Goal: Task Accomplishment & Management: Use online tool/utility

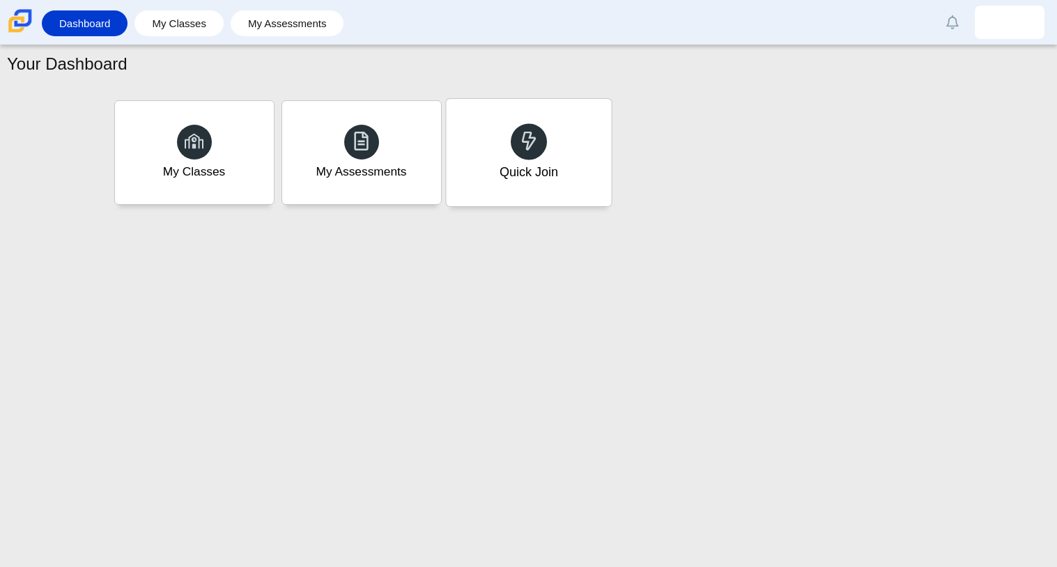
click at [553, 145] on div "Quick Join" at bounding box center [528, 152] width 165 height 107
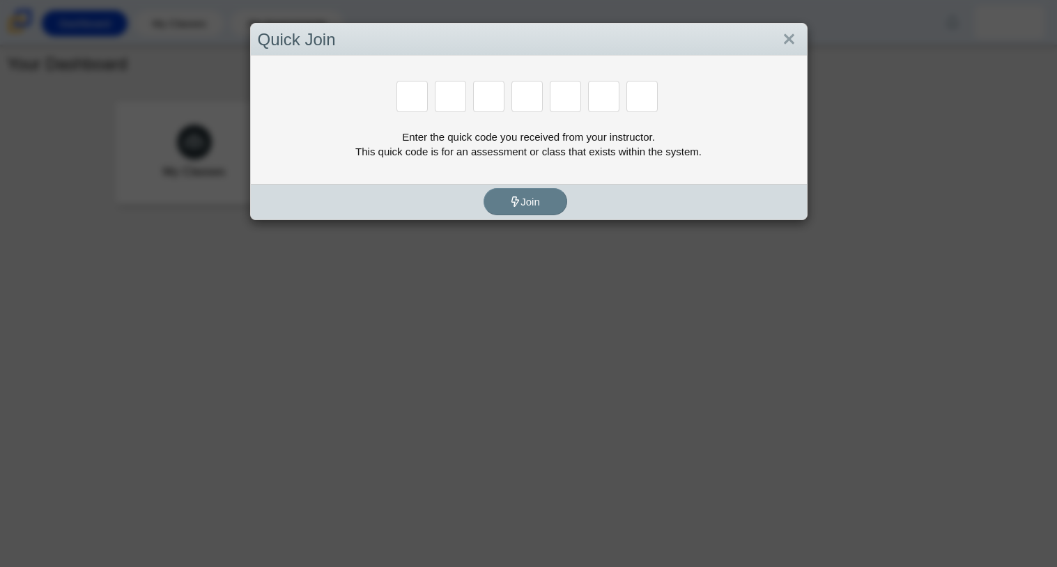
click at [402, 93] on input "Enter Access Code Digit 1" at bounding box center [411, 96] width 31 height 31
type input "c"
type input "x"
type input "h"
type input "9"
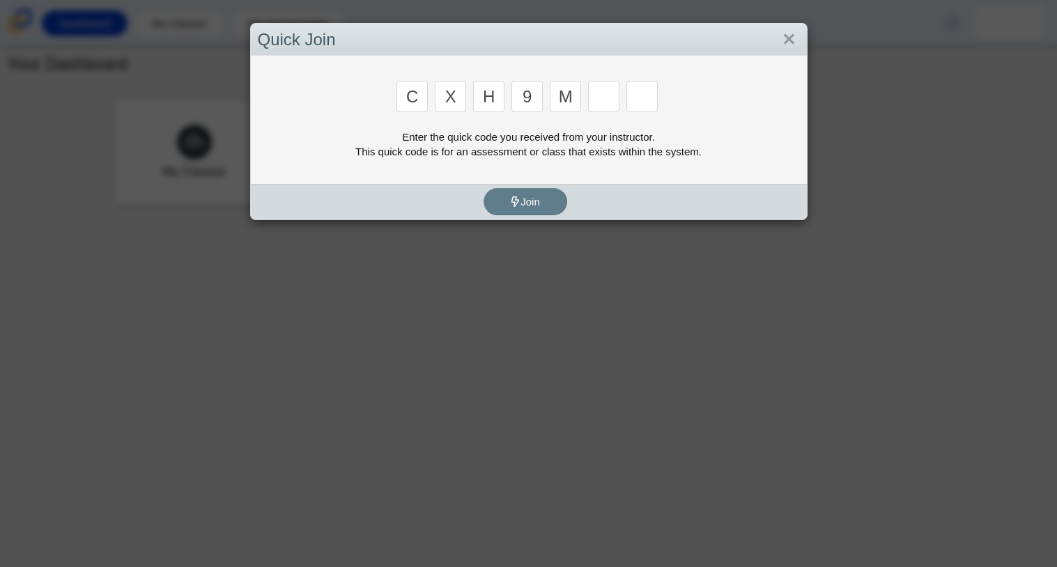
type input "m"
type input "e"
type input "2"
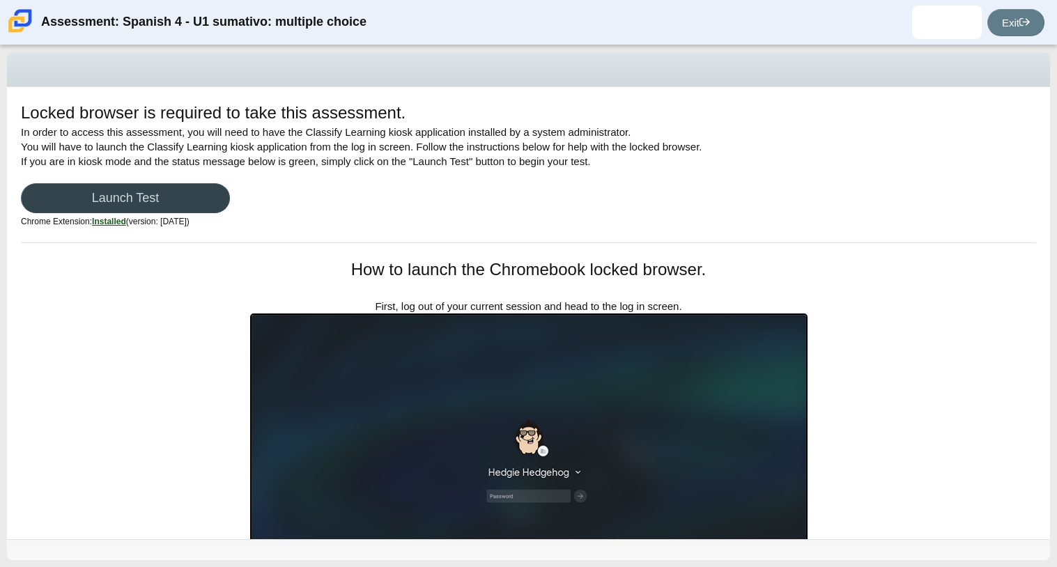
click at [133, 185] on link "Launch Test" at bounding box center [125, 198] width 209 height 30
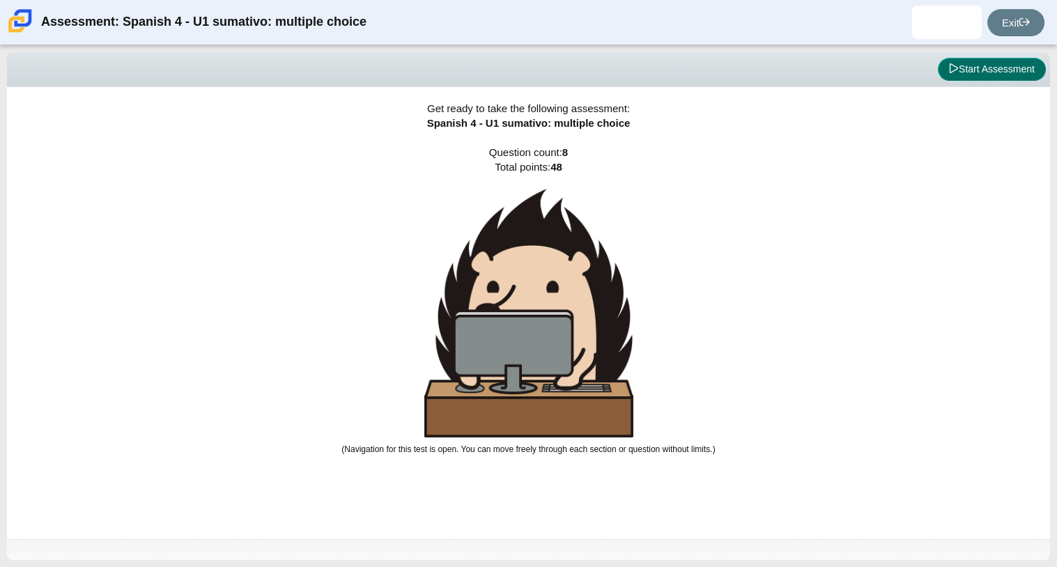
click at [984, 68] on button "Start Assessment" at bounding box center [992, 70] width 108 height 24
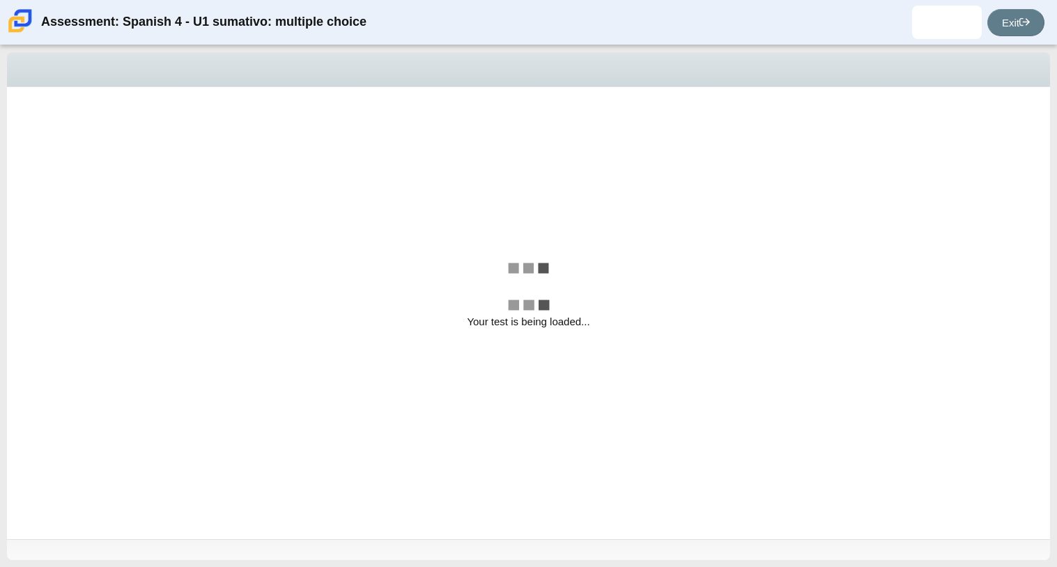
select select "a41de488-02ac-4dd5-a09b-0381ab625a77"
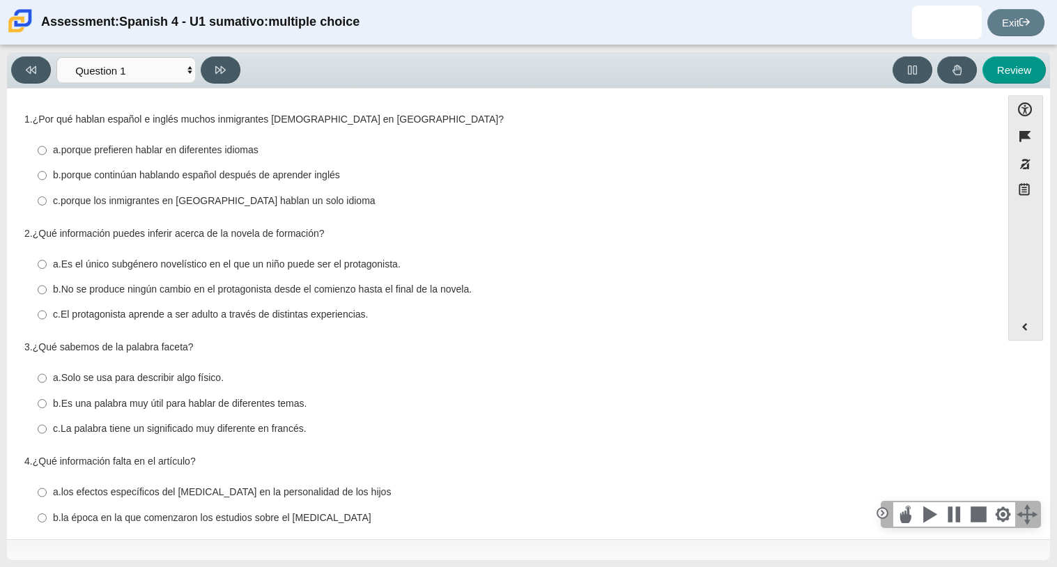
click at [158, 175] on thspan "porque continúan hablando español después de aprender inglés" at bounding box center [200, 175] width 279 height 13
click at [47, 175] on input "b. porque continúan hablando español después de aprender inglés b. porque conti…" at bounding box center [42, 175] width 9 height 25
radio input "true"
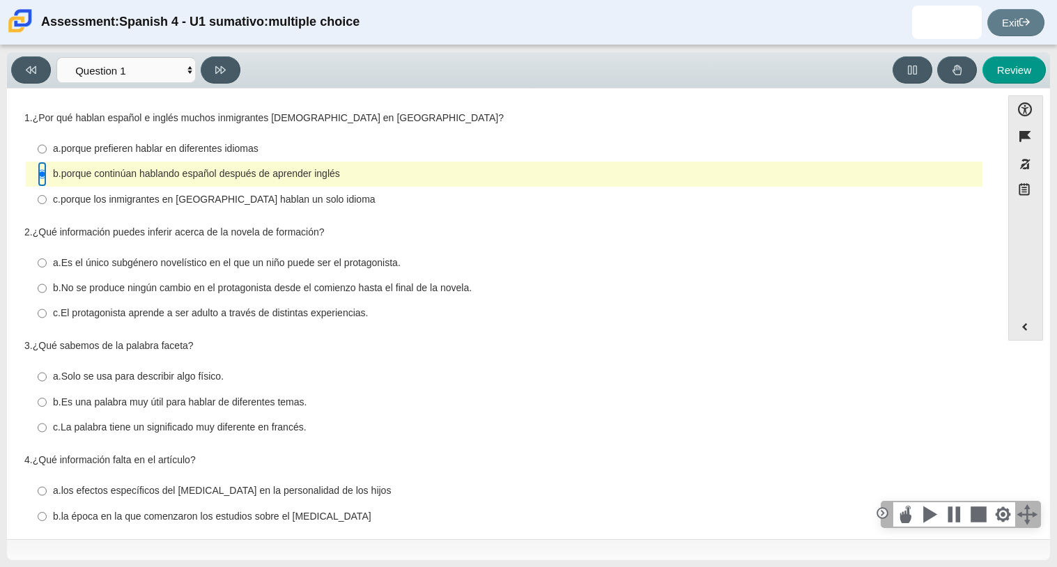
scroll to position [272, 0]
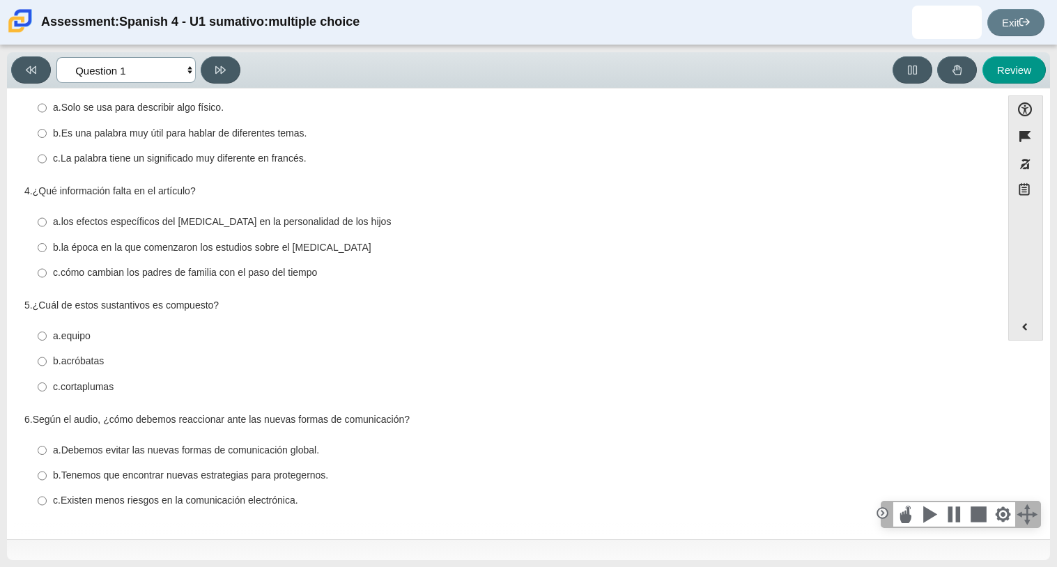
click at [171, 59] on select "Comprensión auditiva Question 1 Question 2 Question 3 Comprensión de lectura Qu…" at bounding box center [125, 70] width 139 height 26
click at [296, 141] on label "b. Es una palabra muy útil para hablar de diferentes temas. b. Es una palabra m…" at bounding box center [505, 133] width 954 height 25
click at [47, 141] on input "b. Es una palabra muy útil para hablar de diferentes temas. b. Es una palabra m…" at bounding box center [42, 133] width 9 height 25
radio input "true"
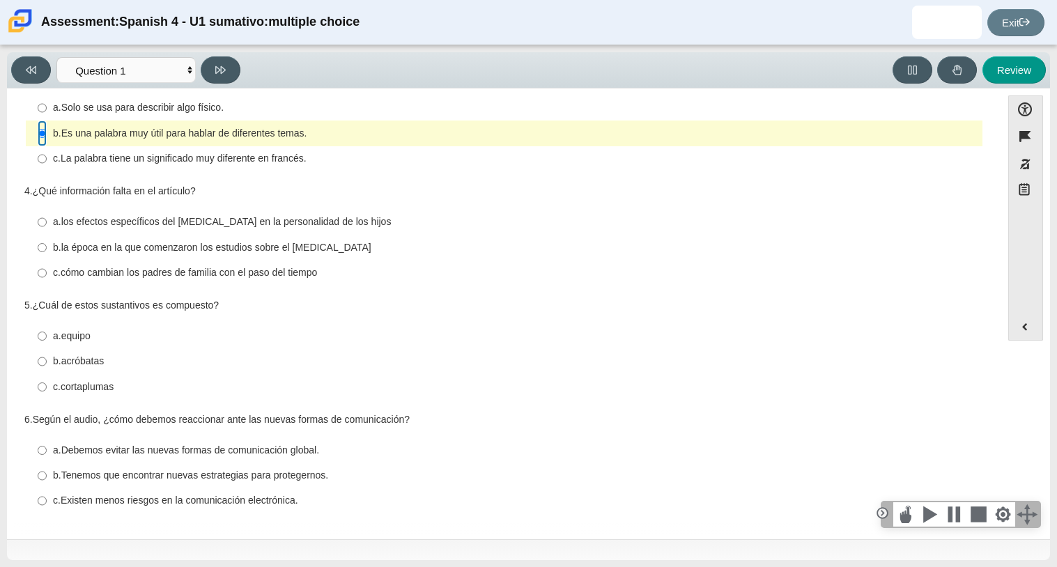
scroll to position [0, 0]
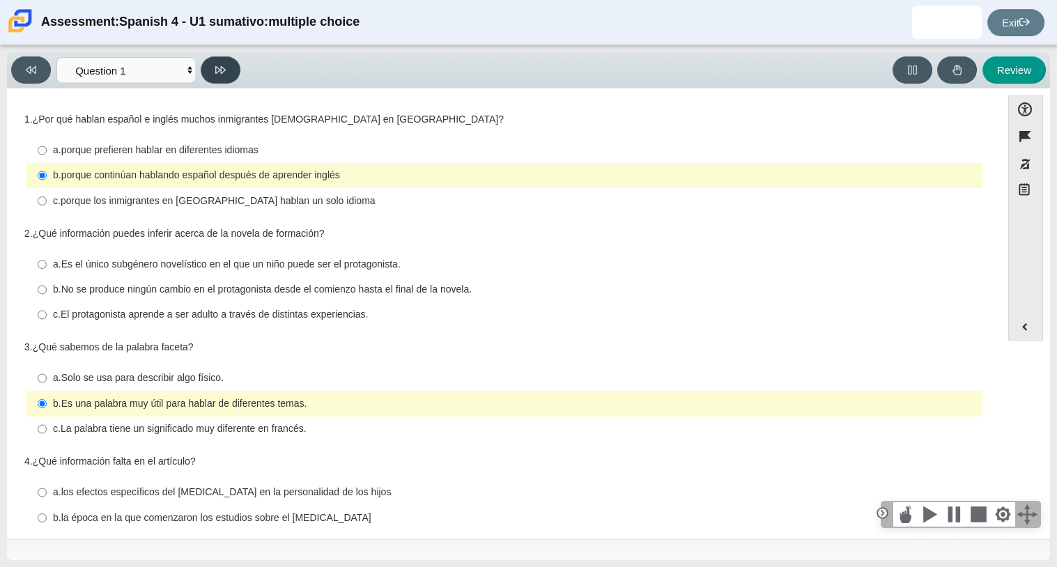
click at [232, 69] on button at bounding box center [221, 69] width 40 height 27
select select "f076714a-6747-478e-936f-d582d2f603d1"
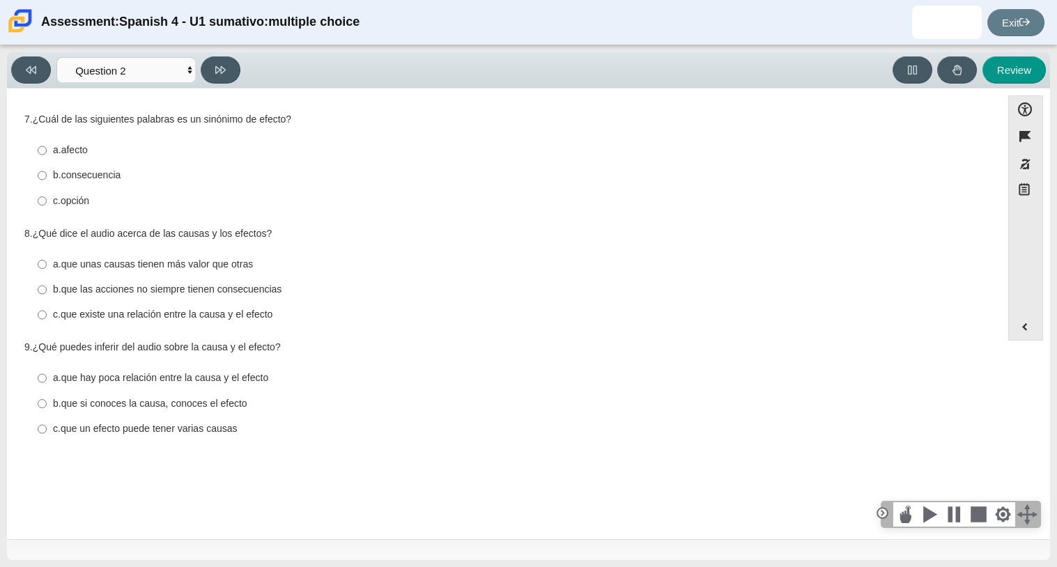
click at [54, 181] on thspan "b." at bounding box center [57, 175] width 8 height 13
click at [47, 182] on input "b. consecuencia b. consecuencia" at bounding box center [42, 175] width 9 height 25
radio input "true"
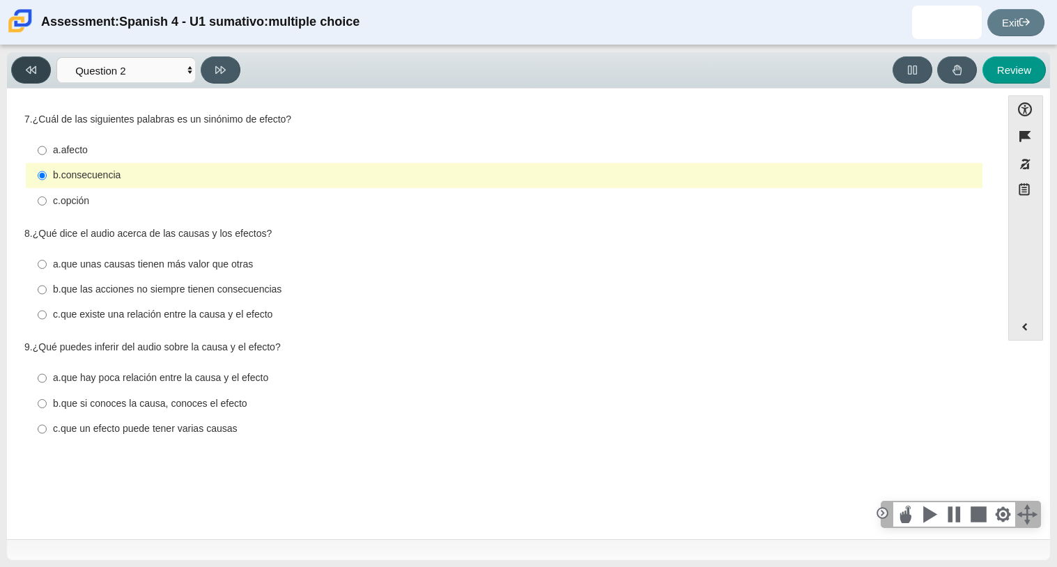
click at [27, 68] on icon at bounding box center [31, 70] width 10 height 8
select select "a41de488-02ac-4dd5-a09b-0381ab625a77"
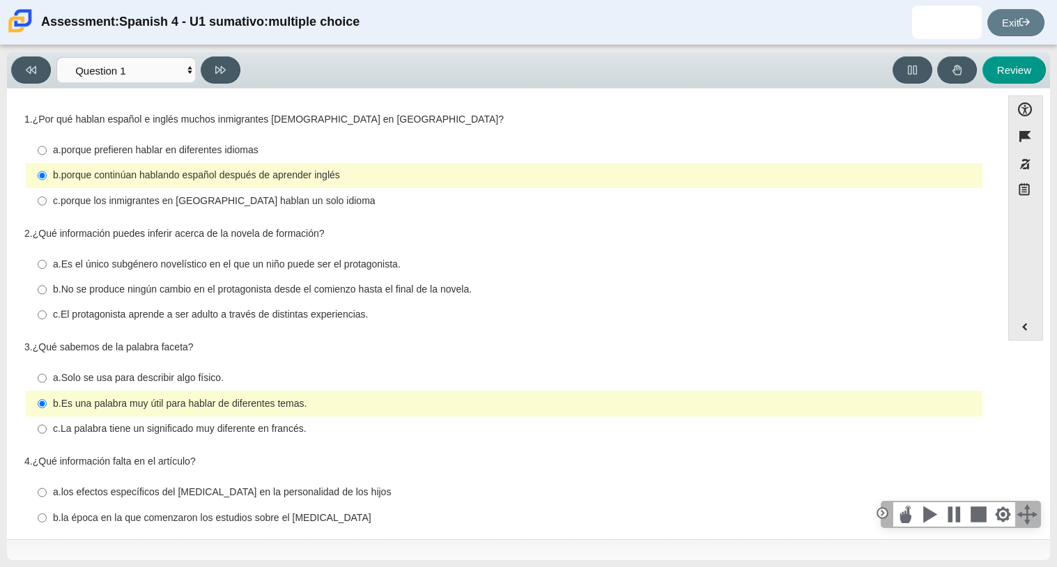
click at [130, 401] on thspan "Es una palabra muy útil para hablar de diferentes temas." at bounding box center [184, 403] width 246 height 13
click at [47, 401] on input "b. Es una palabra muy útil para hablar de diferentes temas. b. Es una palabra m…" at bounding box center [42, 403] width 9 height 25
click at [129, 380] on thspan "Solo se usa para describir algo físico." at bounding box center [142, 377] width 162 height 13
click at [47, 380] on input "a. Solo se usa para describir algo físico. a. Solo se usa para describir algo f…" at bounding box center [42, 378] width 9 height 25
radio input "true"
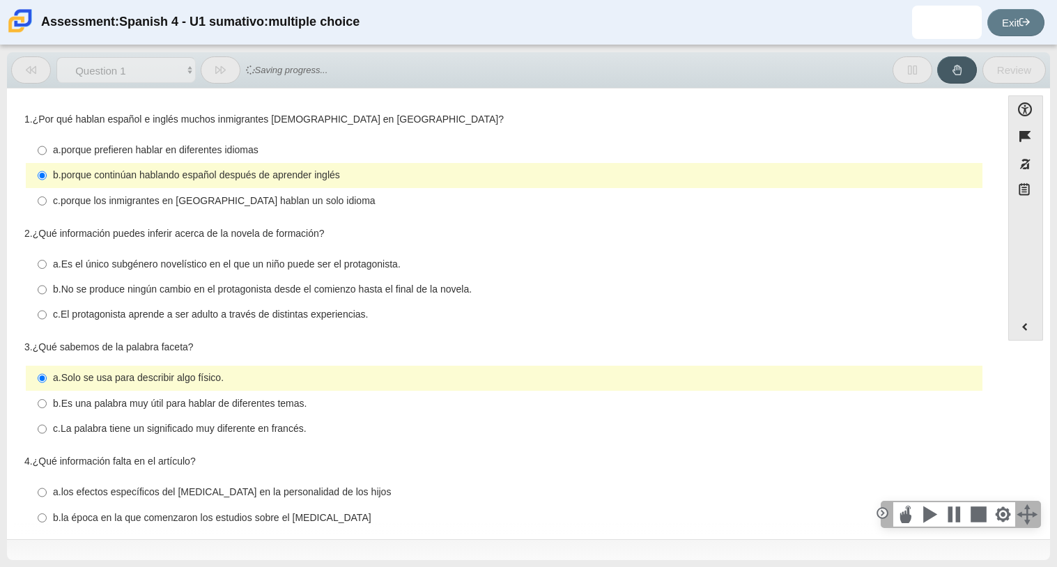
click at [129, 380] on thspan "Solo se usa para describir algo físico." at bounding box center [142, 377] width 162 height 13
click at [47, 380] on input "a. Solo se usa para describir algo físico. a. Solo se usa para describir algo f…" at bounding box center [42, 378] width 9 height 25
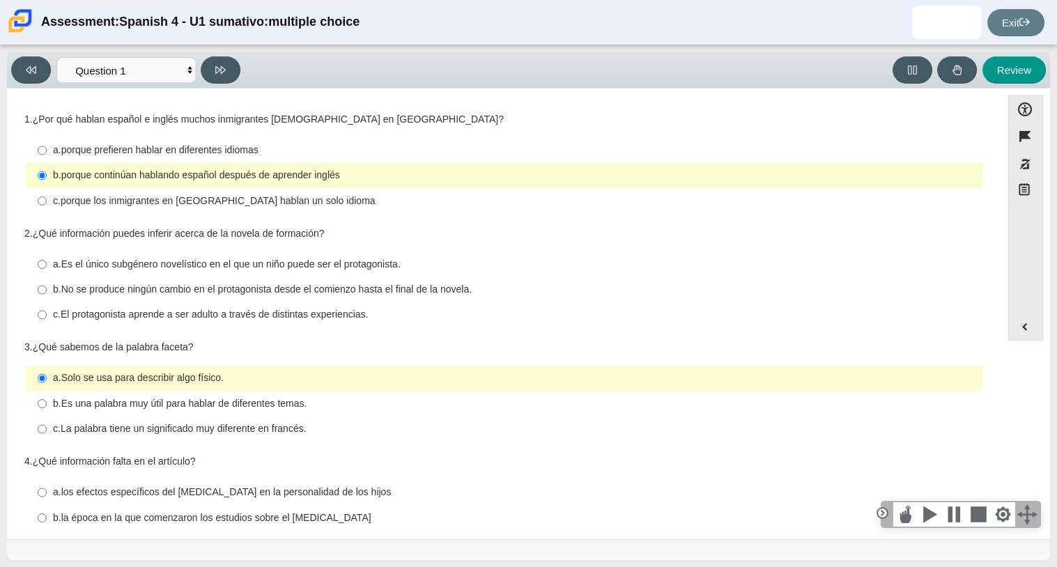
click at [153, 291] on thspan "No se produce ningún cambio en el protagonista desde el comienzo hasta el final…" at bounding box center [266, 289] width 410 height 13
click at [47, 291] on input "b. No se produce ningún cambio en el protagonista desde el comienzo hasta el fi…" at bounding box center [42, 289] width 9 height 25
radio input "true"
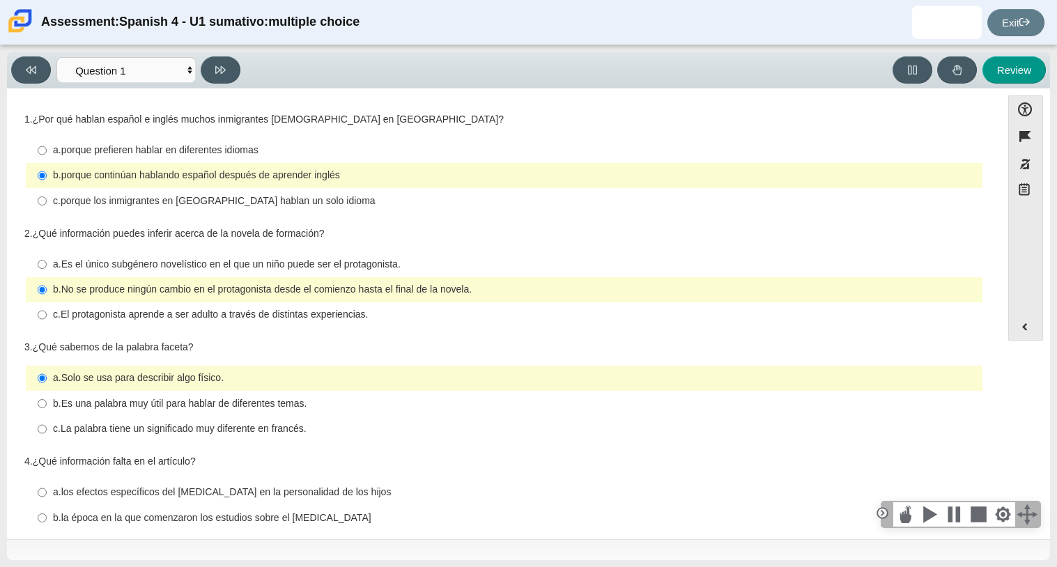
click at [266, 325] on label "c. El protagonista aprende a ser adulto a través de distintas experiencias. c. …" at bounding box center [505, 314] width 954 height 25
click at [47, 325] on input "c. El protagonista aprende a ser adulto a través de distintas experiencias. c. …" at bounding box center [42, 314] width 9 height 25
radio input "true"
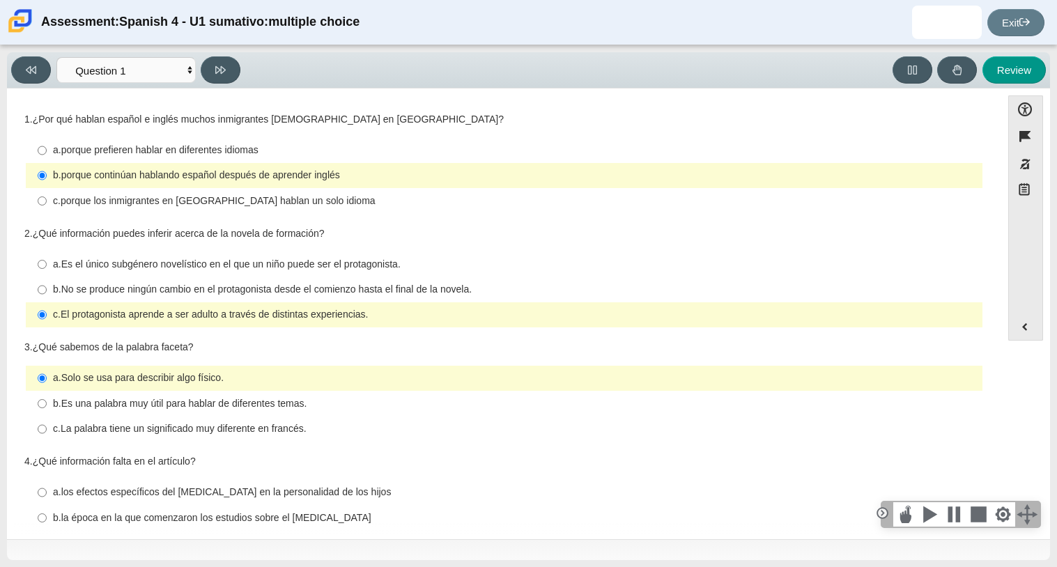
click at [185, 431] on thspan "La palabra tiene un significado muy diferente en francés." at bounding box center [184, 428] width 246 height 13
click at [47, 431] on input "c. La palabra tiene un significado muy diferente en francés. c. La palabra tien…" at bounding box center [42, 429] width 9 height 25
radio input "true"
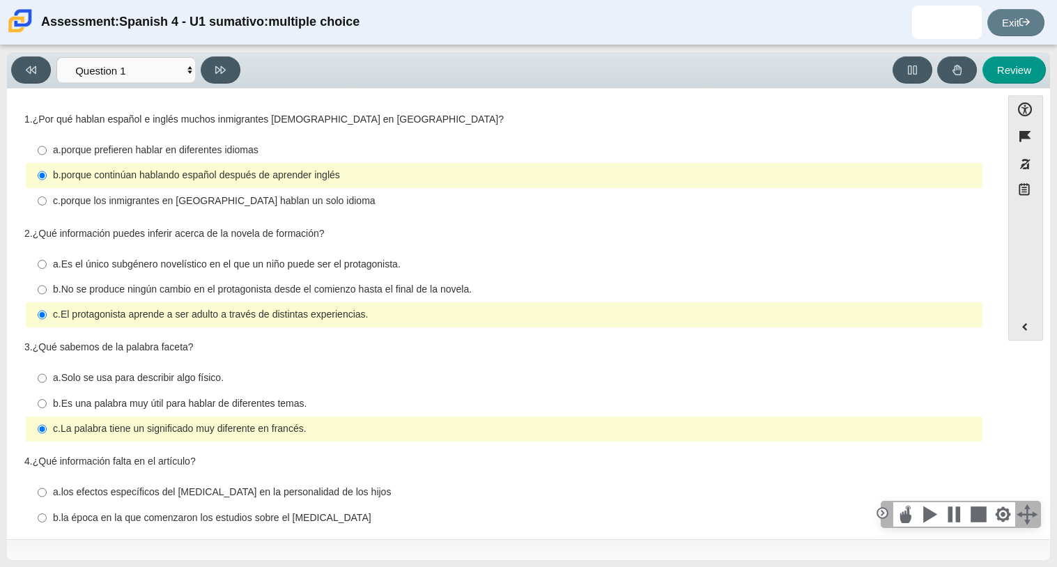
click at [272, 405] on thspan "Es una palabra muy útil para hablar de diferentes temas." at bounding box center [184, 403] width 246 height 13
click at [47, 405] on input "b. Es una palabra muy útil para hablar de diferentes temas. b. Es una palabra m…" at bounding box center [42, 403] width 9 height 25
radio input "true"
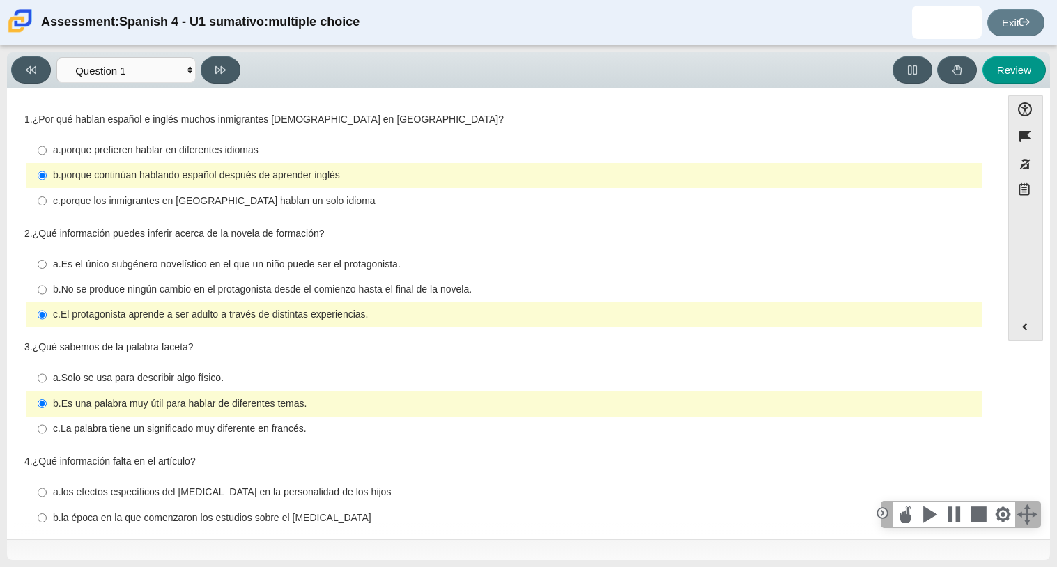
click at [282, 372] on div "a. Solo se usa para describir algo físico." at bounding box center [515, 378] width 924 height 14
click at [47, 372] on input "a. Solo se usa para describir algo físico. a. Solo se usa para describir algo f…" at bounding box center [42, 378] width 9 height 25
radio input "true"
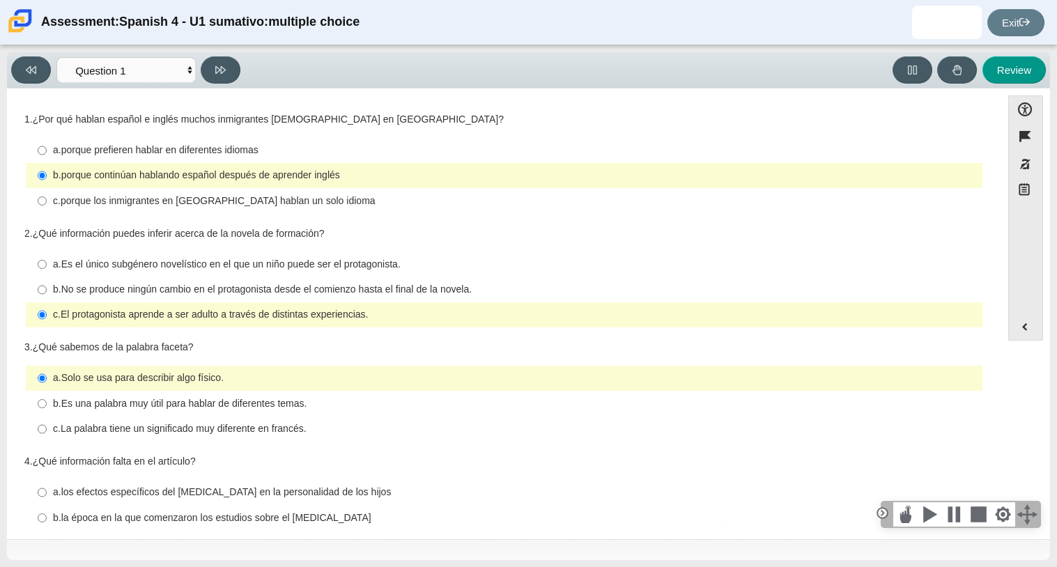
click at [318, 437] on label "c. La palabra tiene un significado muy diferente en francés. c. La palabra tien…" at bounding box center [505, 429] width 954 height 25
click at [47, 437] on input "c. La palabra tiene un significado muy diferente en francés. c. La palabra tien…" at bounding box center [42, 429] width 9 height 25
radio input "true"
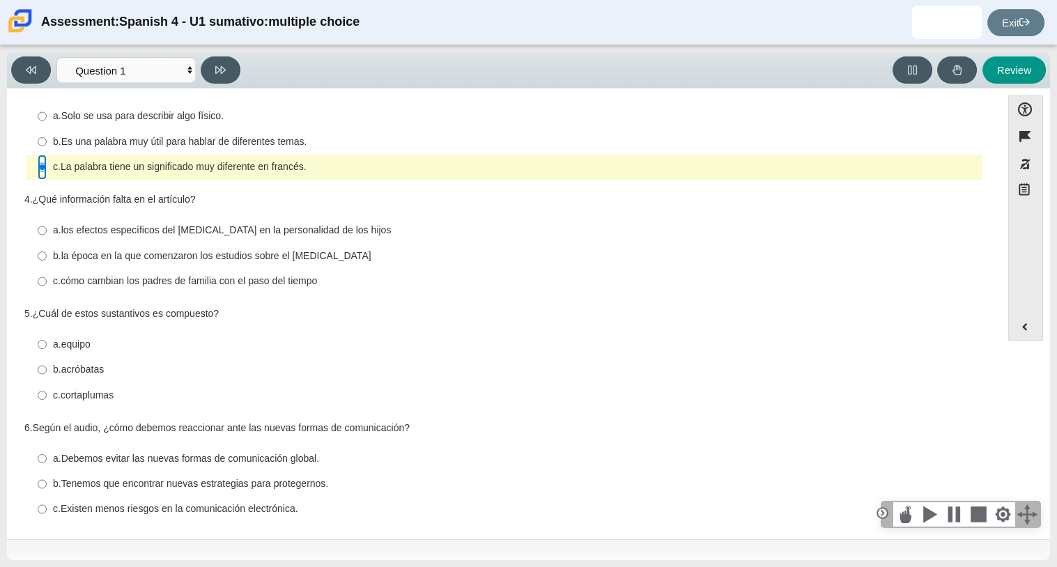
scroll to position [272, 0]
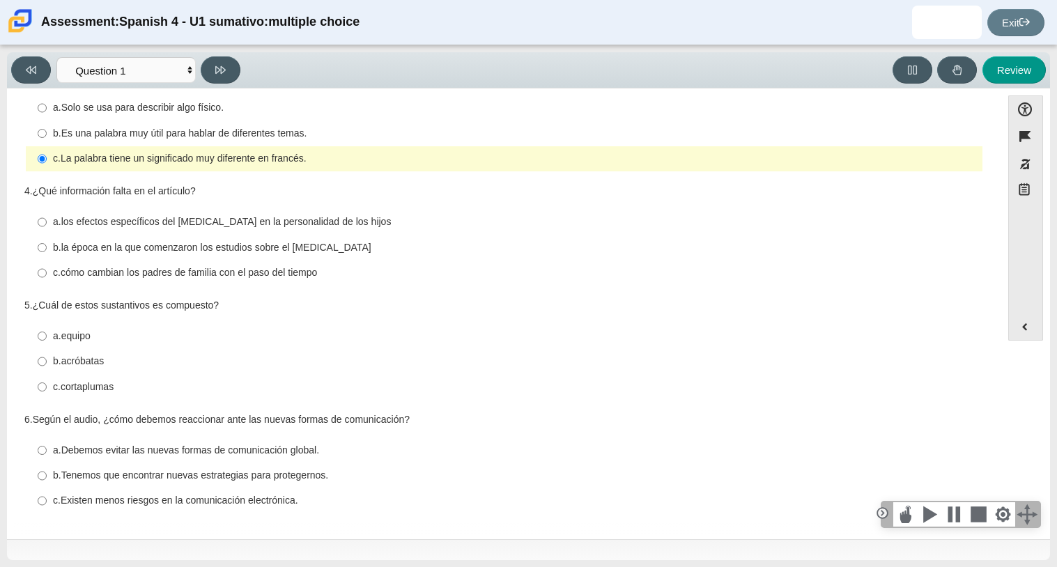
click at [318, 437] on label "a. Debemos evitar las nuevas formas de comunicación global. a. Debemos evitar l…" at bounding box center [505, 449] width 954 height 25
click at [47, 437] on input "a. Debemos evitar las nuevas formas de comunicación global. a. Debemos evitar l…" at bounding box center [42, 449] width 9 height 25
radio input "true"
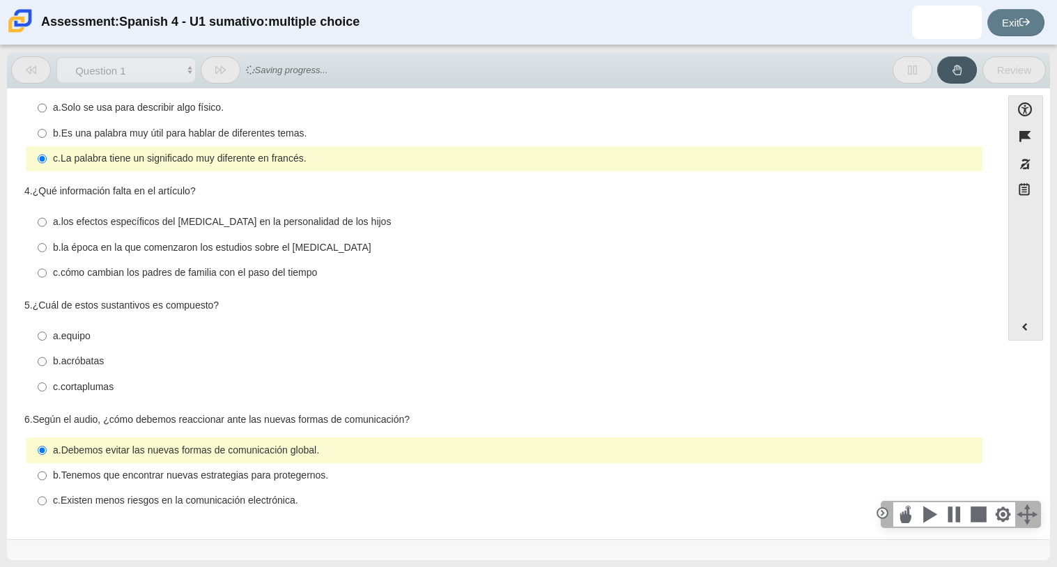
click at [250, 278] on thspan "cómo cambian los padres de familia con el paso del tiempo" at bounding box center [189, 272] width 256 height 13
click at [47, 278] on input "c. cómo cambian los padres de familia con el paso del tiempo c. cómo cambian lo…" at bounding box center [42, 273] width 9 height 25
radio input "true"
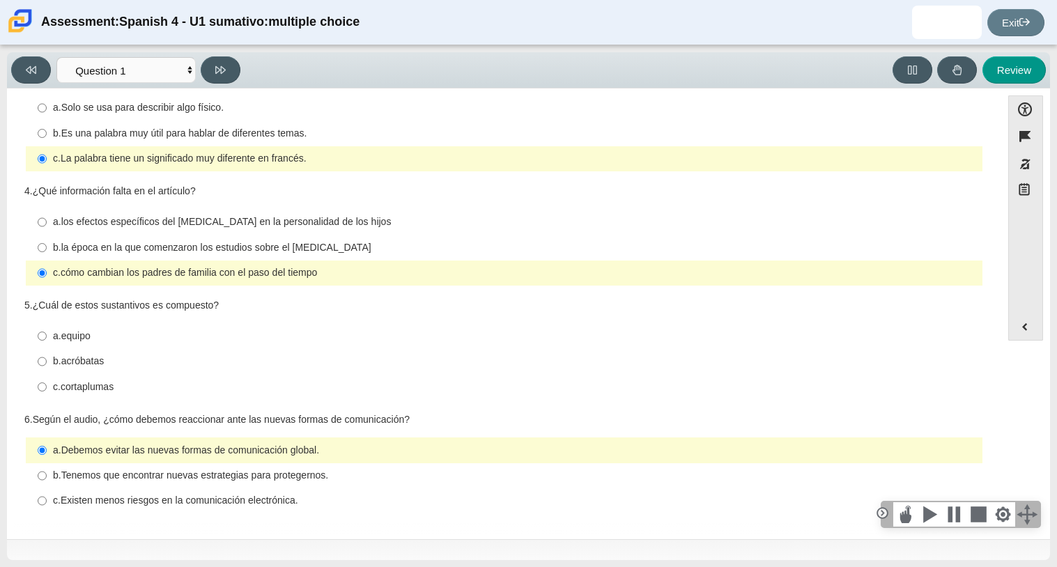
click at [93, 386] on thspan "cortaplumas" at bounding box center [87, 386] width 53 height 13
click at [47, 386] on input "c. cortaplumas c. cortaplumas" at bounding box center [42, 386] width 9 height 25
radio input "true"
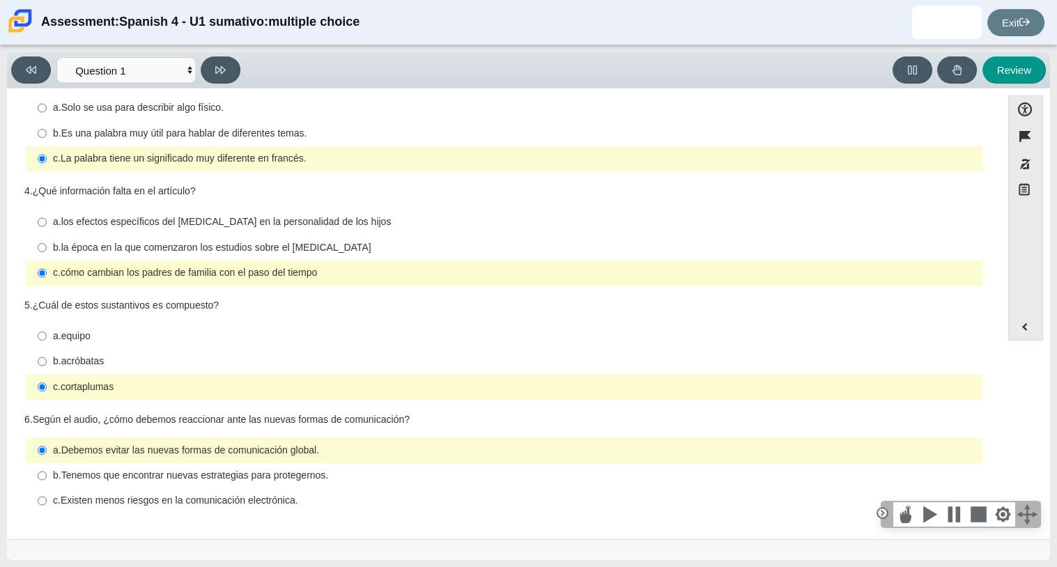
click at [47, 363] on label "b. acróbatas b. acróbatas" at bounding box center [505, 361] width 954 height 25
click at [47, 363] on input "b. acróbatas b. acróbatas" at bounding box center [42, 361] width 9 height 25
radio input "true"
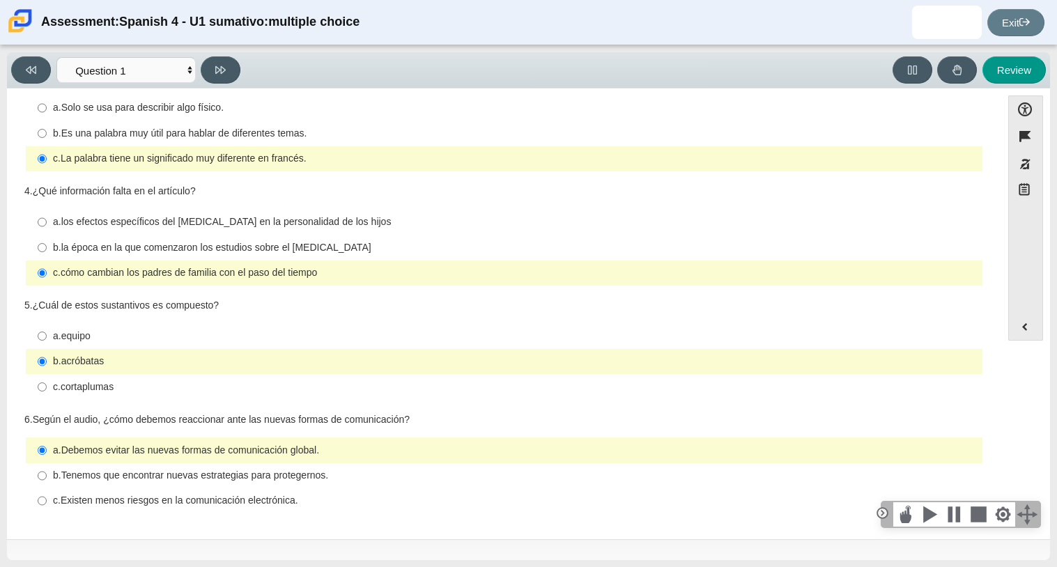
click at [414, 299] on div "5. ¿Cuál de estos sustantivos es compuesto?" at bounding box center [503, 306] width 959 height 14
click at [165, 549] on div at bounding box center [528, 549] width 1043 height 21
click at [304, 474] on thspan "Tenemos que encontrar nuevas estrategias para protegernos." at bounding box center [194, 475] width 267 height 13
click at [47, 474] on input "b. Tenemos que encontrar nuevas estrategias para protegernos. b. Tenemos que en…" at bounding box center [42, 475] width 9 height 25
radio input "true"
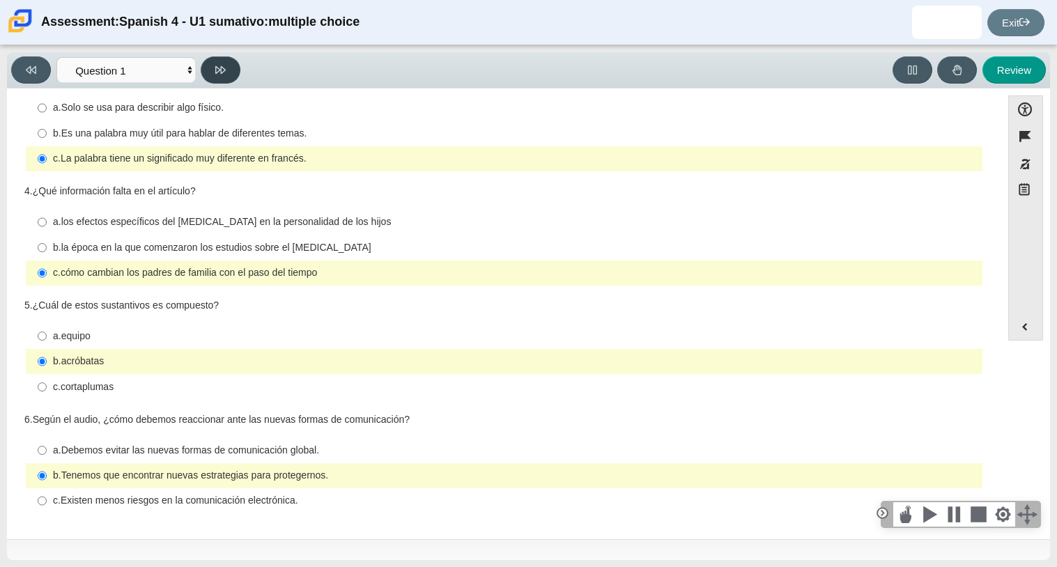
click at [227, 80] on button at bounding box center [221, 69] width 40 height 27
select select "f076714a-6747-478e-936f-d582d2f603d1"
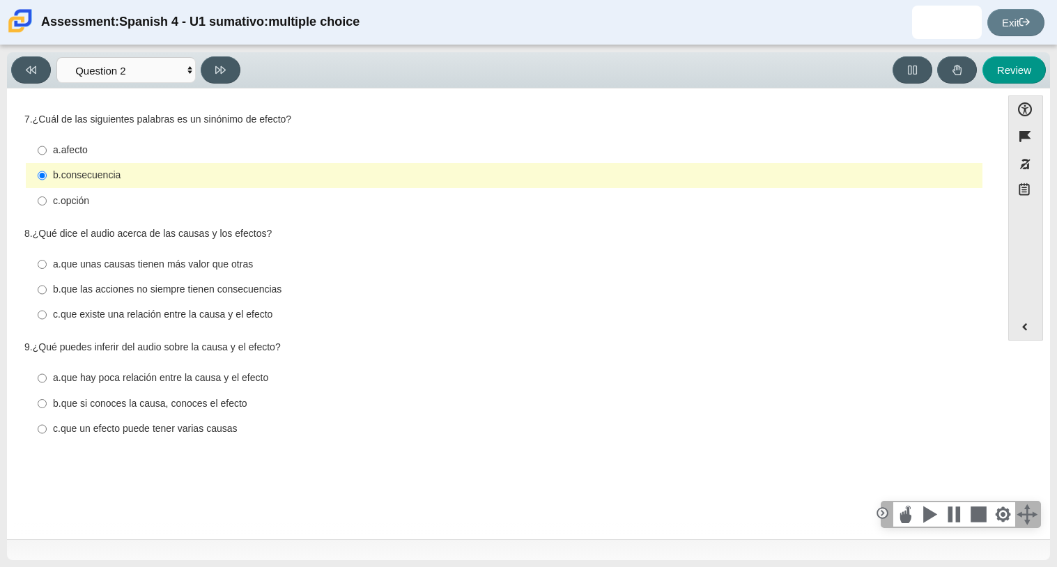
click at [251, 316] on thspan "que existe una relación entre la causa y el efecto" at bounding box center [167, 314] width 212 height 13
click at [47, 316] on input "c. que existe una relación entre la causa y el efecto c. que existe una relació…" at bounding box center [42, 314] width 9 height 25
radio input "true"
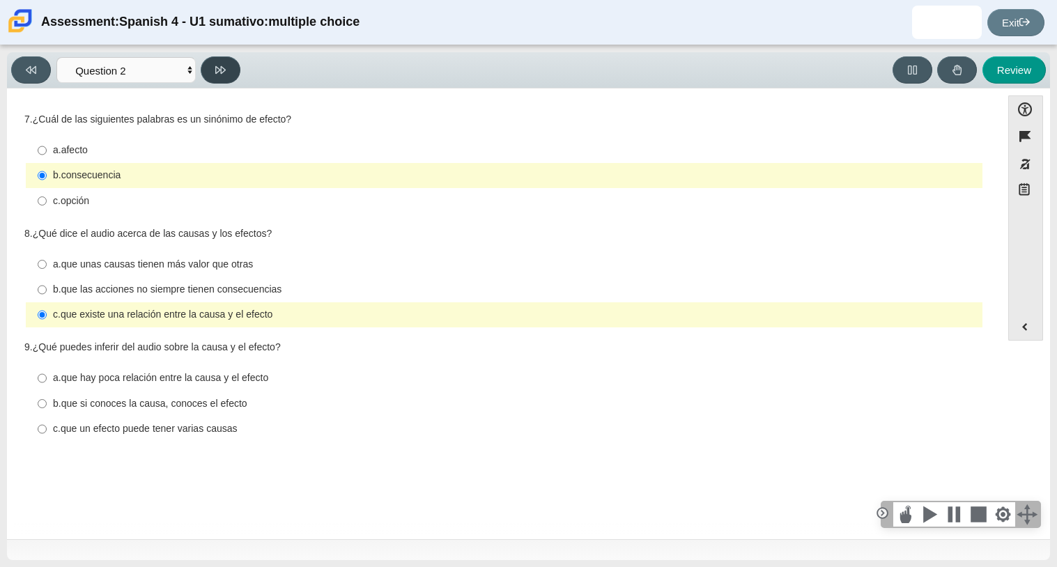
click at [222, 69] on icon at bounding box center [220, 70] width 10 height 10
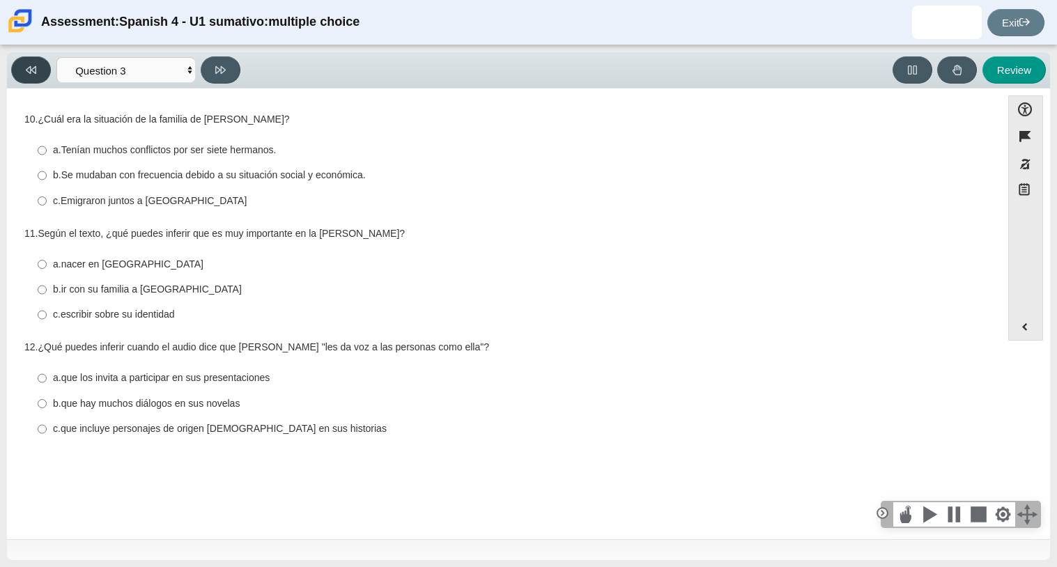
click at [24, 68] on button at bounding box center [31, 69] width 40 height 27
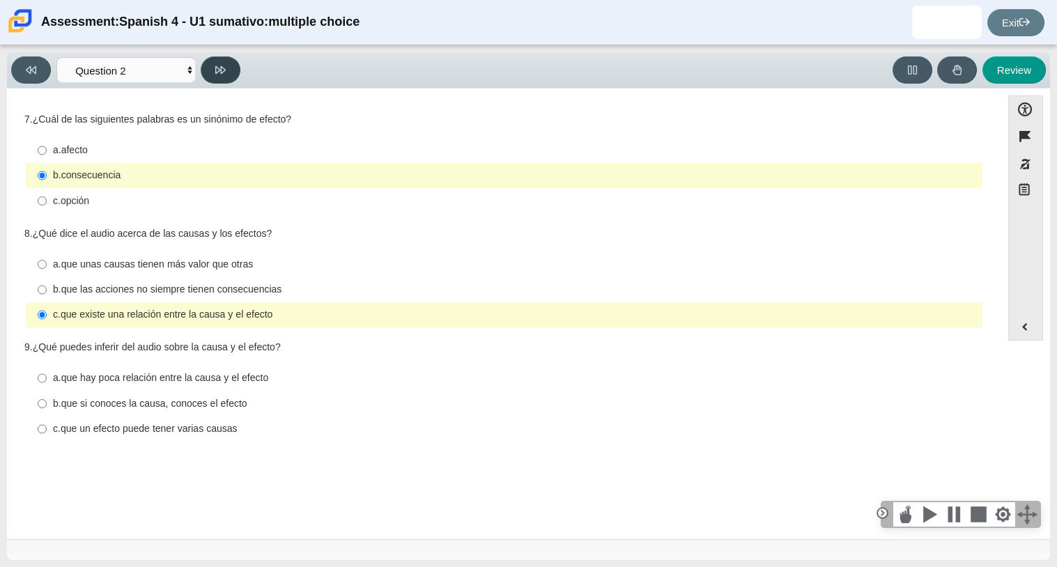
click at [216, 66] on icon at bounding box center [220, 70] width 10 height 8
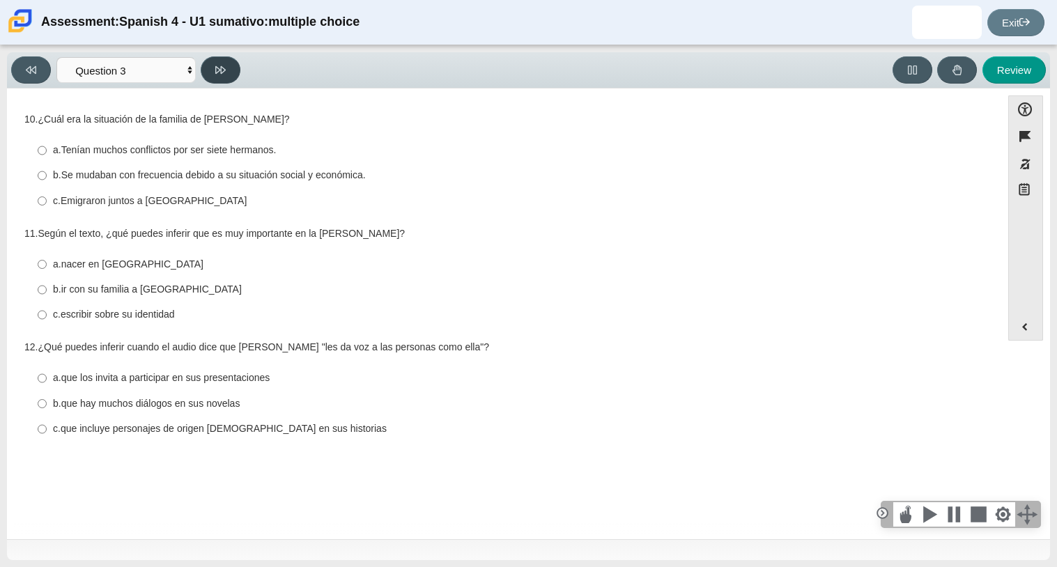
click at [216, 66] on icon at bounding box center [220, 70] width 10 height 8
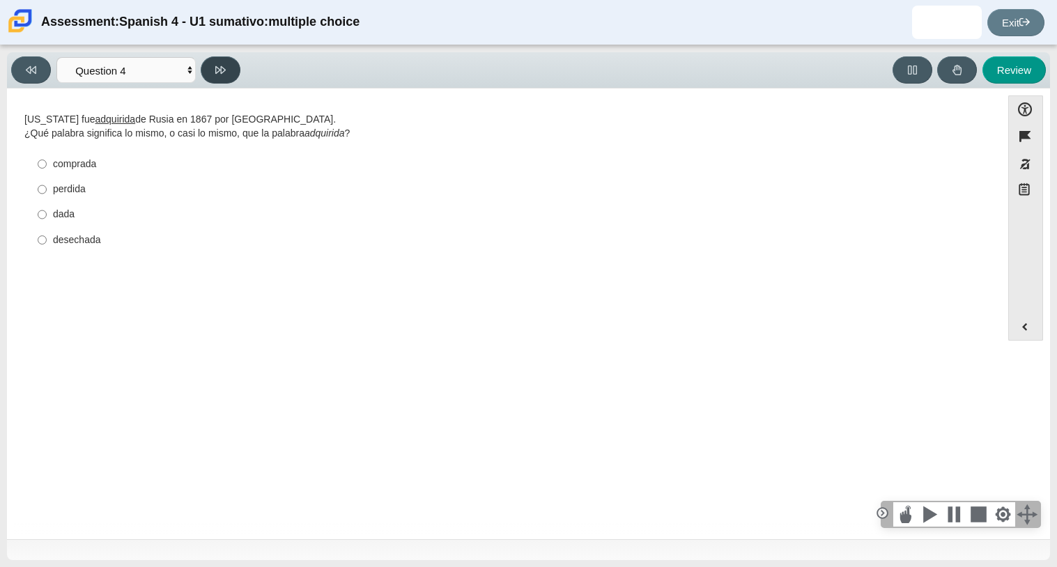
click at [216, 66] on icon at bounding box center [220, 70] width 10 height 8
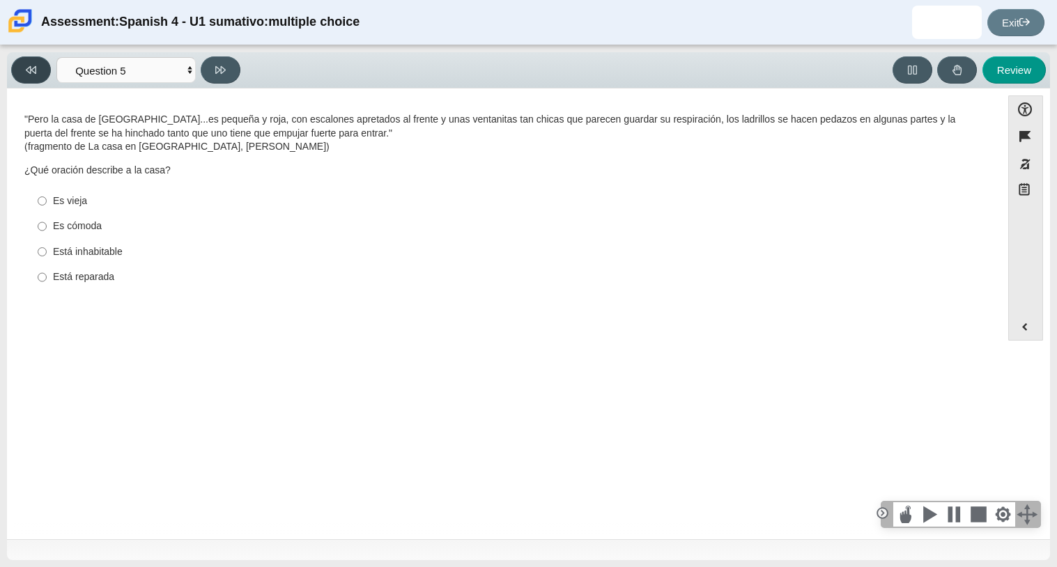
click at [44, 74] on button at bounding box center [31, 69] width 40 height 27
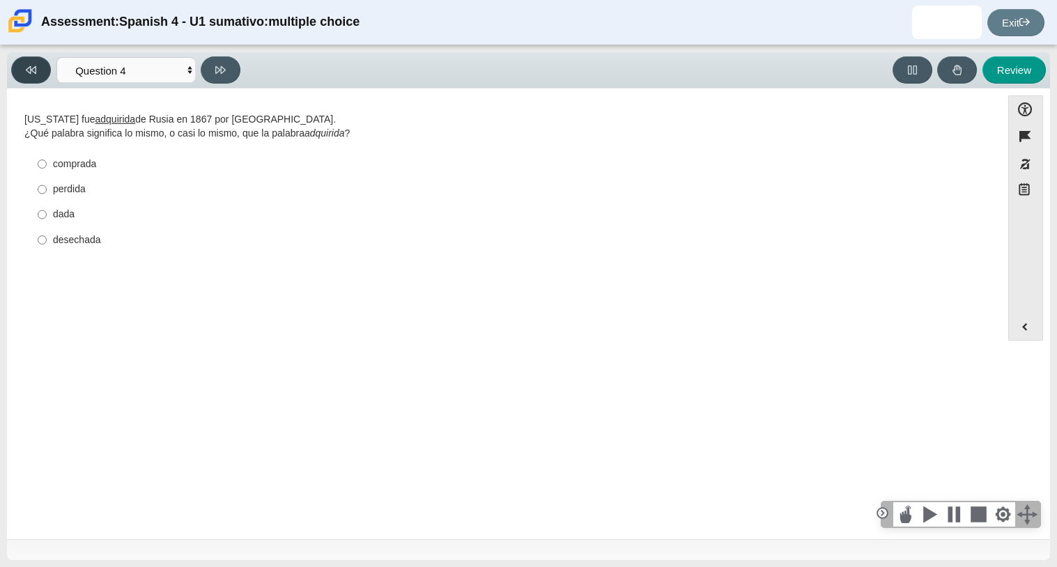
click at [43, 72] on button at bounding box center [31, 69] width 40 height 27
select select "955d698b-f94a-4dc0-b255-03112f50ff9e"
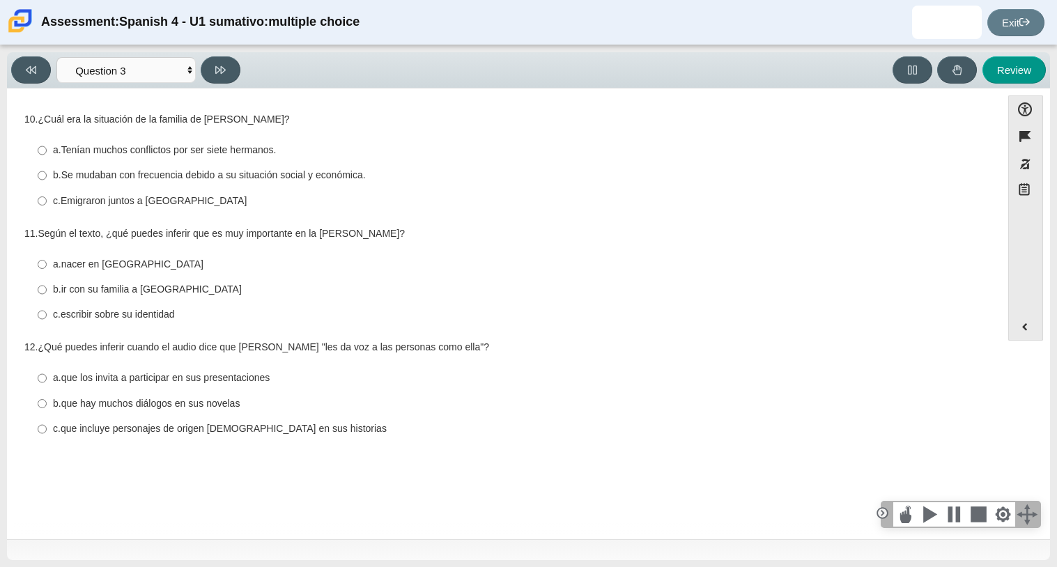
click at [148, 181] on thspan "Se mudaban con frecuencia debido a su situación social y económica." at bounding box center [213, 175] width 304 height 13
click at [47, 181] on input "b. Se mudaban con frecuencia debido a su situación social y económica. b. Se mu…" at bounding box center [42, 175] width 9 height 25
radio input "true"
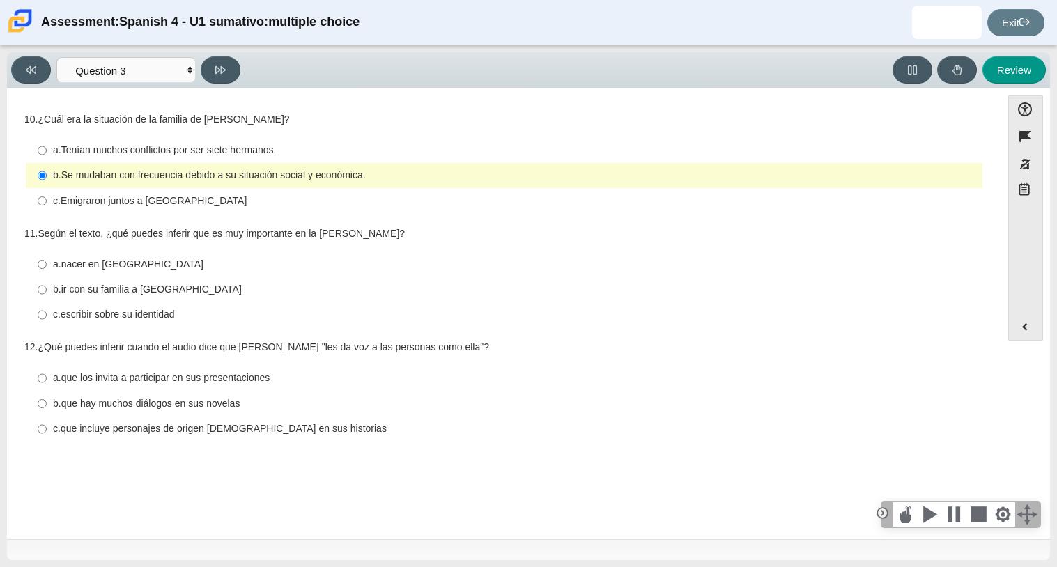
click at [4, 70] on div "Viewing Question 3 of 8 in Pacing Mode Comprensión auditiva Question 1 Question…" at bounding box center [528, 306] width 1057 height 522
click at [29, 75] on button at bounding box center [31, 69] width 40 height 27
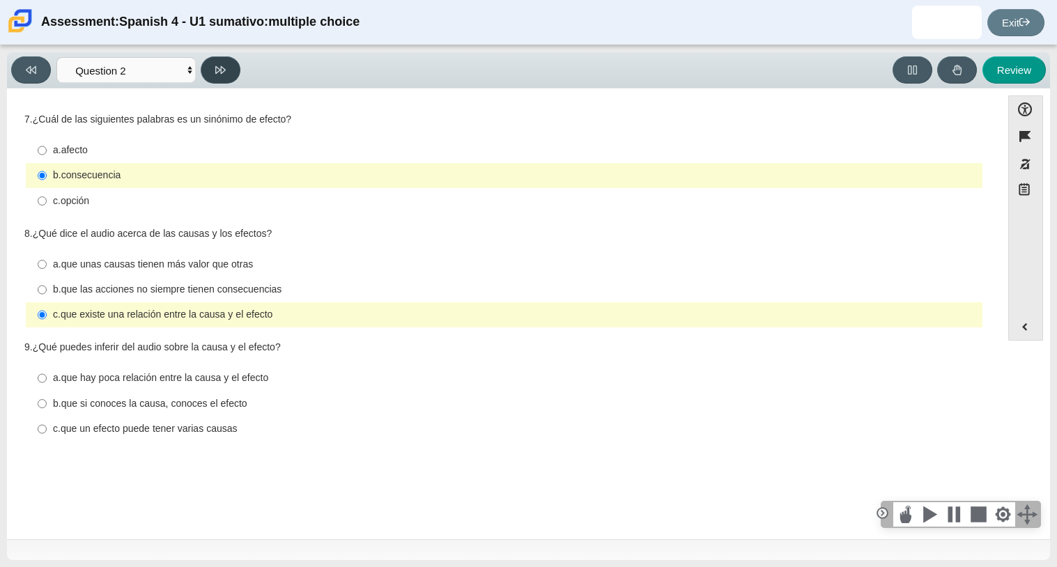
click at [205, 68] on button at bounding box center [221, 69] width 40 height 27
select select "955d698b-f94a-4dc0-b255-03112f50ff9e"
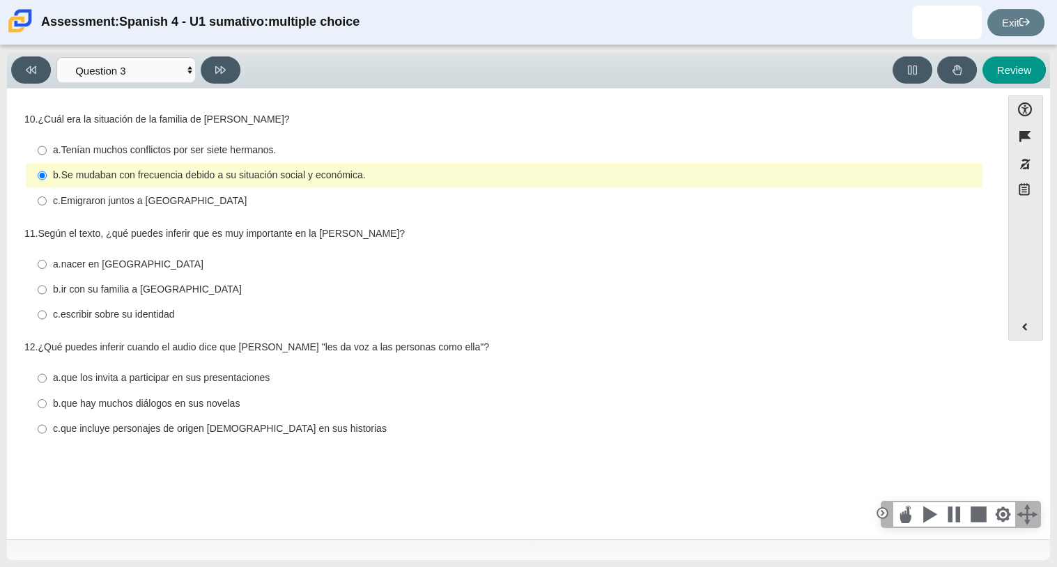
click at [108, 286] on thspan "ir con su familia a [GEOGRAPHIC_DATA]" at bounding box center [151, 289] width 180 height 13
click at [47, 286] on input "b. ir con su familia a [GEOGRAPHIC_DATA] b. ir con su familia a [GEOGRAPHIC_DAT…" at bounding box center [42, 289] width 9 height 25
radio input "true"
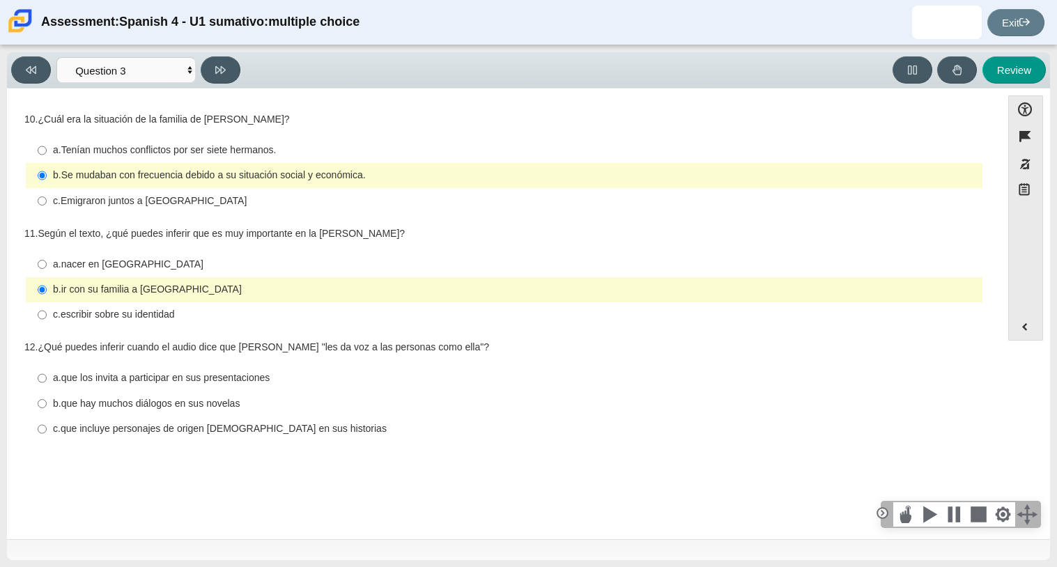
click at [139, 261] on thspan "nacer en [GEOGRAPHIC_DATA]" at bounding box center [132, 264] width 142 height 13
click at [47, 261] on input "a. nacer en [GEOGRAPHIC_DATA] a. nacer en [GEOGRAPHIC_DATA]" at bounding box center [42, 263] width 9 height 25
radio input "true"
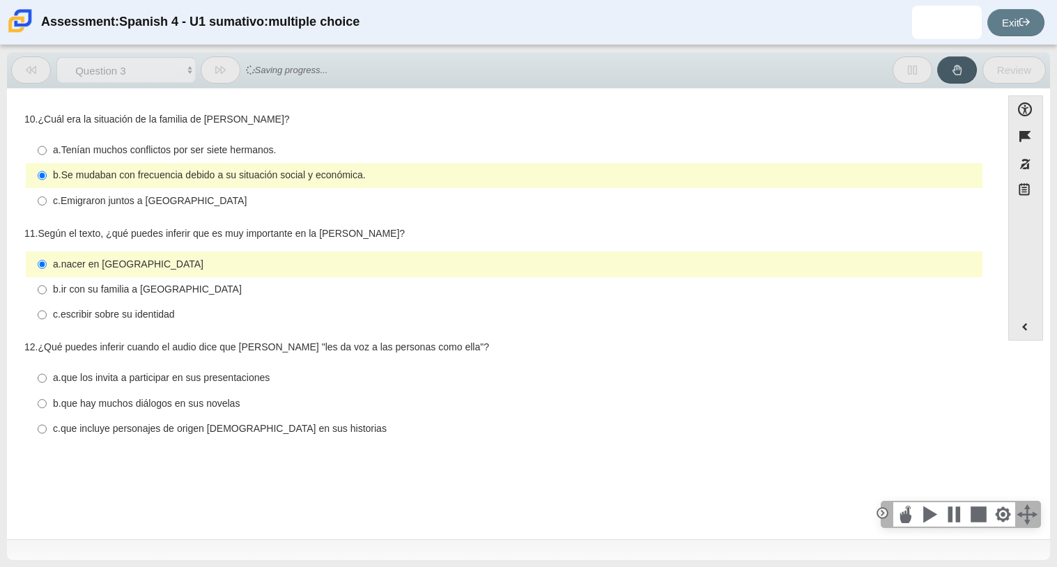
click at [165, 291] on thspan "ir con su familia a [GEOGRAPHIC_DATA]" at bounding box center [151, 289] width 180 height 13
click at [47, 291] on input "b. ir con su familia a [GEOGRAPHIC_DATA] b. ir con su familia a [GEOGRAPHIC_DAT…" at bounding box center [42, 289] width 9 height 25
radio input "true"
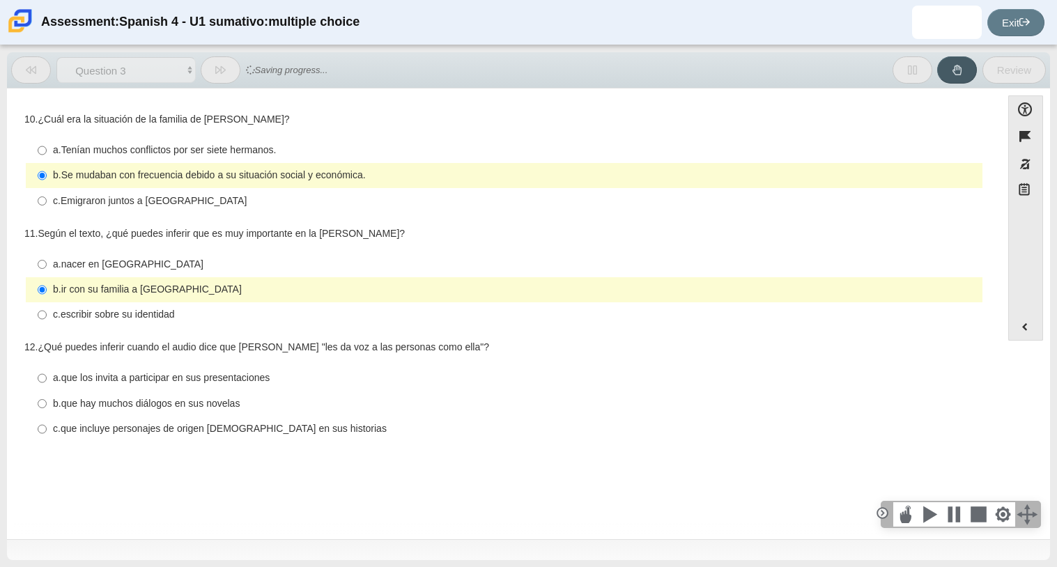
click at [155, 309] on thspan "escribir sobre su identidad" at bounding box center [118, 314] width 114 height 13
click at [47, 309] on input "c. escribir sobre su identidad c. escribir sobre su identidad" at bounding box center [42, 314] width 9 height 25
radio input "true"
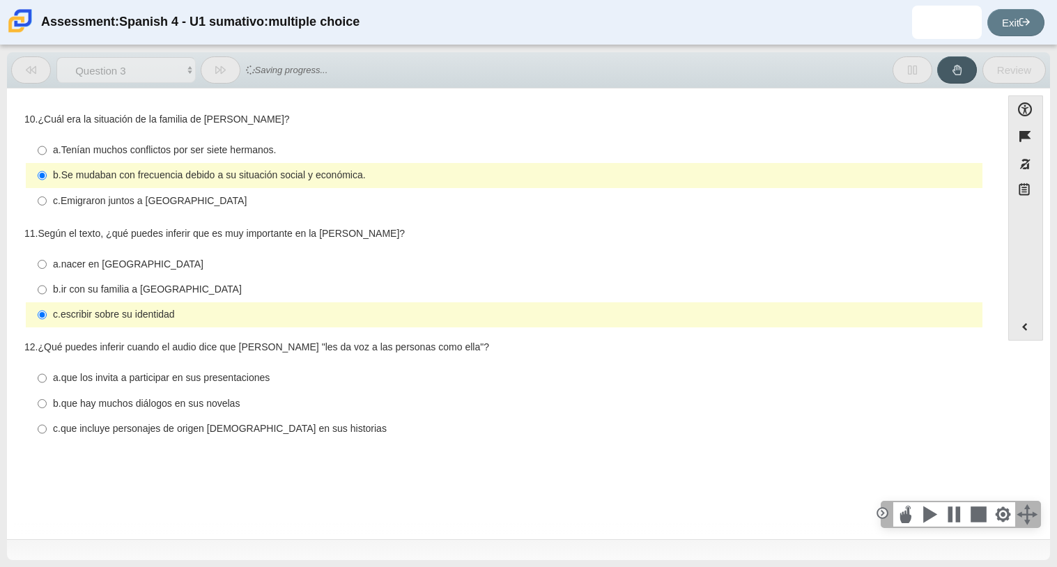
click at [355, 285] on div "b. ir con su familia a [GEOGRAPHIC_DATA]" at bounding box center [515, 290] width 924 height 14
click at [47, 285] on input "b. ir con su familia a [GEOGRAPHIC_DATA] b. ir con su familia a [GEOGRAPHIC_DAT…" at bounding box center [42, 289] width 9 height 25
radio input "true"
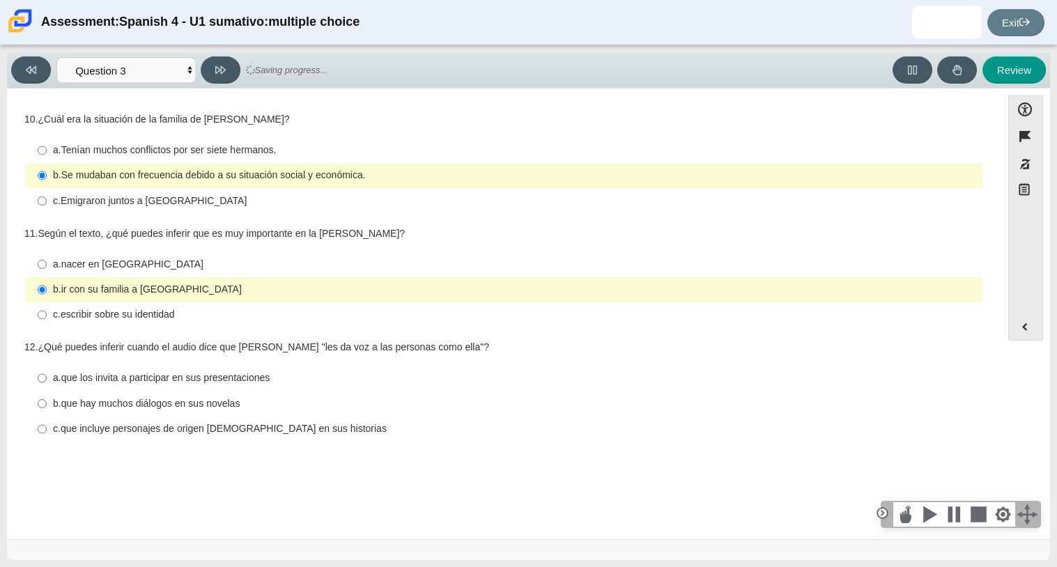
click at [319, 329] on div "a. nacer en [GEOGRAPHIC_DATA] a. nacer en [GEOGRAPHIC_DATA] b. ir con su famili…" at bounding box center [503, 289] width 959 height 79
click at [198, 326] on label "c. escribir sobre su identidad c. escribir sobre su identidad" at bounding box center [505, 314] width 954 height 25
click at [47, 326] on input "c. escribir sobre su identidad c. escribir sobre su identidad" at bounding box center [42, 314] width 9 height 25
radio input "true"
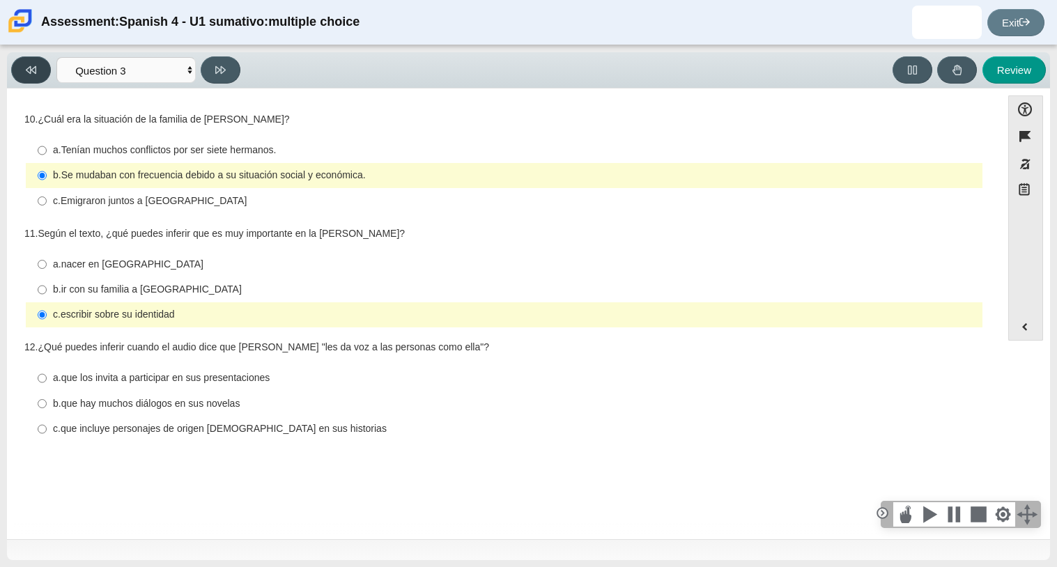
click at [13, 68] on button at bounding box center [31, 69] width 40 height 27
select select "f076714a-6747-478e-936f-d582d2f603d1"
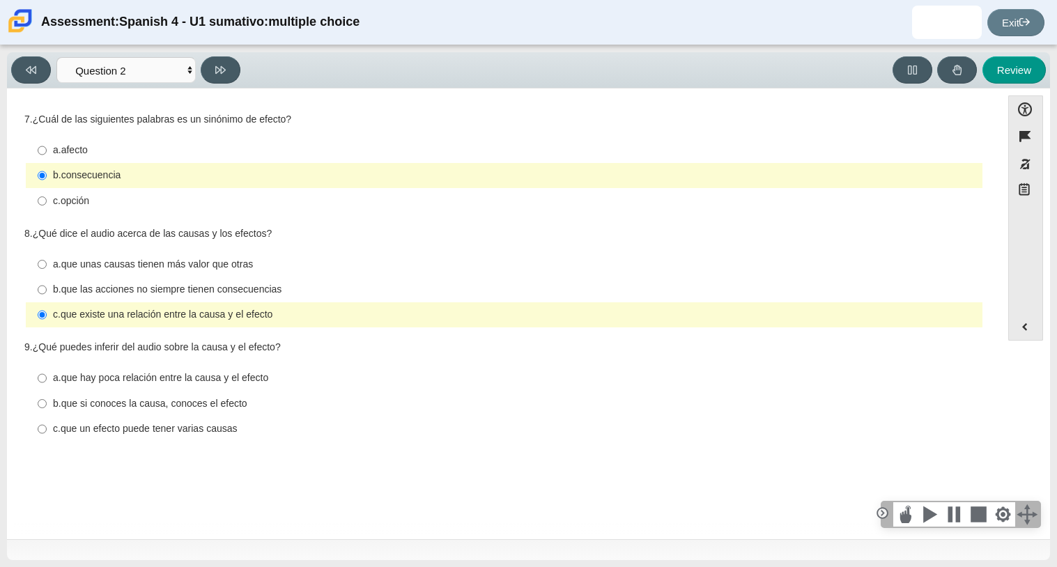
click at [219, 433] on thspan "que un efecto puede tener varias causas" at bounding box center [149, 428] width 177 height 13
click at [47, 433] on input "c. que un efecto puede tener varias causas c. que un efecto puede tener varias …" at bounding box center [42, 429] width 9 height 25
radio input "true"
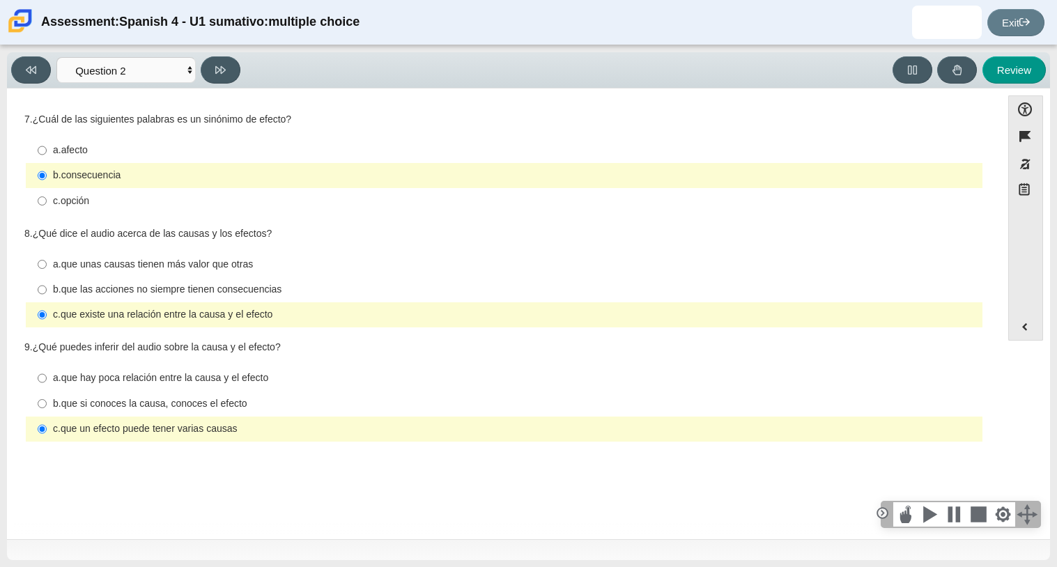
click at [177, 401] on thspan "que si conoces la causa, conoces el efecto" at bounding box center [154, 403] width 186 height 13
click at [47, 401] on input "b. que si conoces la causa, conoces el efecto b. que si conoces la causa, conoc…" at bounding box center [42, 403] width 9 height 25
radio input "true"
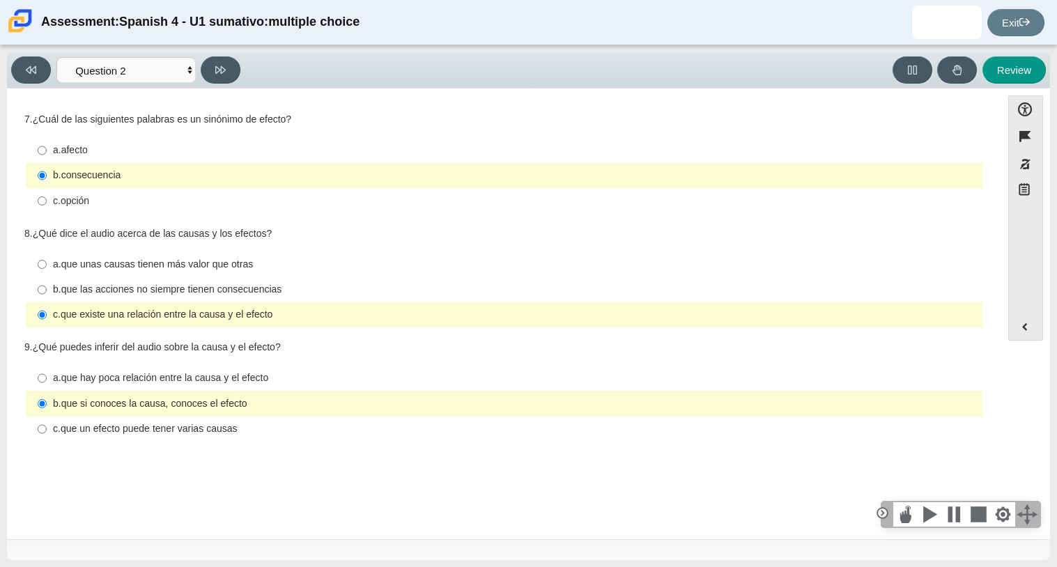
click at [183, 432] on thspan "que un efecto puede tener varias causas" at bounding box center [149, 428] width 177 height 13
click at [47, 432] on input "c. que un efecto puede tener varias causas c. que un efecto puede tener varias …" at bounding box center [42, 429] width 9 height 25
radio input "true"
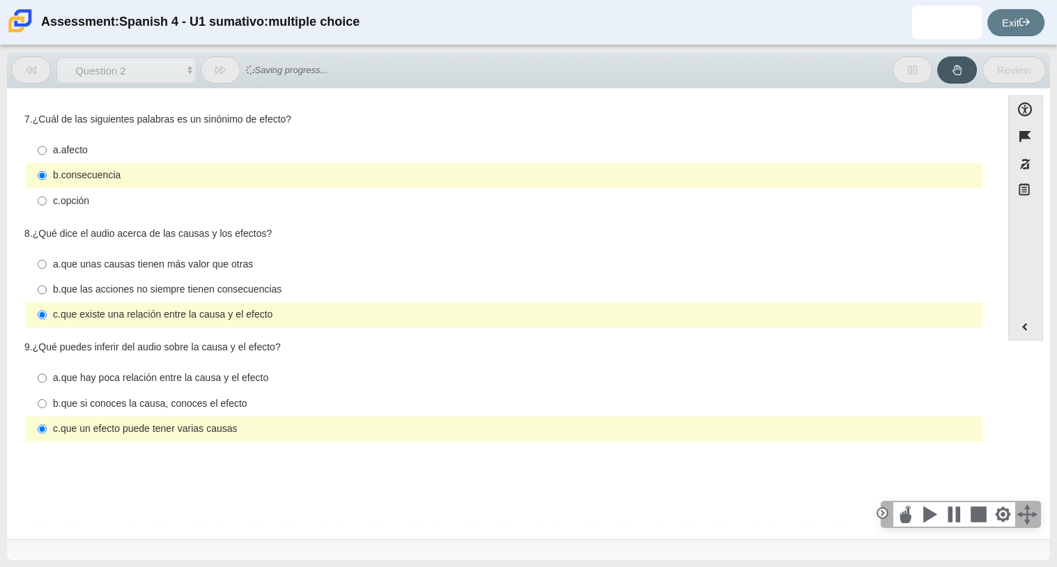
click at [155, 405] on thspan "que si conoces la causa, conoces el efecto" at bounding box center [154, 403] width 186 height 13
click at [47, 405] on input "b. que si conoces la causa, conoces el efecto b. que si conoces la causa, conoc…" at bounding box center [42, 403] width 9 height 25
radio input "true"
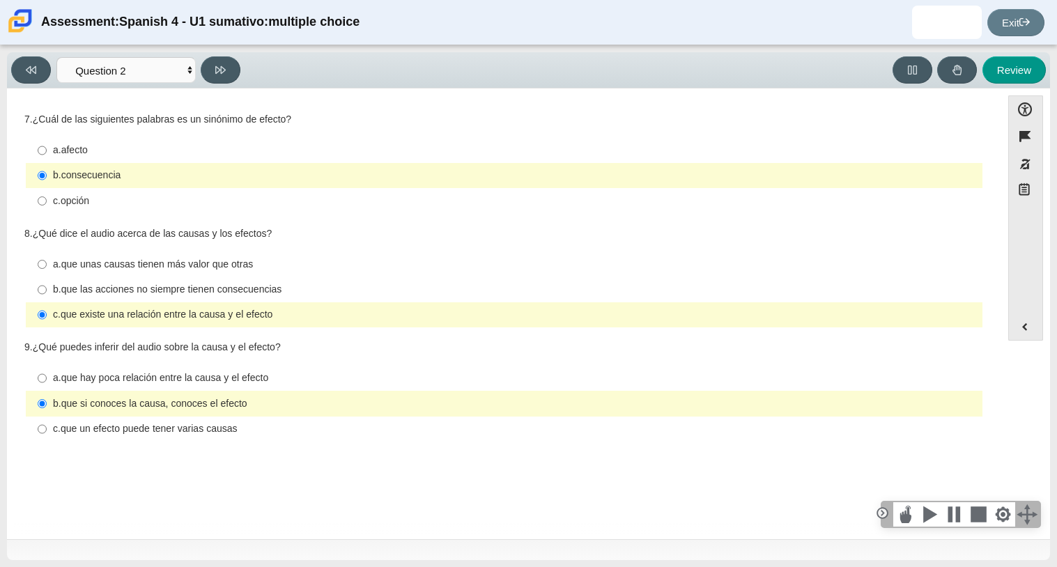
click at [177, 431] on thspan "que un efecto puede tener varias causas" at bounding box center [149, 428] width 177 height 13
click at [47, 431] on input "c. que un efecto puede tener varias causas c. que un efecto puede tener varias …" at bounding box center [42, 429] width 9 height 25
radio input "true"
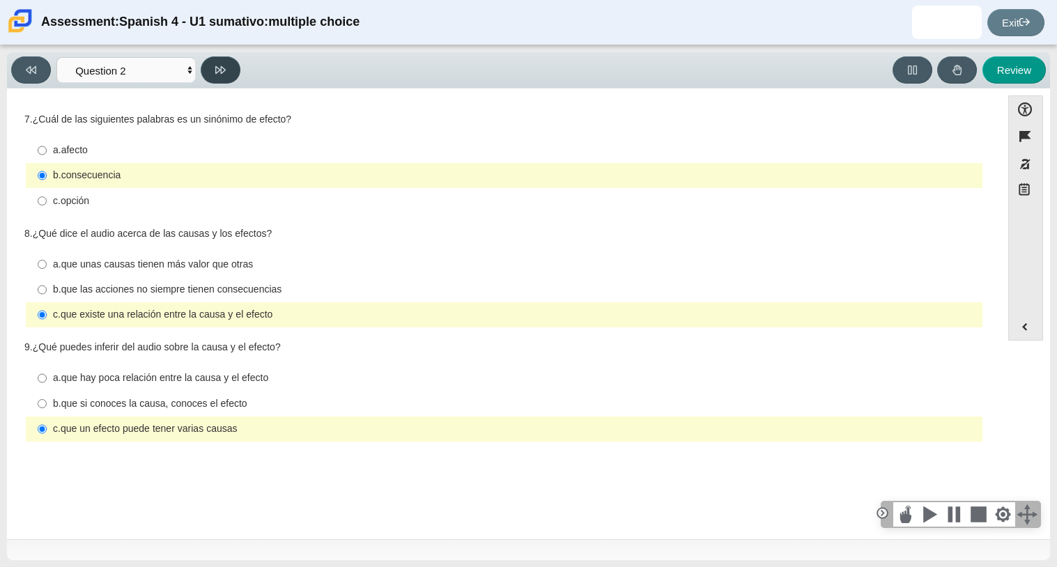
click at [230, 68] on button at bounding box center [221, 69] width 40 height 27
select select "955d698b-f94a-4dc0-b255-03112f50ff9e"
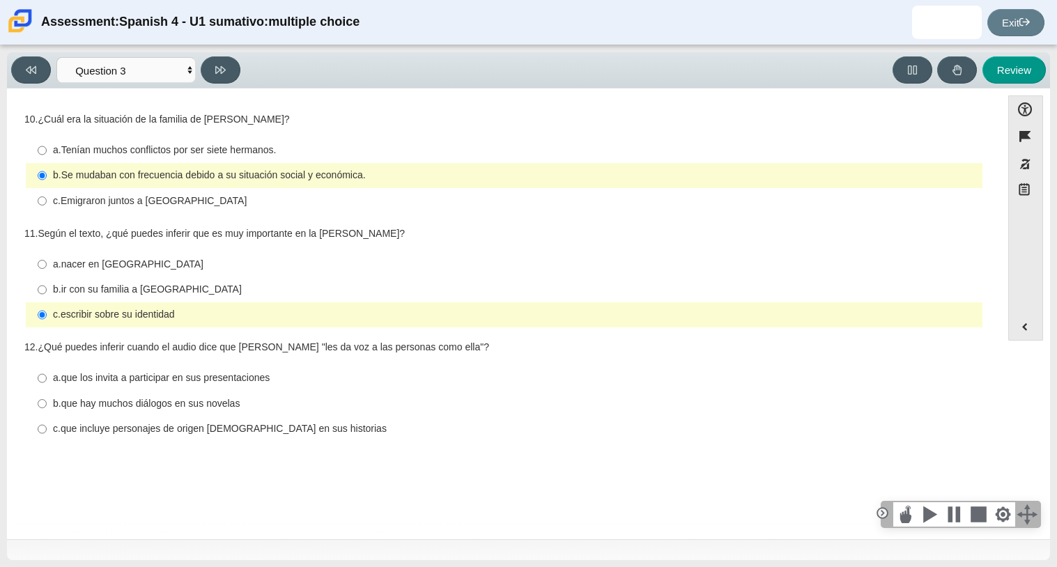
click at [148, 381] on thspan "que los invita a participar en sus presentaciones" at bounding box center [165, 377] width 209 height 13
click at [47, 381] on input "a. que los invita a participar en sus presentaciones a. que los invita a partic…" at bounding box center [42, 378] width 9 height 25
radio input "true"
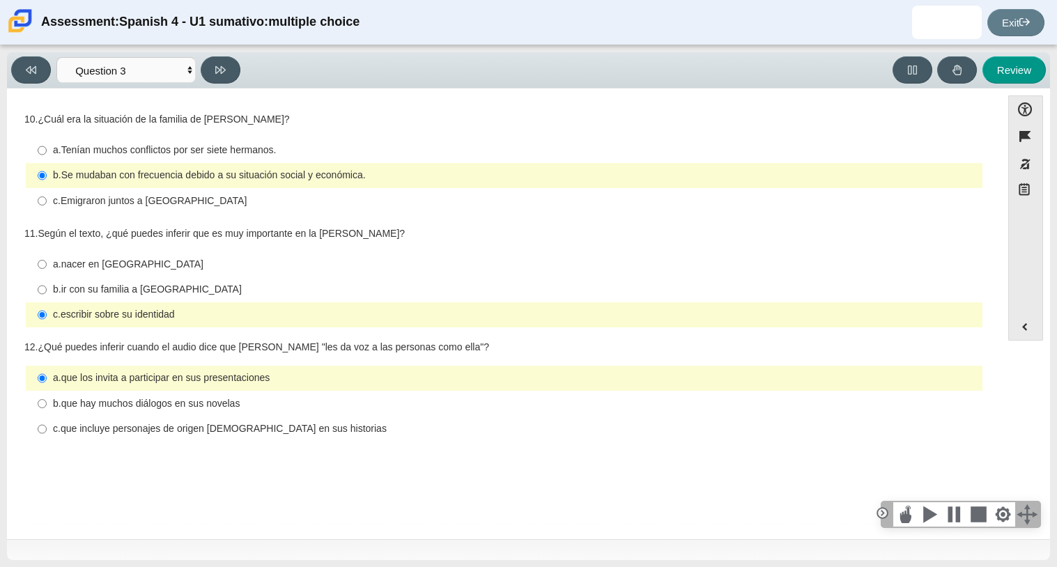
click at [145, 426] on thspan "que incluye personajes de origen [DEMOGRAPHIC_DATA] en sus historias" at bounding box center [224, 428] width 326 height 13
click at [47, 426] on input "c. que incluye personajes de origen [DEMOGRAPHIC_DATA] en sus historias c. que …" at bounding box center [42, 429] width 9 height 25
radio input "true"
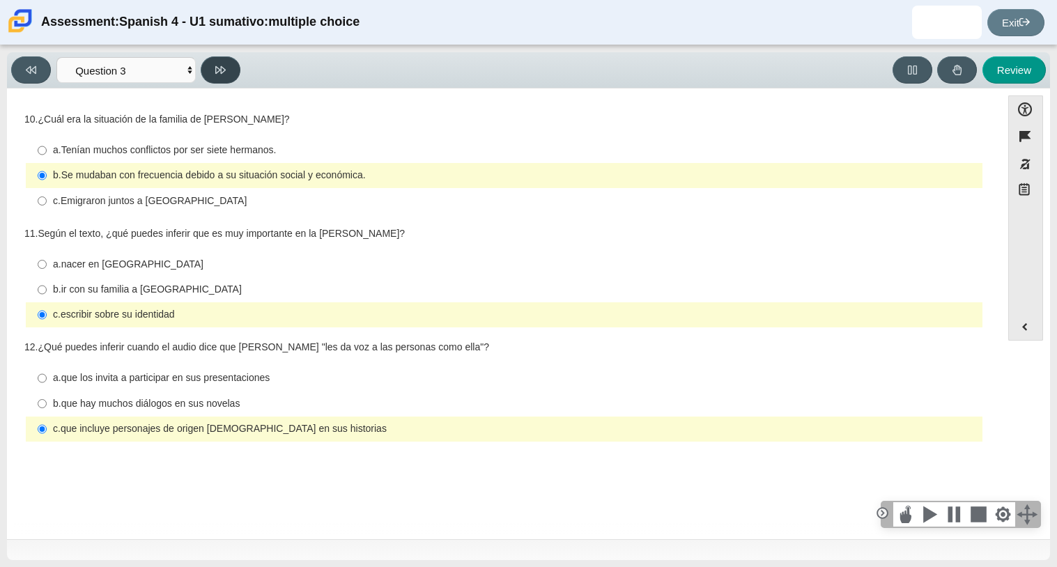
click at [221, 62] on button at bounding box center [221, 69] width 40 height 27
select select "390cf710-00ed-41bc-9fa6-d48920198324"
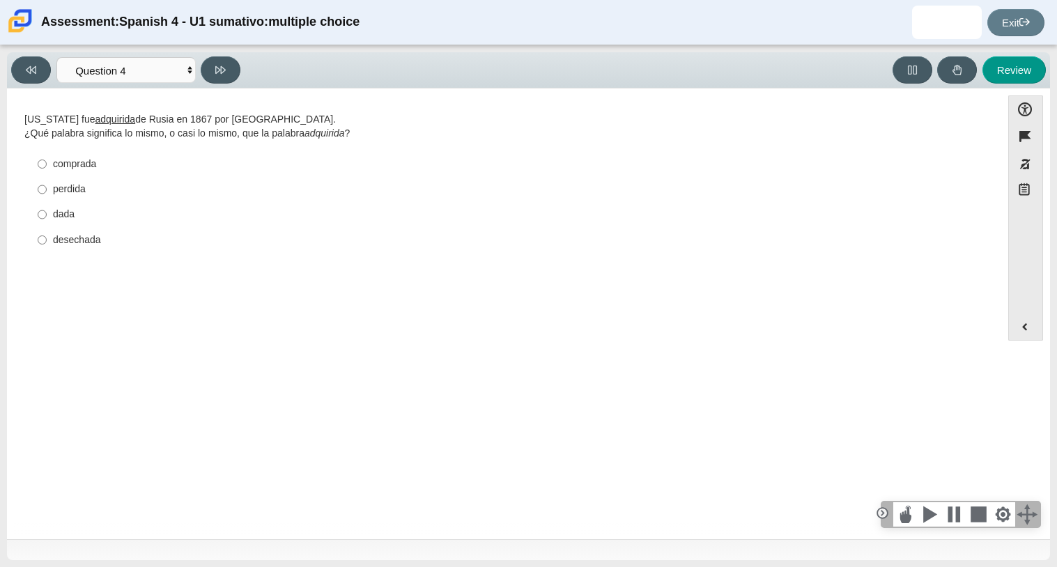
click at [81, 160] on div "comprada" at bounding box center [515, 164] width 924 height 14
click at [47, 160] on input "comprada comprada" at bounding box center [42, 163] width 9 height 25
radio input "true"
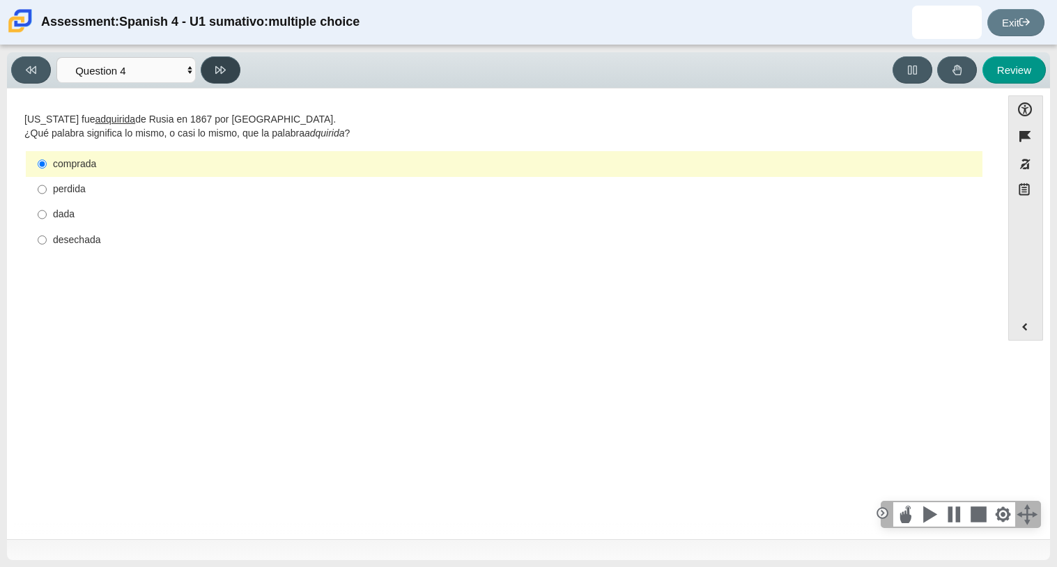
click at [219, 65] on icon at bounding box center [220, 70] width 10 height 10
select select "de5bc71e-117a-4bdd-886d-d95d03d193af"
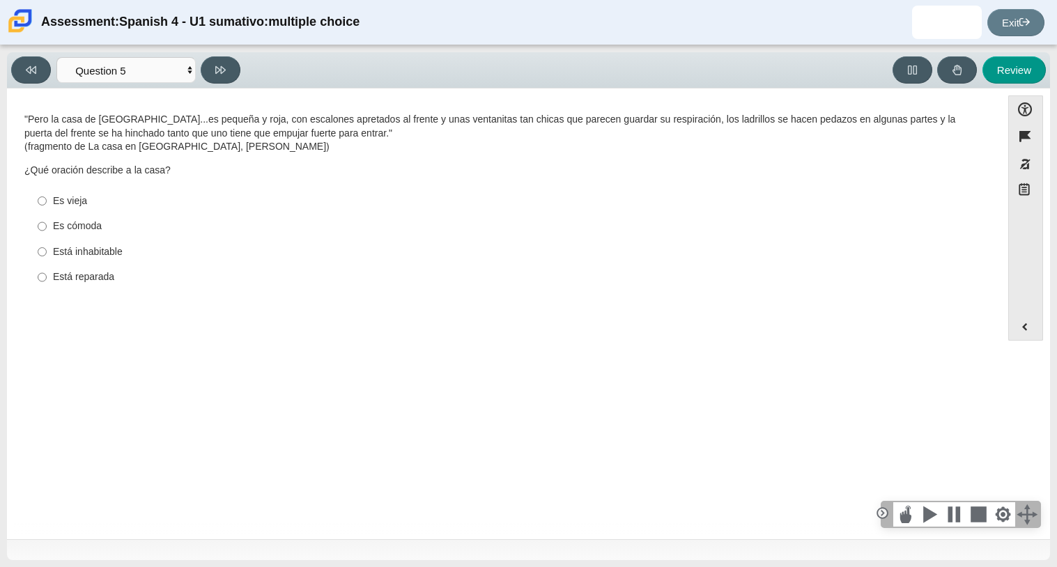
click at [70, 207] on div "Es vieja" at bounding box center [515, 201] width 924 height 14
click at [47, 207] on input "Es vieja Es vieja" at bounding box center [42, 200] width 9 height 25
radio input "true"
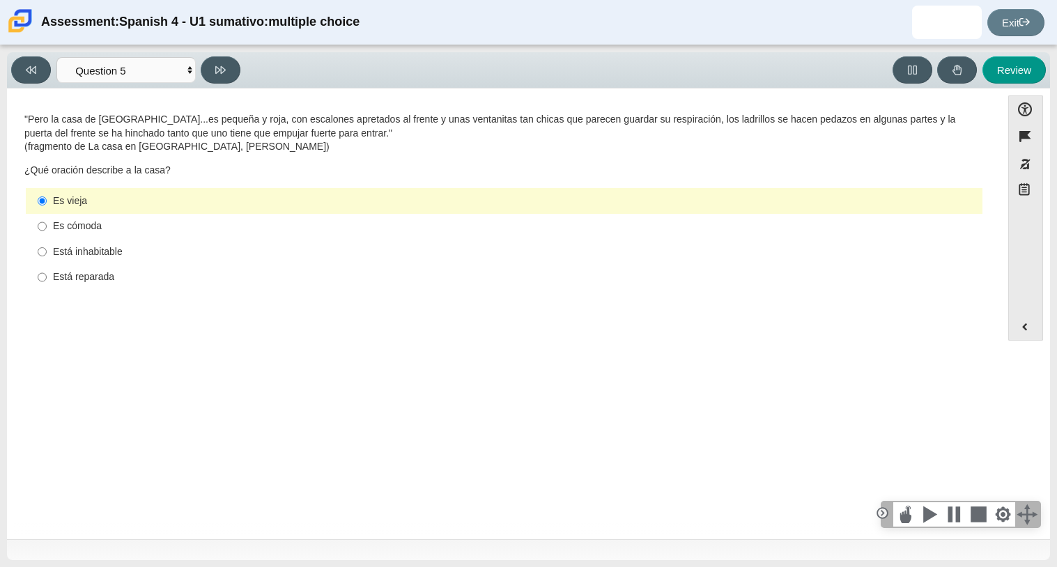
click at [121, 245] on div "Está inhabitable" at bounding box center [515, 252] width 924 height 14
click at [47, 245] on input "Está inhabitable Está inhabitable" at bounding box center [42, 251] width 9 height 25
radio input "true"
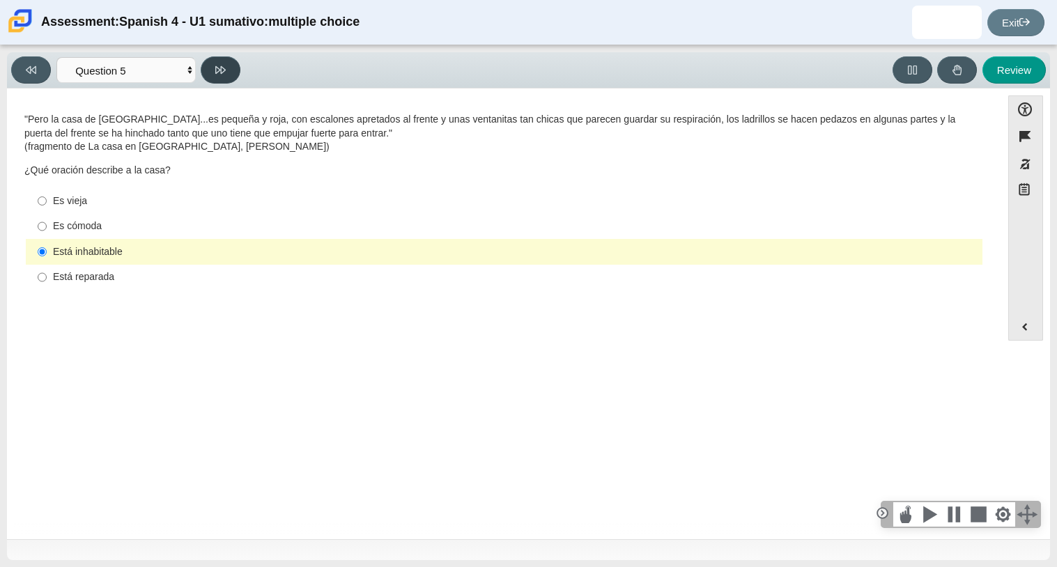
click at [226, 64] on button at bounding box center [221, 69] width 40 height 27
select select "ad9780d8-5edb-414e-87ea-0bcd5a75287a"
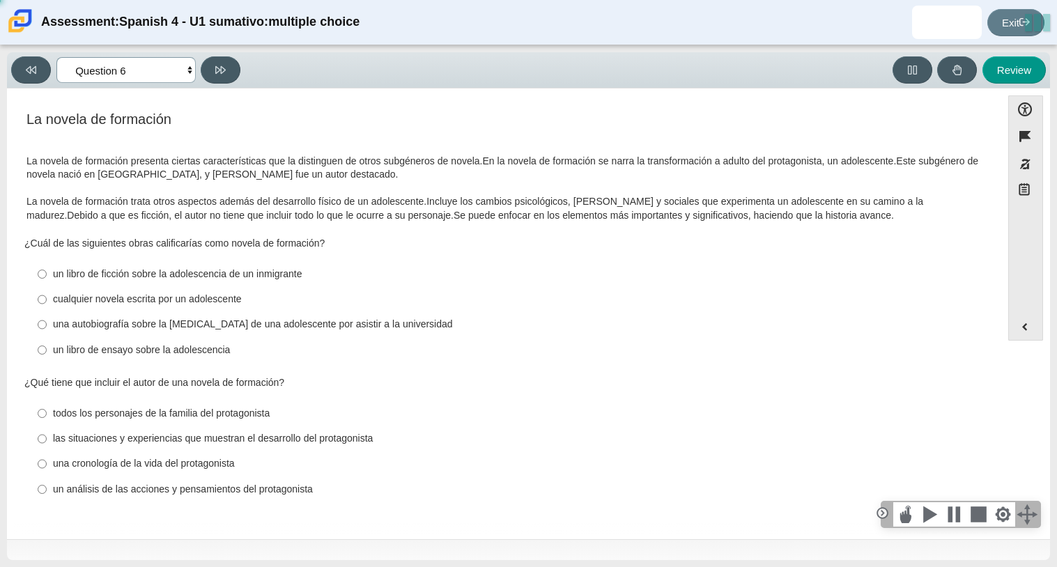
click at [147, 68] on select "Comprensión auditiva Question 1 Question 2 Question 3 Comprensión de lectura Qu…" at bounding box center [125, 70] width 139 height 26
click at [150, 79] on select "Comprensión auditiva Question 1 Question 2 Question 3 Comprensión de lectura Qu…" at bounding box center [125, 70] width 139 height 26
click at [146, 64] on select "Comprensión auditiva Question 1 Question 2 Question 3 Comprensión de lectura Qu…" at bounding box center [125, 70] width 139 height 26
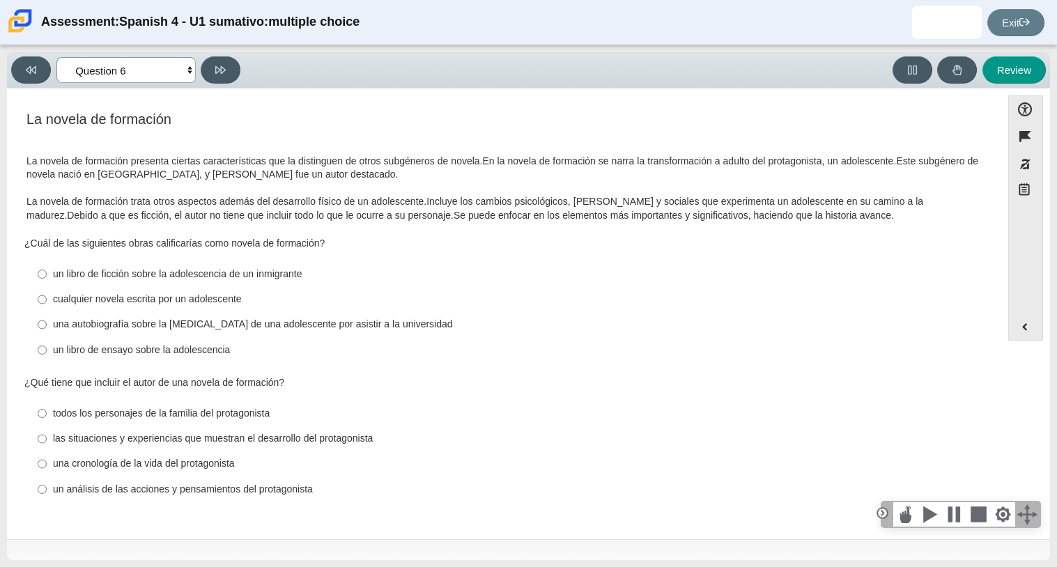
click at [151, 71] on select "Comprensión auditiva Question 1 Question 2 Question 3 Comprensión de lectura Qu…" at bounding box center [125, 70] width 139 height 26
click at [132, 329] on div "una autobiografía sobre la [MEDICAL_DATA] de una adolescente por asistir a la u…" at bounding box center [515, 325] width 924 height 14
click at [47, 329] on input "una autobiografía sobre la [MEDICAL_DATA] de una adolescente por asistir a la u…" at bounding box center [42, 324] width 9 height 25
radio input "true"
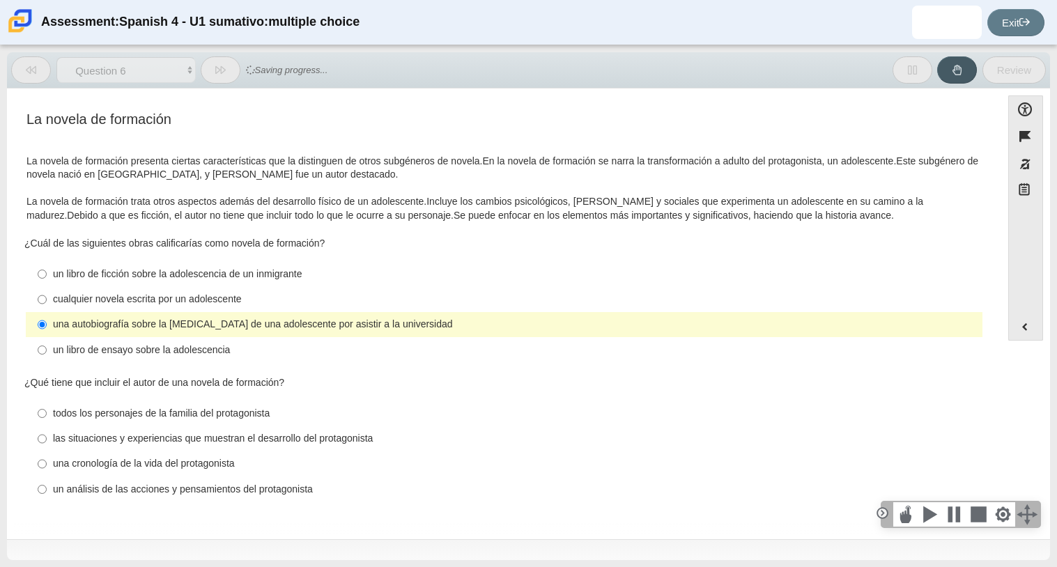
click at [132, 329] on div "una autobiografía sobre la [MEDICAL_DATA] de una adolescente por asistir a la u…" at bounding box center [515, 325] width 924 height 14
click at [47, 329] on input "una autobiografía sobre la [MEDICAL_DATA] de una adolescente por asistir a la u…" at bounding box center [42, 324] width 9 height 25
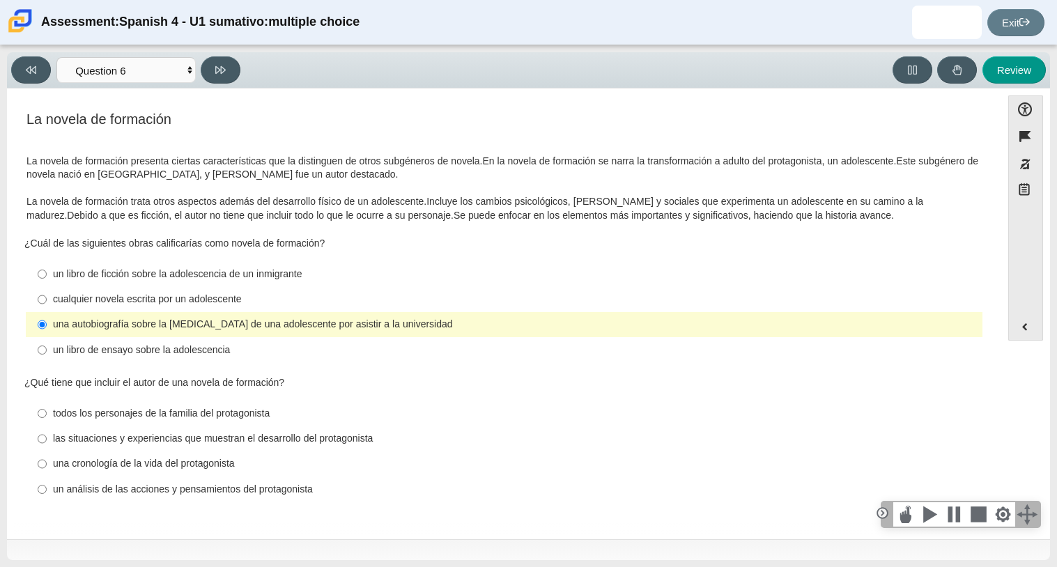
click at [217, 331] on div "una autobiografía sobre la [MEDICAL_DATA] de una adolescente por asistir a la u…" at bounding box center [515, 325] width 924 height 14
click at [47, 331] on input "una autobiografía sobre la [MEDICAL_DATA] de una adolescente por asistir a la u…" at bounding box center [42, 324] width 9 height 25
click at [46, 351] on label "un libro de ensayo sobre la adolescencia un libro de ensayo sobre la adolescenc…" at bounding box center [505, 349] width 954 height 25
click at [46, 351] on input "un libro de ensayo sobre la adolescencia un libro de ensayo sobre la adolescenc…" at bounding box center [42, 349] width 9 height 25
radio input "true"
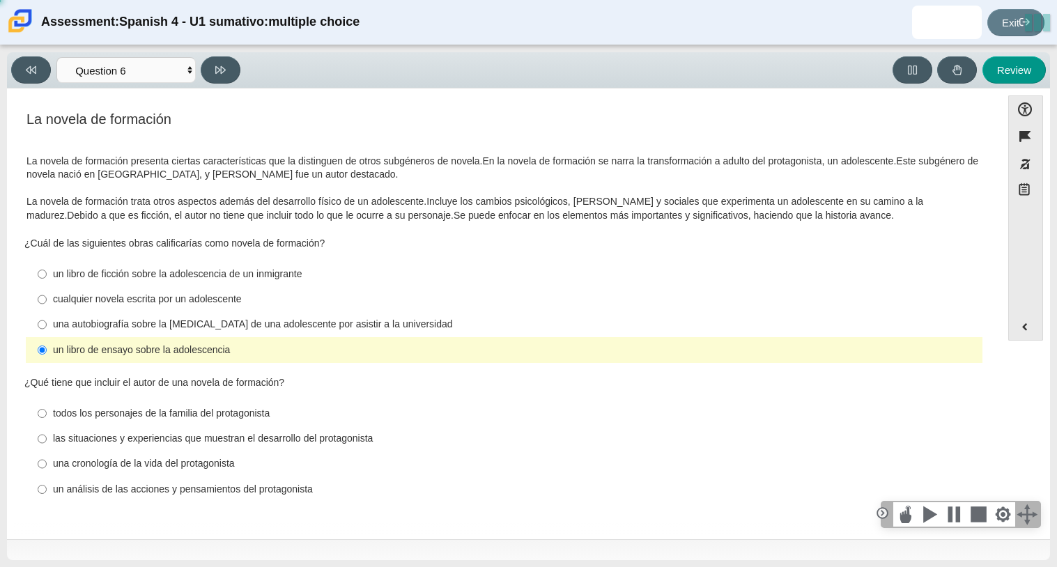
click at [142, 324] on div "una autobiografía sobre la [MEDICAL_DATA] de una adolescente por asistir a la u…" at bounding box center [515, 325] width 924 height 14
click at [47, 324] on input "una autobiografía sobre la [MEDICAL_DATA] de una adolescente por asistir a la u…" at bounding box center [42, 324] width 9 height 25
radio input "true"
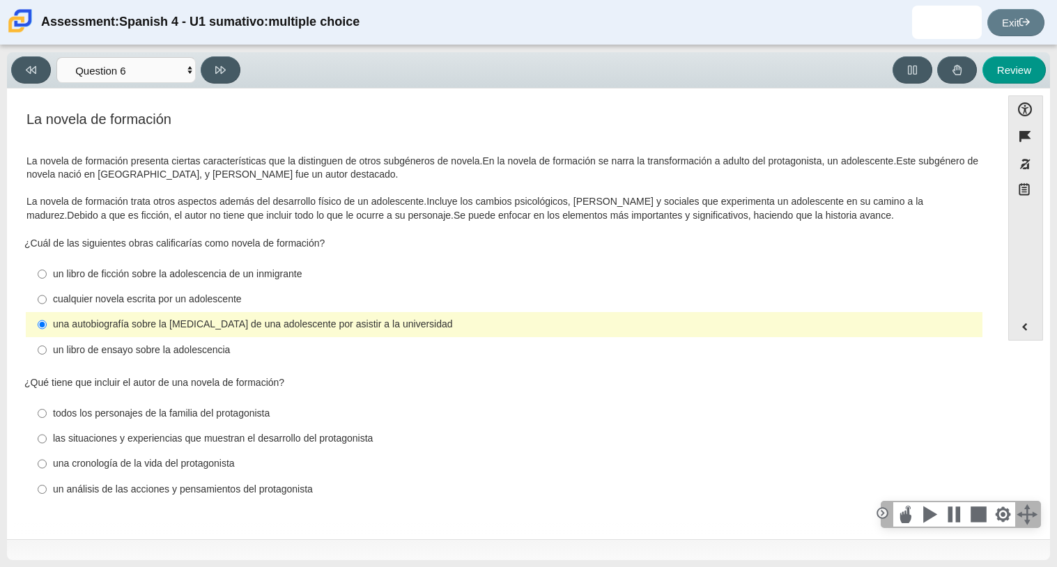
click at [198, 438] on div "las situaciones y experiencias que muestran el desarrollo del protagonista" at bounding box center [515, 439] width 924 height 14
click at [47, 438] on input "las situaciones y experiencias que muestran el desarrollo del protagonista las …" at bounding box center [42, 438] width 9 height 25
radio input "true"
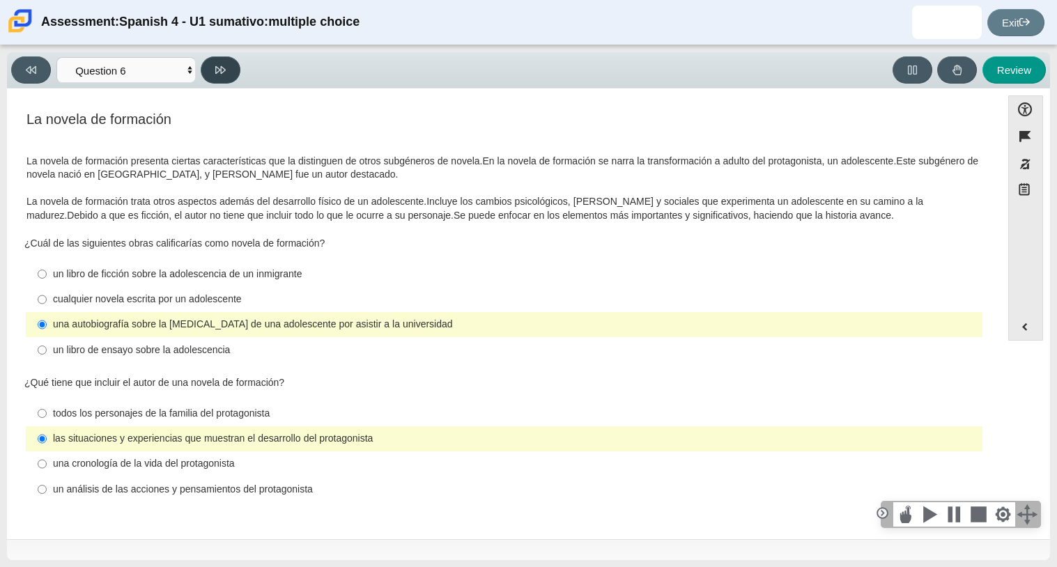
click at [230, 75] on button at bounding box center [221, 69] width 40 height 27
select select "6168cc92-63b6-45d3-a929-0b9cba560165"
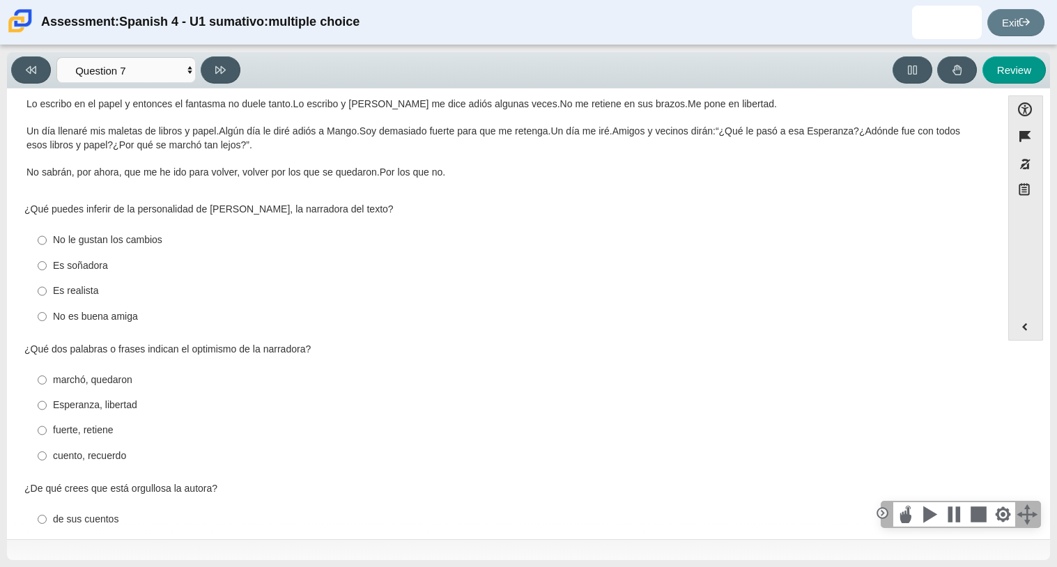
scroll to position [257, 0]
click at [70, 265] on div "Es soñadora" at bounding box center [515, 267] width 924 height 14
click at [47, 265] on input "Es soñadora Es soñadora" at bounding box center [42, 266] width 9 height 25
radio input "true"
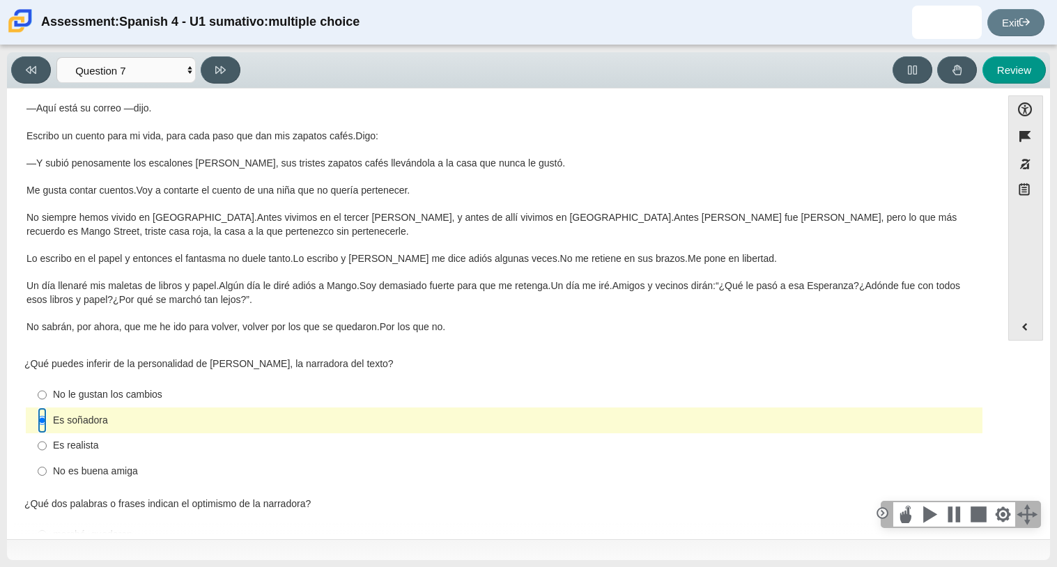
scroll to position [106, 0]
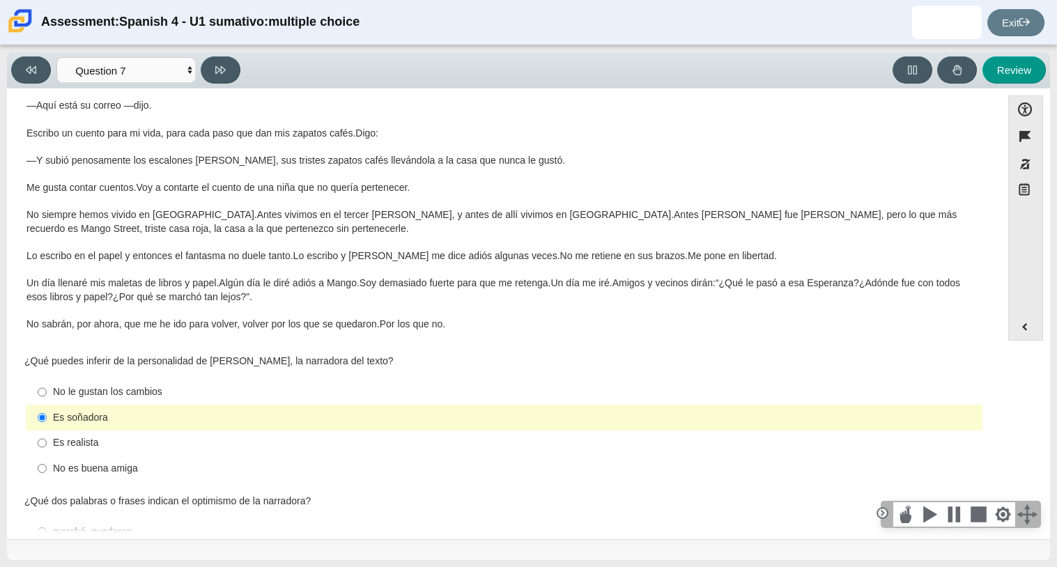
click at [146, 385] on div "No le gustan los cambios" at bounding box center [515, 392] width 924 height 14
click at [47, 385] on input "No le gustan los cambios No le gustan los cambios" at bounding box center [42, 392] width 9 height 25
radio input "true"
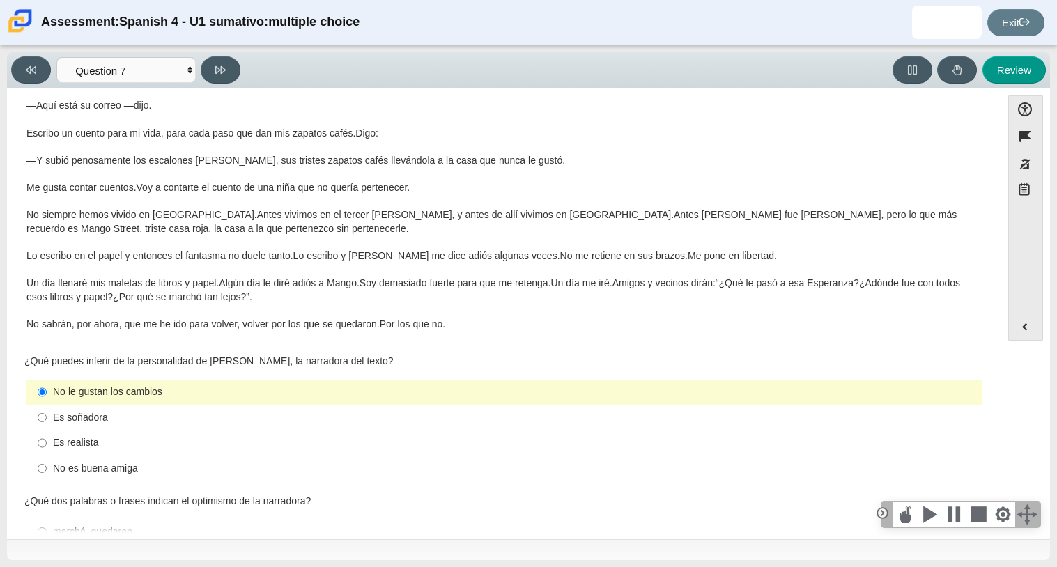
click at [119, 415] on div "Es soñadora" at bounding box center [515, 418] width 924 height 14
click at [47, 415] on input "Es soñadora Es soñadora" at bounding box center [42, 417] width 9 height 25
radio input "true"
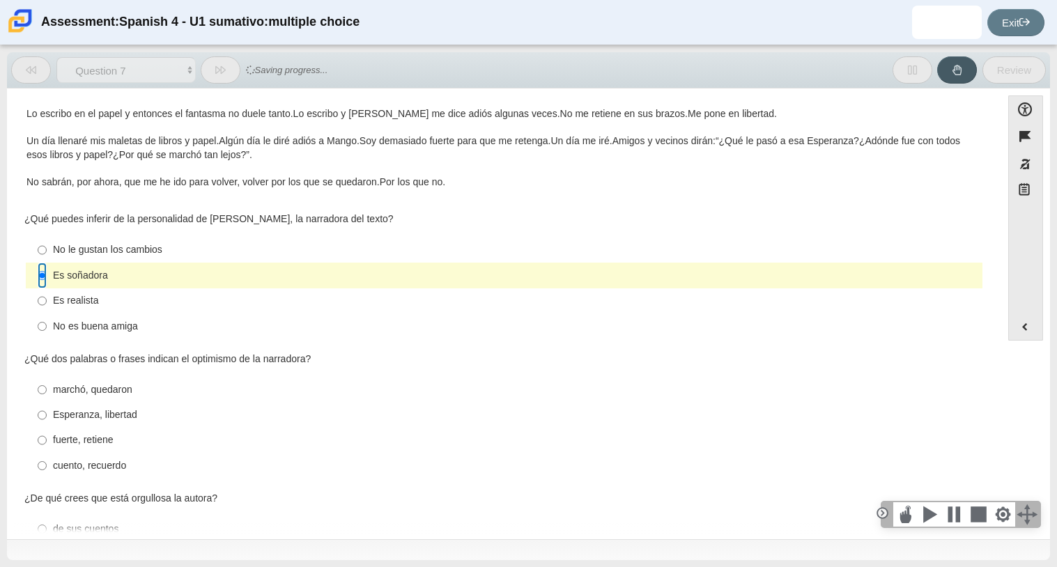
scroll to position [256, 0]
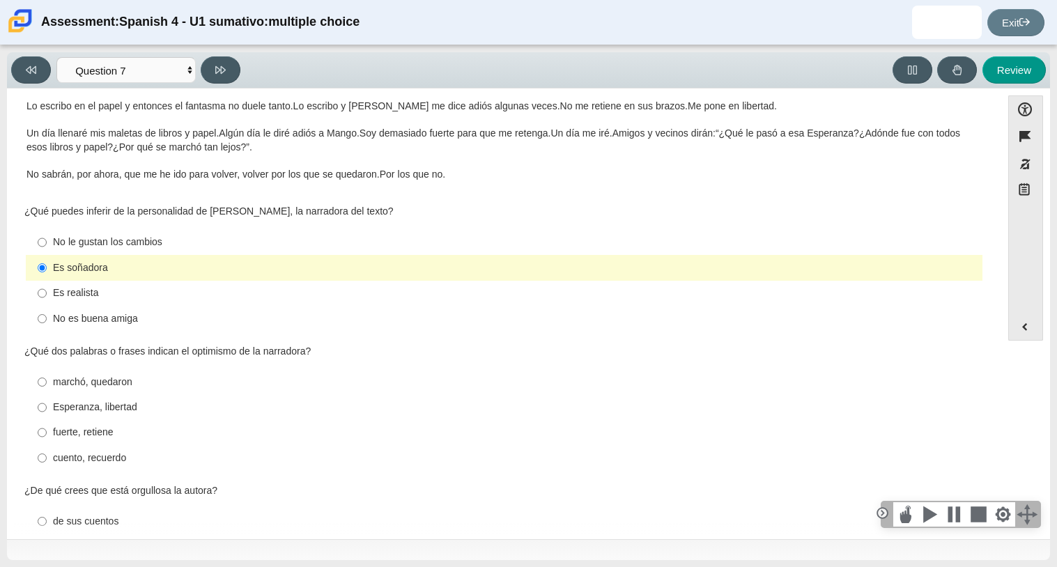
click at [116, 431] on div "fuerte, retiene" at bounding box center [515, 433] width 924 height 14
click at [47, 431] on input "fuerte, retiene fuerte, retiene" at bounding box center [42, 432] width 9 height 25
radio input "true"
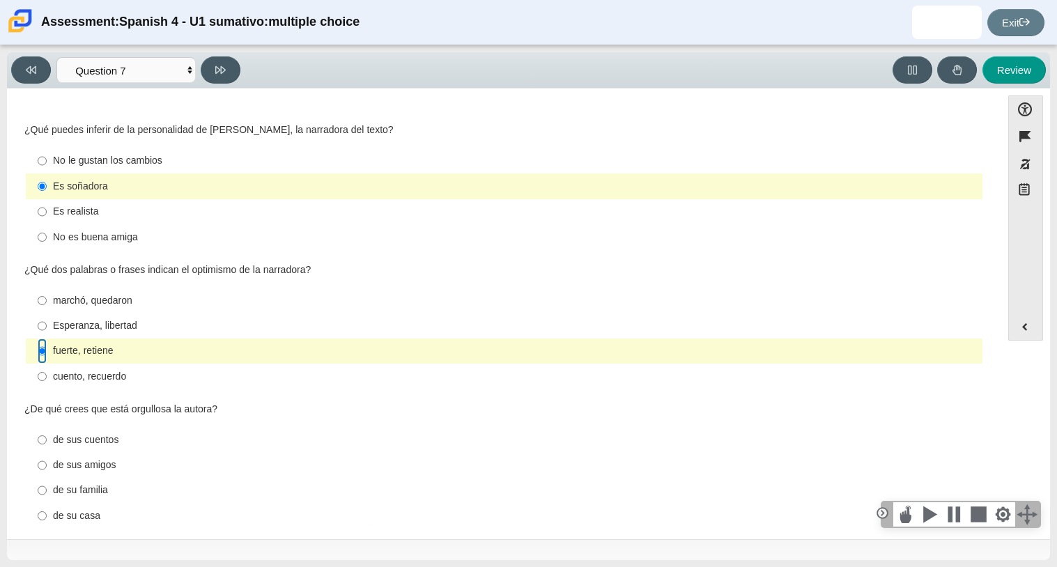
scroll to position [493, 0]
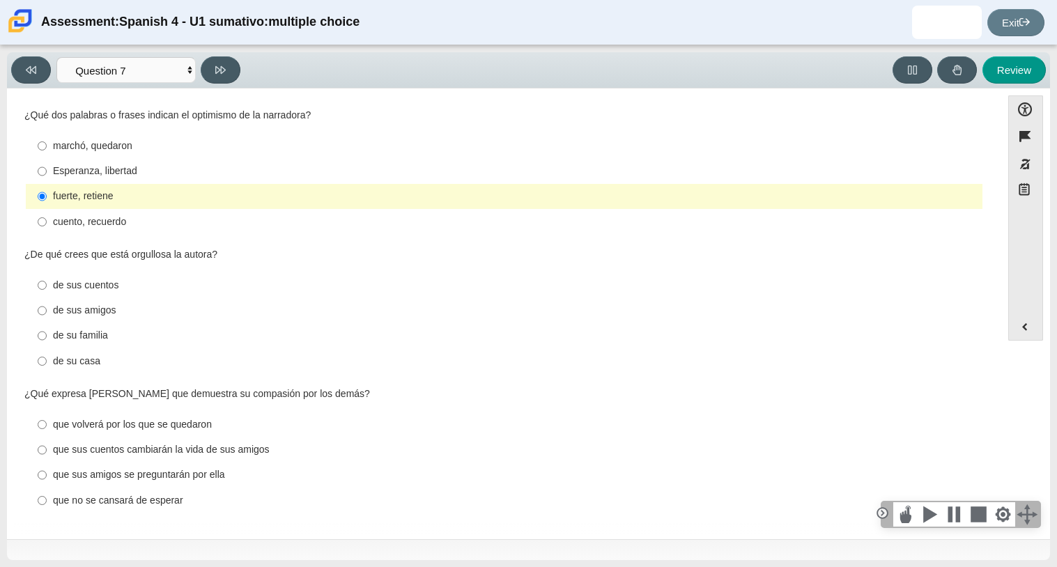
click at [95, 336] on div "de su familia" at bounding box center [515, 336] width 924 height 14
click at [47, 336] on input "de su familia de su familia" at bounding box center [42, 335] width 9 height 25
radio input "true"
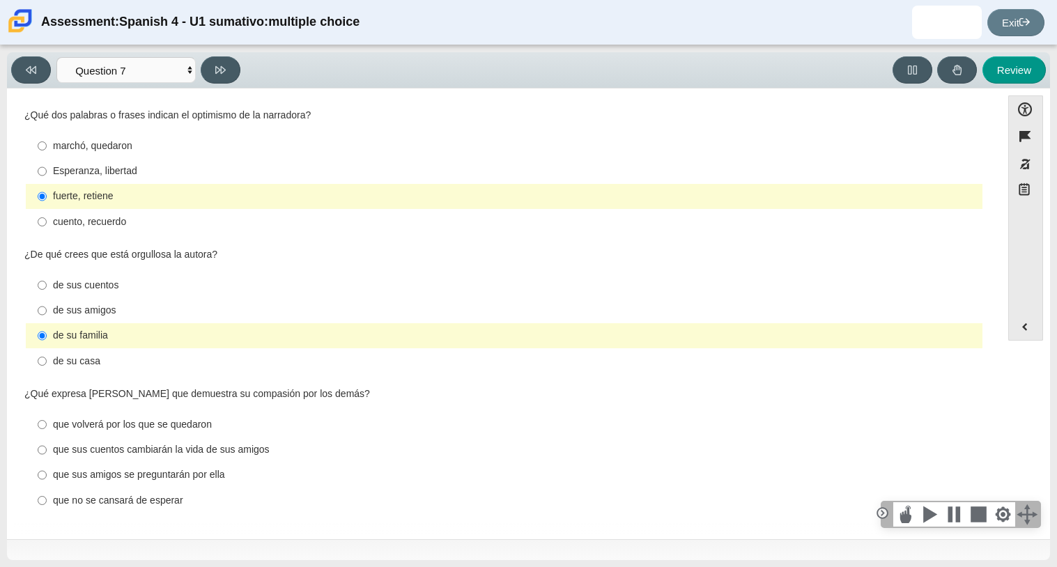
click at [110, 287] on div "de sus cuentos" at bounding box center [515, 286] width 924 height 14
click at [47, 287] on input "de sus cuentos de sus cuentos" at bounding box center [42, 284] width 9 height 25
radio input "true"
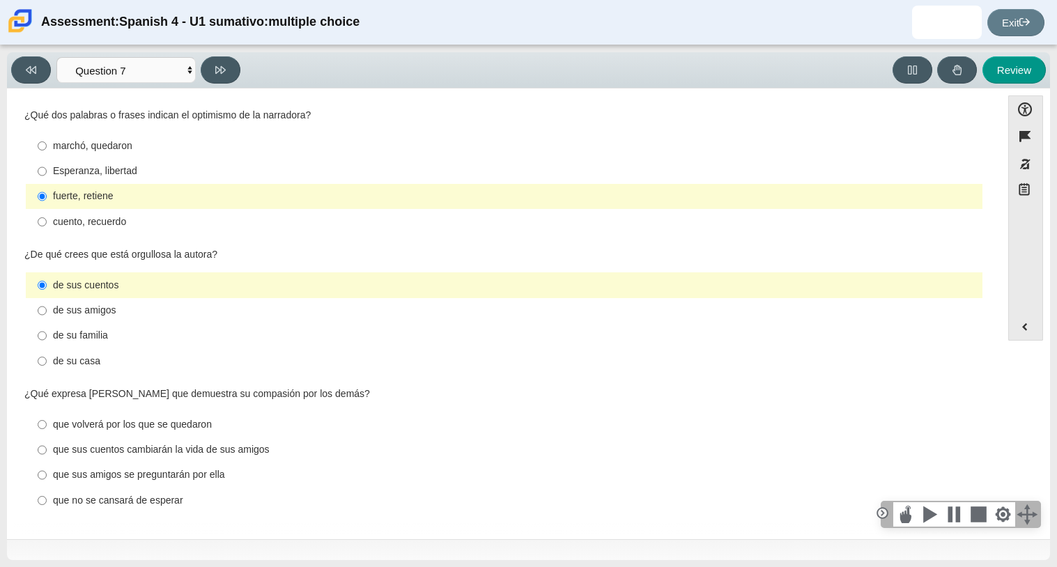
click at [130, 279] on div "de sus cuentos" at bounding box center [515, 286] width 924 height 14
click at [47, 277] on input "de sus cuentos de sus cuentos" at bounding box center [42, 284] width 9 height 25
click at [127, 336] on div "de su familia" at bounding box center [515, 336] width 924 height 14
click at [47, 336] on input "de su familia de su familia" at bounding box center [42, 335] width 9 height 25
radio input "true"
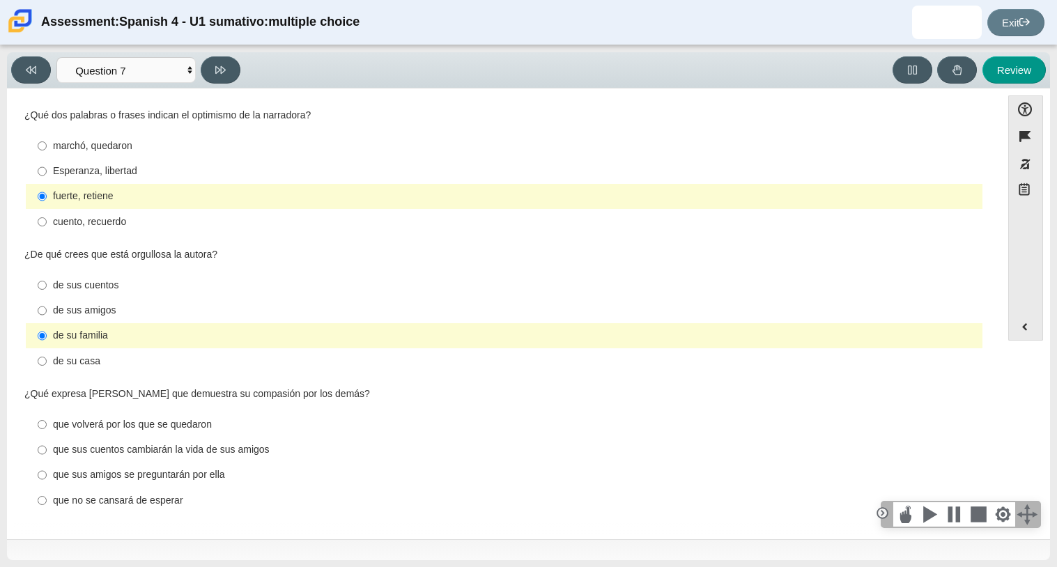
click at [124, 430] on div "que volverá por los que se quedaron" at bounding box center [515, 425] width 924 height 14
click at [47, 430] on input "que volverá por los que se quedaron que volverá por los que se quedaron" at bounding box center [42, 424] width 9 height 25
radio input "true"
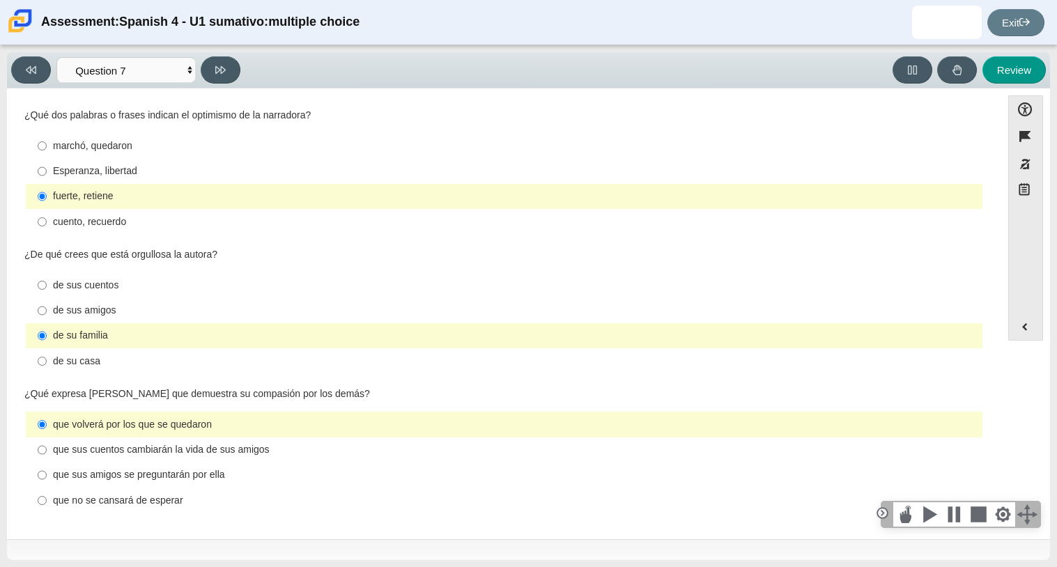
click at [79, 269] on div "¿De qué crees que está orgullosa la autora? Responses de sus cuentos de sus cue…" at bounding box center [503, 311] width 959 height 127
click at [75, 286] on div "de sus cuentos" at bounding box center [515, 286] width 924 height 14
click at [47, 286] on input "de sus cuentos de sus cuentos" at bounding box center [42, 284] width 9 height 25
radio input "true"
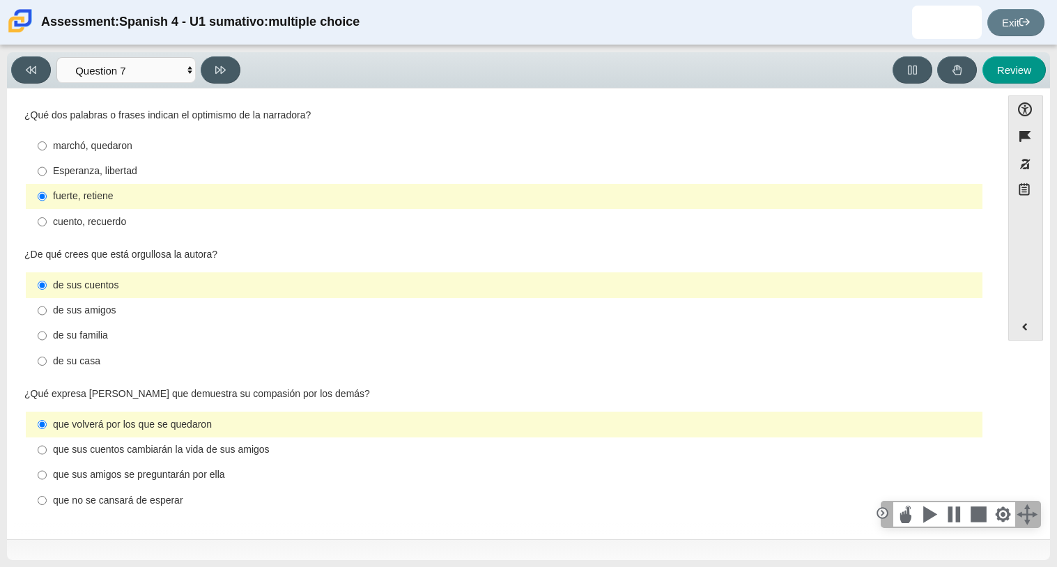
click at [114, 450] on div "que sus cuentos cambiarán la vida de sus amigos" at bounding box center [515, 450] width 924 height 14
click at [47, 450] on input "que sus cuentos cambiarán la vida de sus amigos que sus cuentos cambiarán la vi…" at bounding box center [42, 449] width 9 height 25
radio input "true"
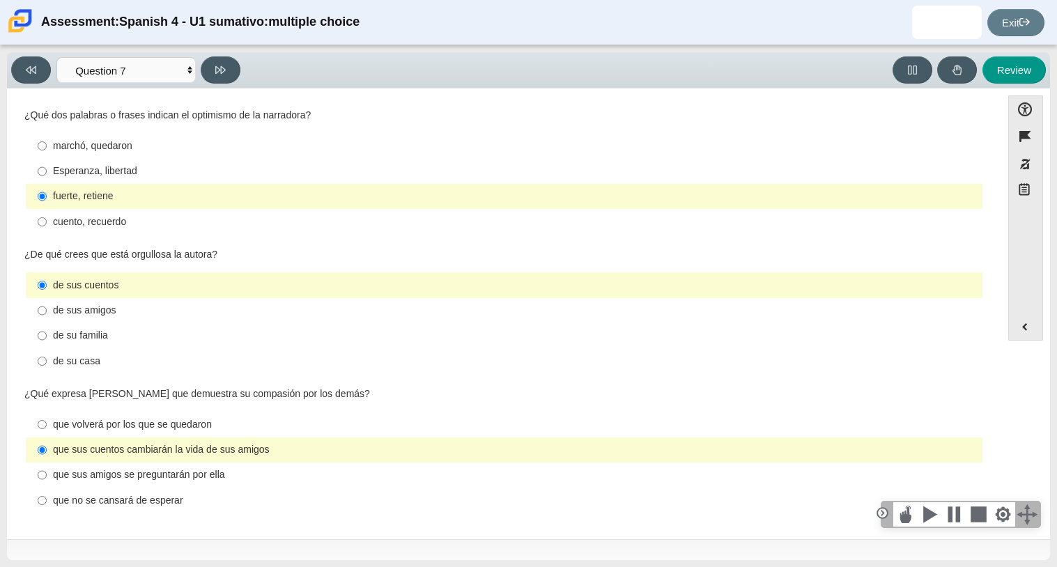
click at [205, 416] on label "que volverá por los que se quedaron que volverá por los que se quedaron" at bounding box center [505, 424] width 954 height 25
click at [47, 416] on input "que volverá por los que se quedaron que volverá por los que se quedaron" at bounding box center [42, 424] width 9 height 25
radio input "true"
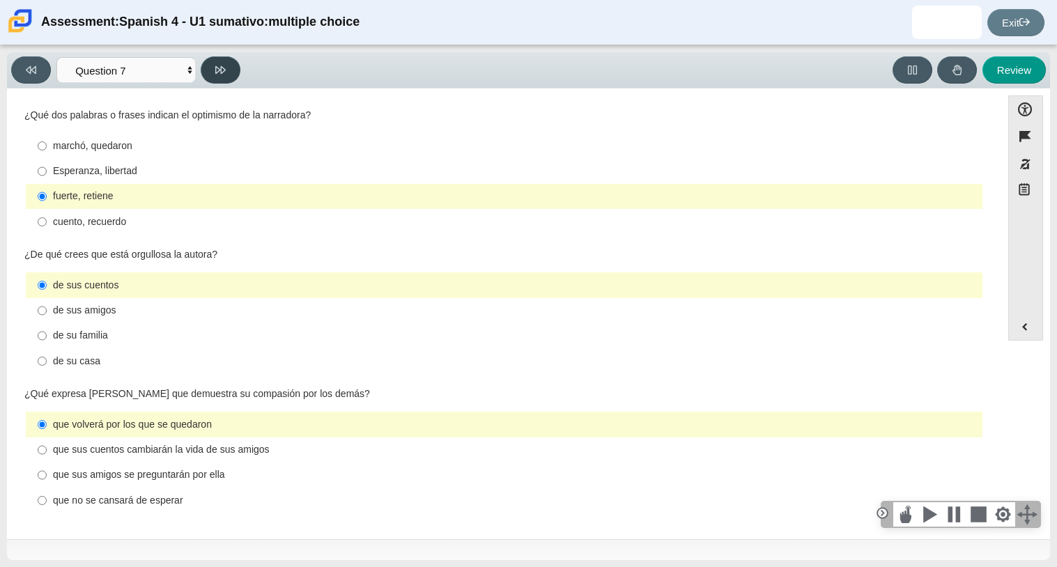
click at [219, 61] on button at bounding box center [221, 69] width 40 height 27
select select "98fe3b59-0d4b-482f-94e6-cc4dee5e60d3"
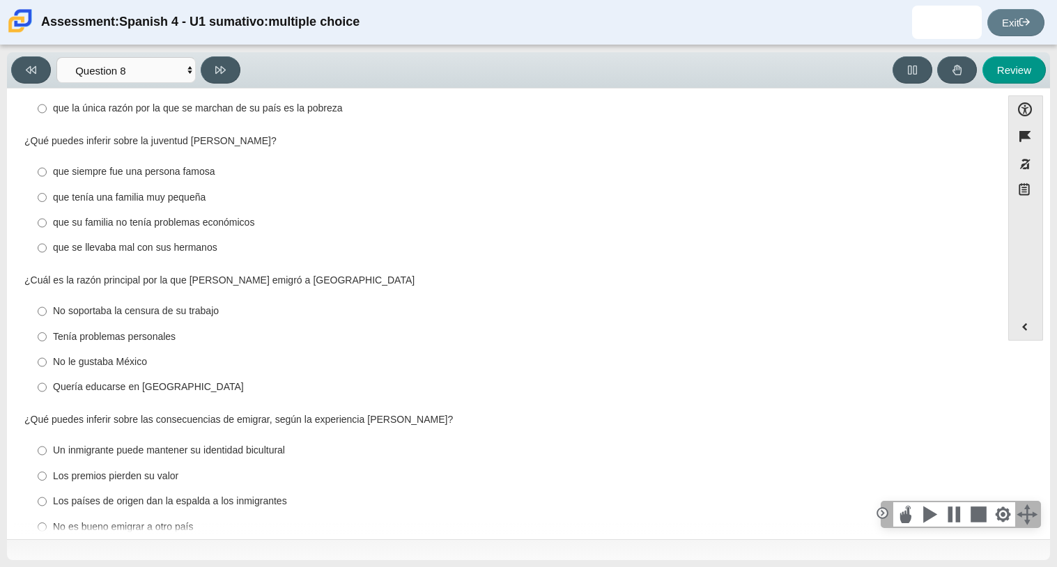
scroll to position [0, 0]
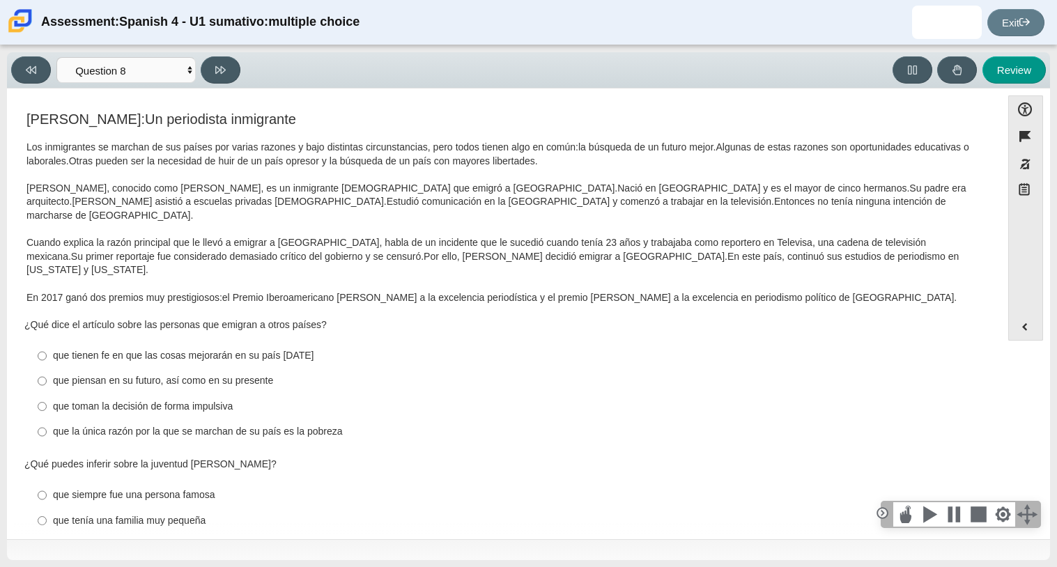
click at [194, 400] on div "que toman la decisión de forma impulsiva" at bounding box center [515, 407] width 924 height 14
click at [47, 394] on input "que toman la decisión de forma impulsiva que toman la decisión de forma impulsi…" at bounding box center [42, 406] width 9 height 25
radio input "true"
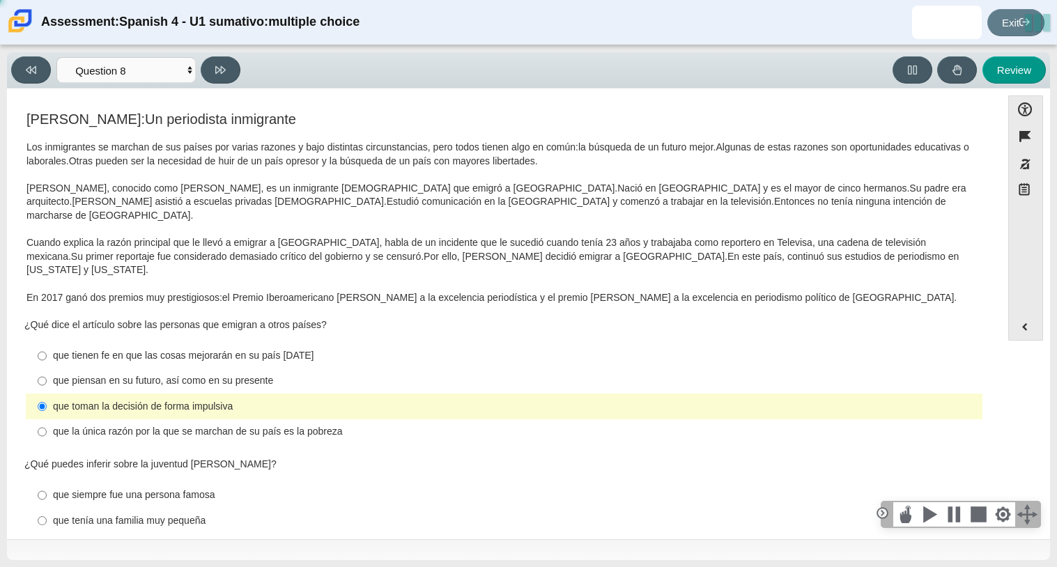
click at [215, 374] on div "que piensan en su futuro, así como en su presente" at bounding box center [515, 381] width 924 height 14
click at [47, 369] on input "que piensan en su futuro, así como en su presente que piensan en su futuro, así…" at bounding box center [42, 381] width 9 height 25
radio input "true"
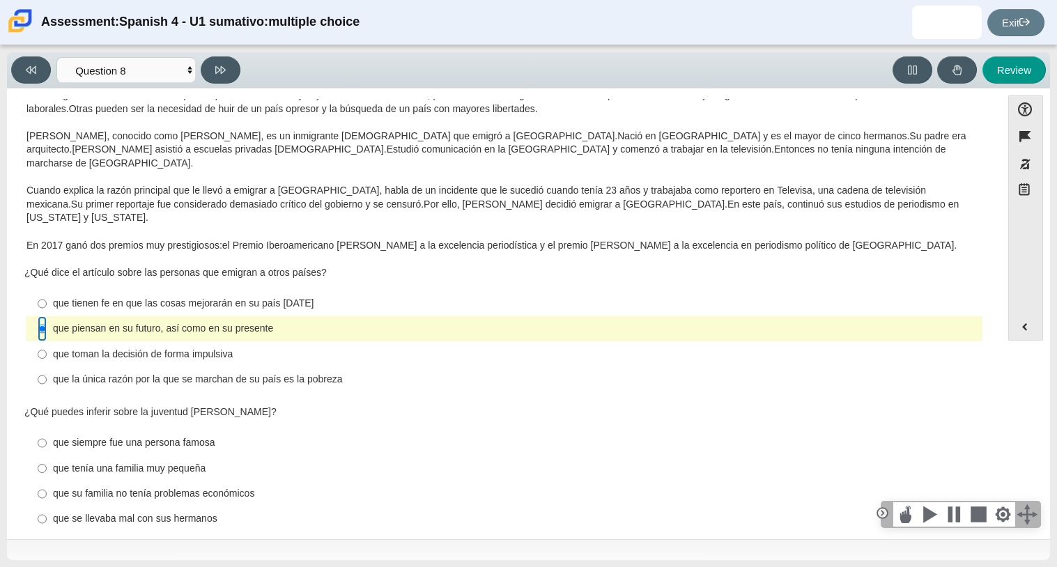
scroll to position [52, 0]
click at [183, 488] on div "que su familia no tenía problemas económicos" at bounding box center [515, 495] width 924 height 14
click at [47, 482] on input "que su familia no tenía problemas económicos que su familia no tenía problemas …" at bounding box center [42, 494] width 9 height 25
radio input "true"
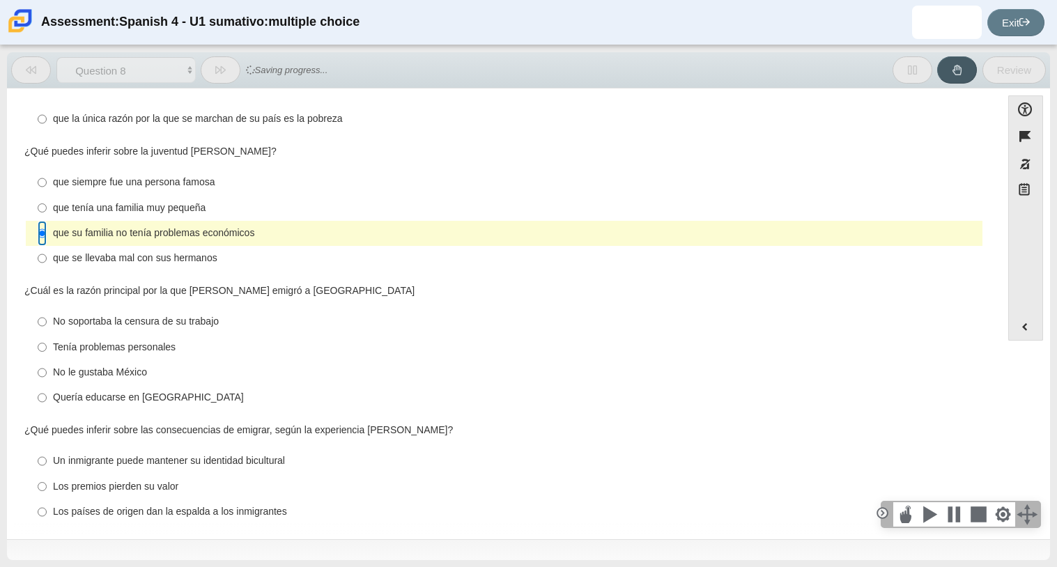
scroll to position [320, 0]
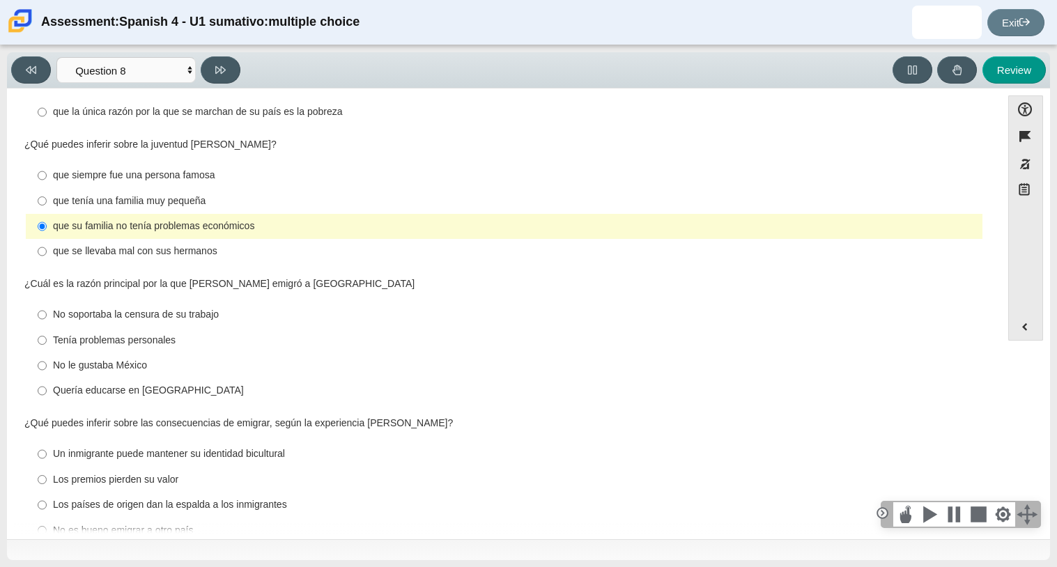
click at [189, 384] on div "Quería educarse en [GEOGRAPHIC_DATA]" at bounding box center [515, 391] width 924 height 14
click at [47, 378] on input "Quería educarse en [GEOGRAPHIC_DATA] Quería educarse en [GEOGRAPHIC_DATA]" at bounding box center [42, 390] width 9 height 25
radio input "true"
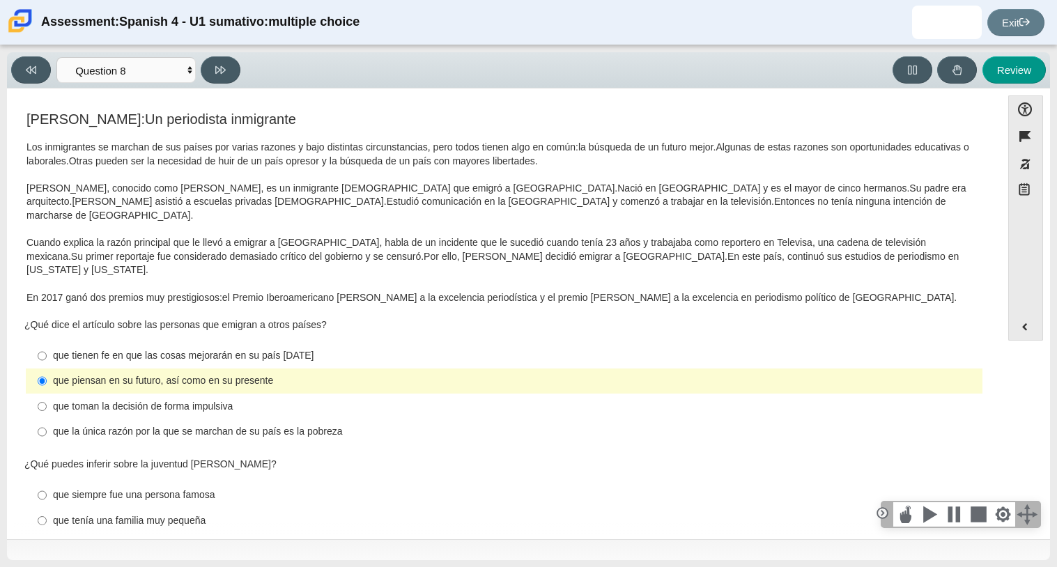
scroll to position [323, 0]
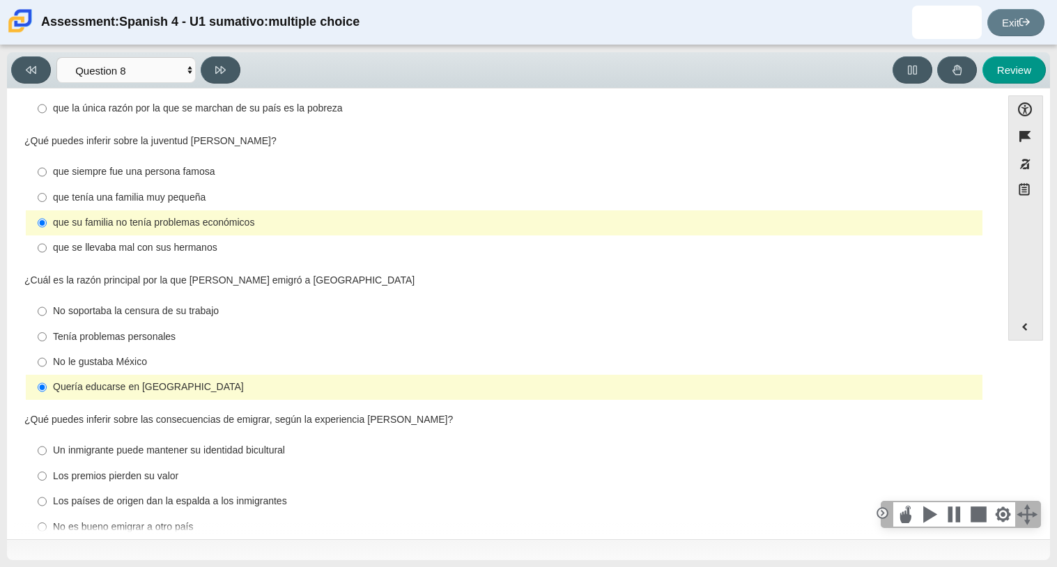
click at [242, 444] on div "Un inmigrante puede mantener su identidad bicultural" at bounding box center [515, 451] width 924 height 14
click at [47, 438] on input "Un inmigrante puede mantener su identidad bicultural Un inmigrante puede manten…" at bounding box center [42, 450] width 9 height 25
radio input "true"
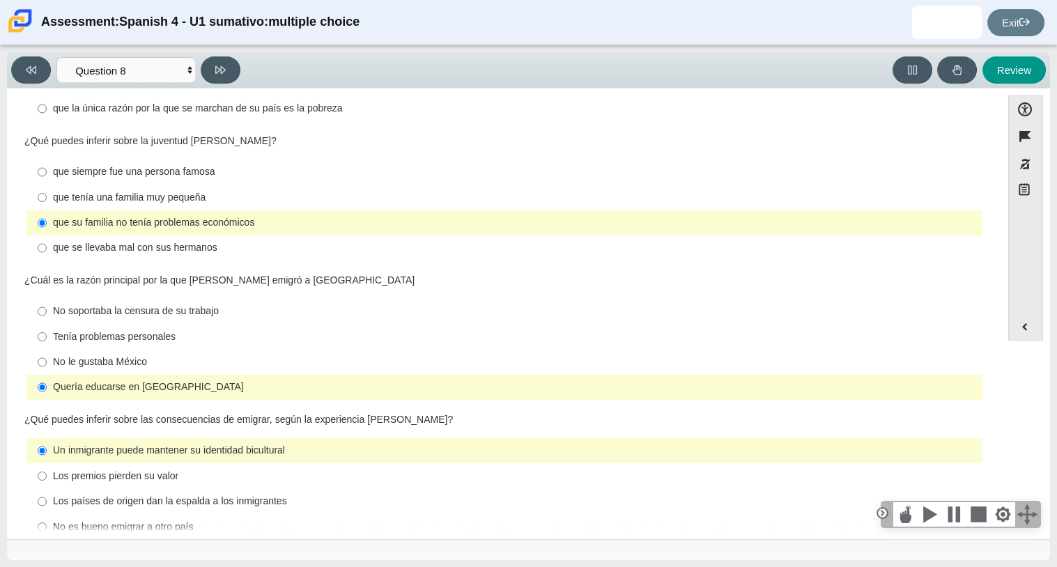
click at [245, 489] on label "Los países de origen dan la espalda a los inmigrantes Los países de origen dan …" at bounding box center [505, 501] width 954 height 25
click at [47, 489] on input "Los países de origen dan la espalda a los inmigrantes Los países de origen dan …" at bounding box center [42, 501] width 9 height 25
radio input "true"
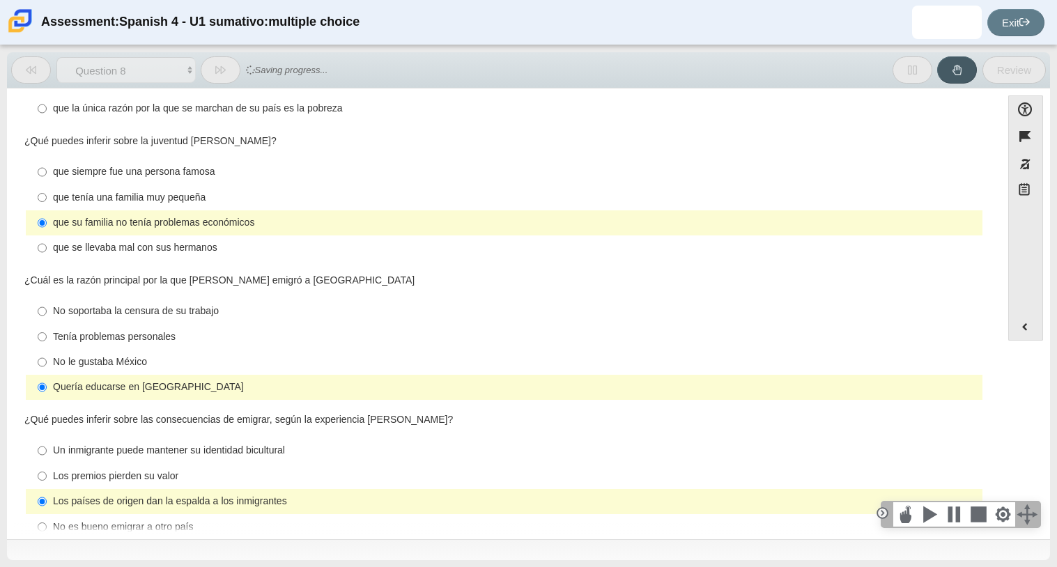
click at [291, 470] on div "Los premios pierden su valor" at bounding box center [515, 477] width 924 height 14
click at [47, 463] on input "Los premios pierden su valor Los premios pierden su valor" at bounding box center [42, 475] width 9 height 25
radio input "true"
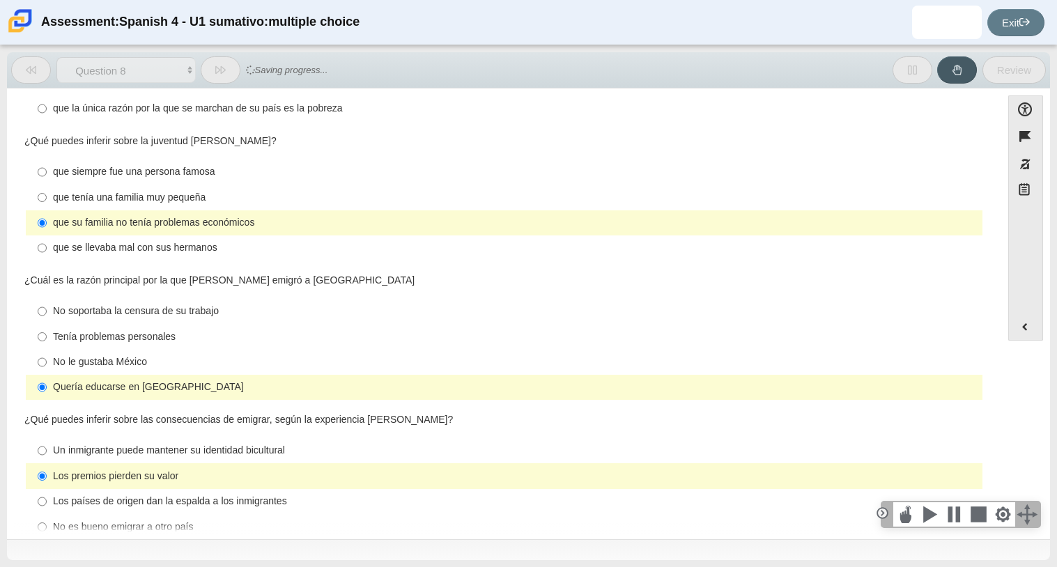
click at [285, 495] on div "Los países de origen dan la espalda a los inmigrantes" at bounding box center [515, 502] width 924 height 14
click at [47, 489] on input "Los países de origen dan la espalda a los inmigrantes Los países de origen dan …" at bounding box center [42, 501] width 9 height 25
radio input "true"
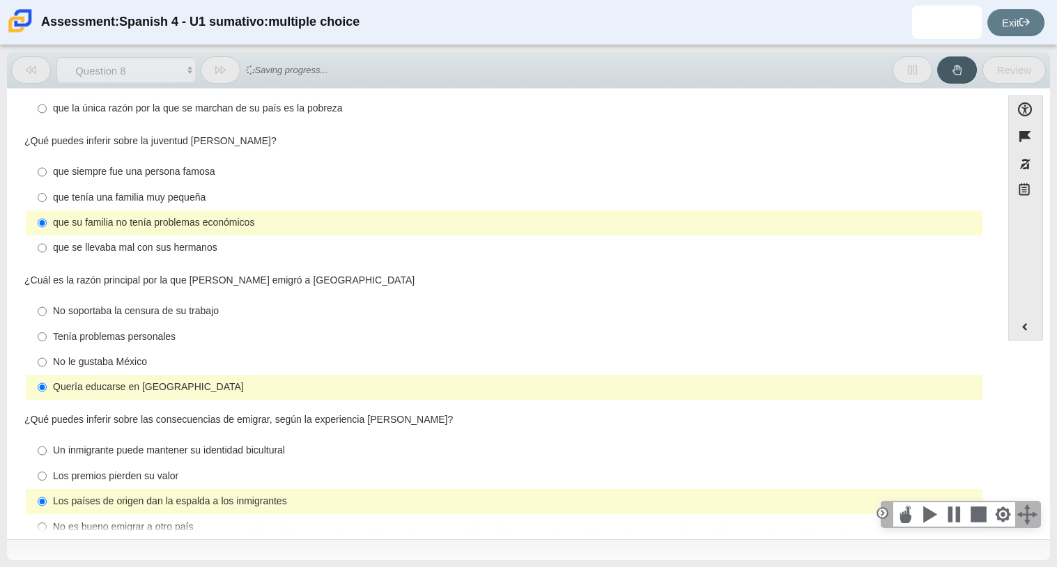
click at [277, 444] on div "Un inmigrante puede mantener su identidad bicultural" at bounding box center [515, 451] width 924 height 14
click at [47, 438] on input "Un inmigrante puede mantener su identidad bicultural Un inmigrante puede manten…" at bounding box center [42, 450] width 9 height 25
radio input "true"
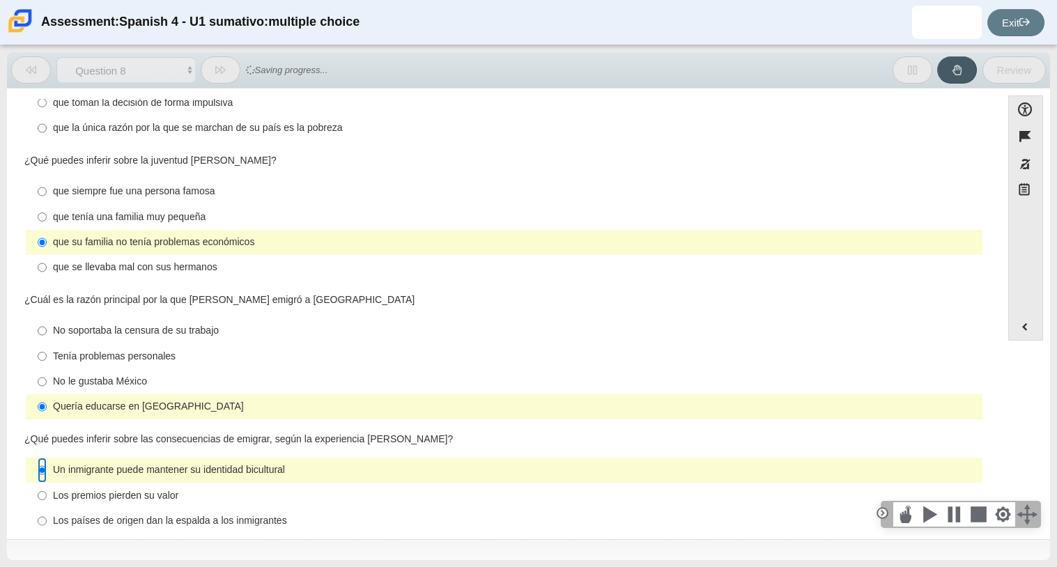
scroll to position [300, 0]
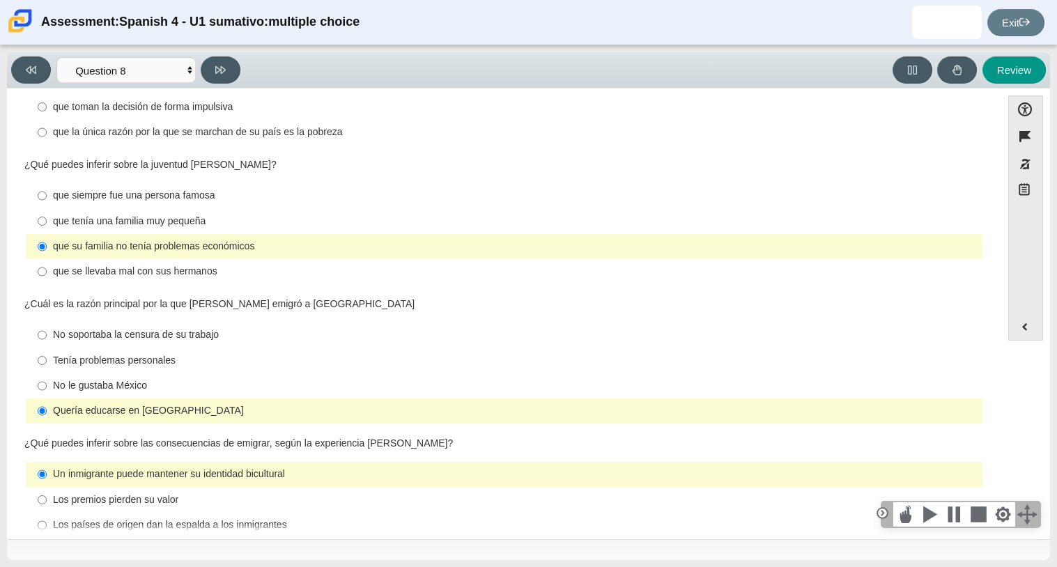
click at [147, 379] on div "No le gustaba México" at bounding box center [515, 386] width 924 height 14
click at [47, 373] on input "No le gustaba México No le gustaba México" at bounding box center [42, 385] width 9 height 25
radio input "true"
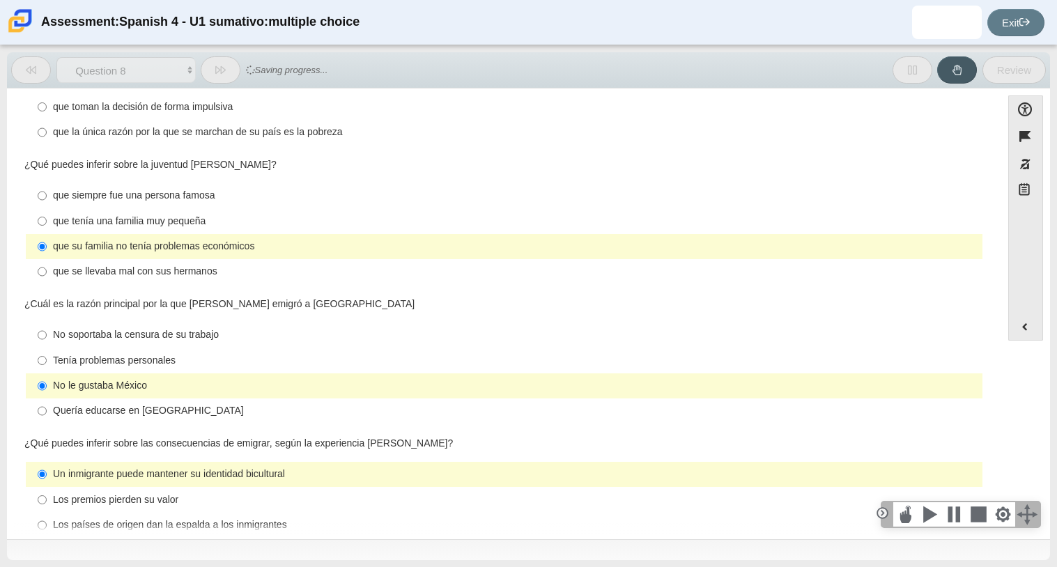
click at [175, 404] on div "Quería educarse en [GEOGRAPHIC_DATA]" at bounding box center [515, 411] width 924 height 14
click at [47, 398] on input "Quería educarse en [GEOGRAPHIC_DATA] Quería educarse en [GEOGRAPHIC_DATA]" at bounding box center [42, 410] width 9 height 25
radio input "true"
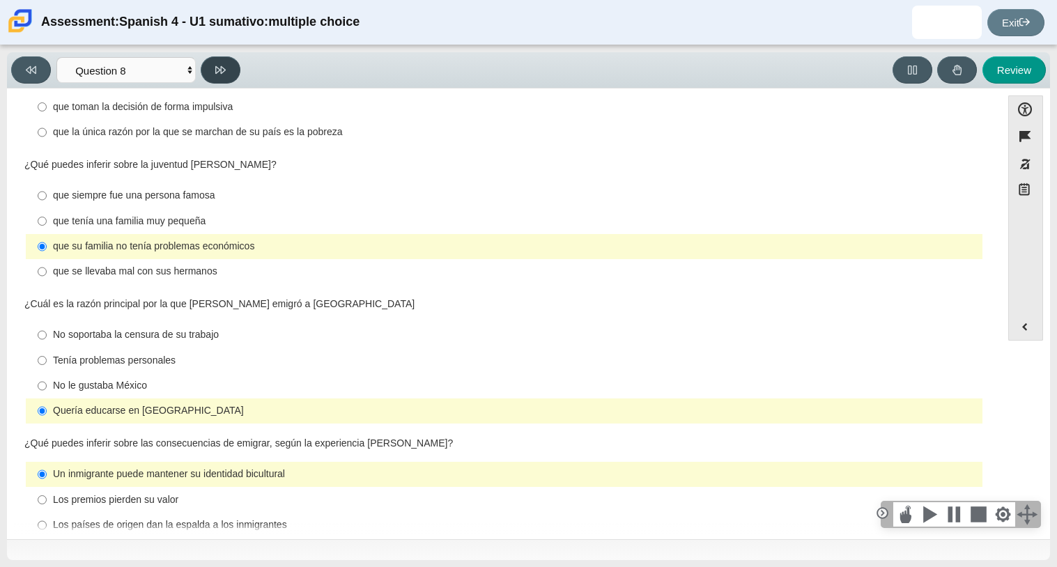
click at [233, 73] on button at bounding box center [221, 69] width 40 height 27
select select "review"
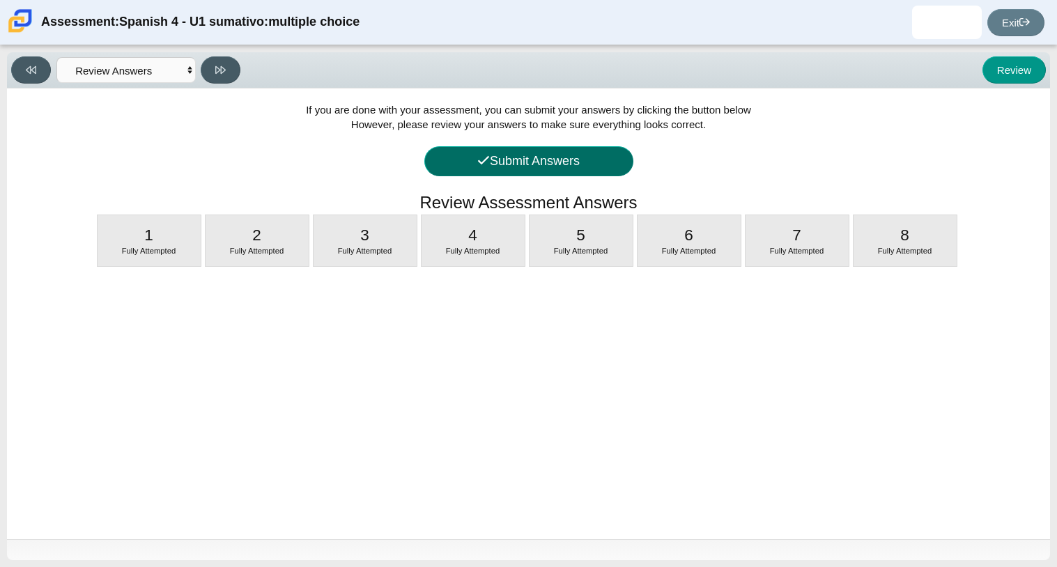
click at [564, 169] on button "Submit Answers" at bounding box center [528, 161] width 209 height 30
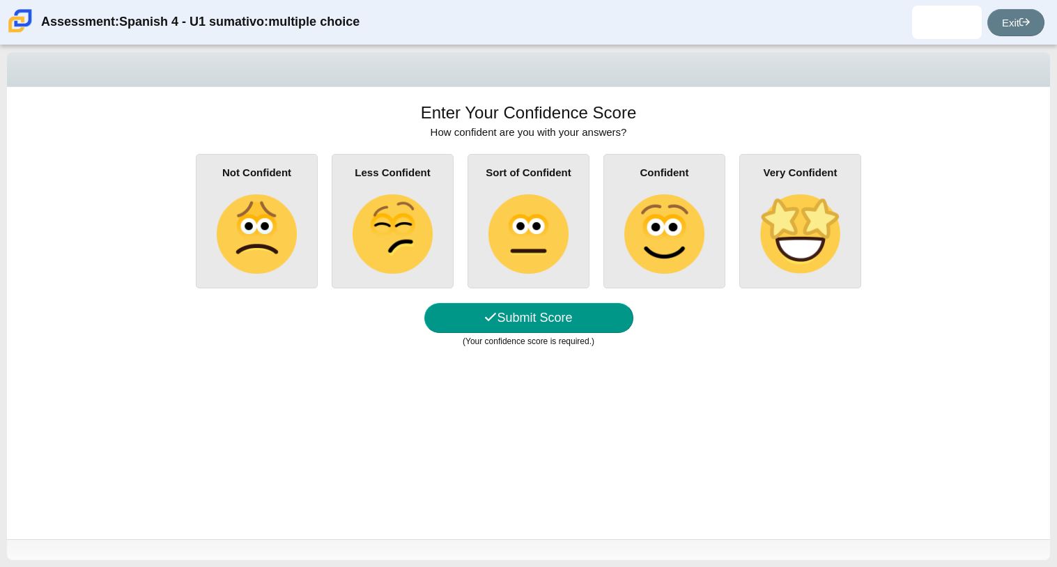
click at [557, 303] on div "Enter Your Confidence Score How confident are you with your answers? Not Confid…" at bounding box center [528, 313] width 1043 height 452
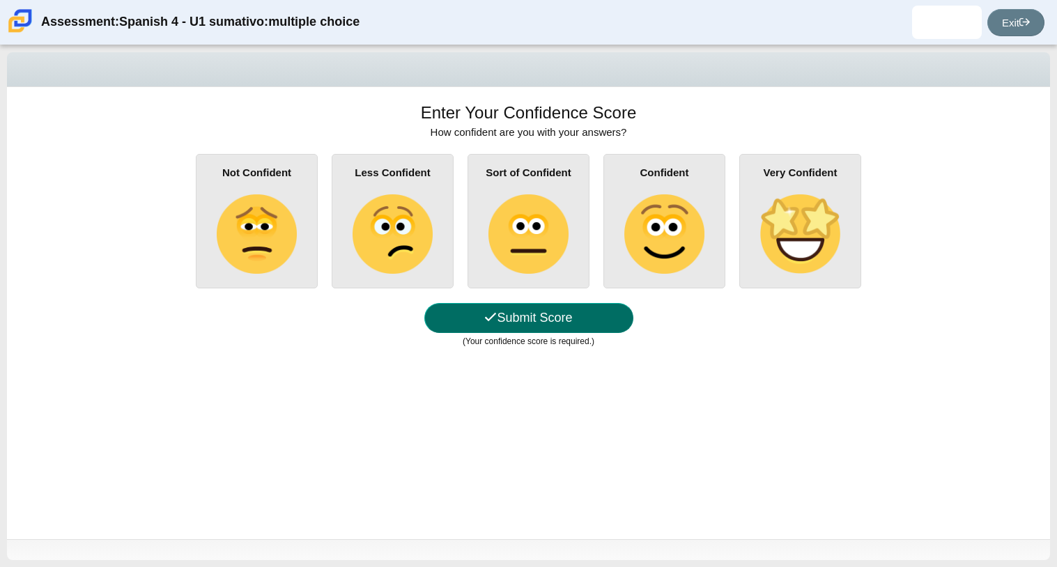
click at [559, 307] on button "Submit Score" at bounding box center [528, 318] width 209 height 30
click at [562, 311] on button "Submit Score" at bounding box center [528, 318] width 209 height 30
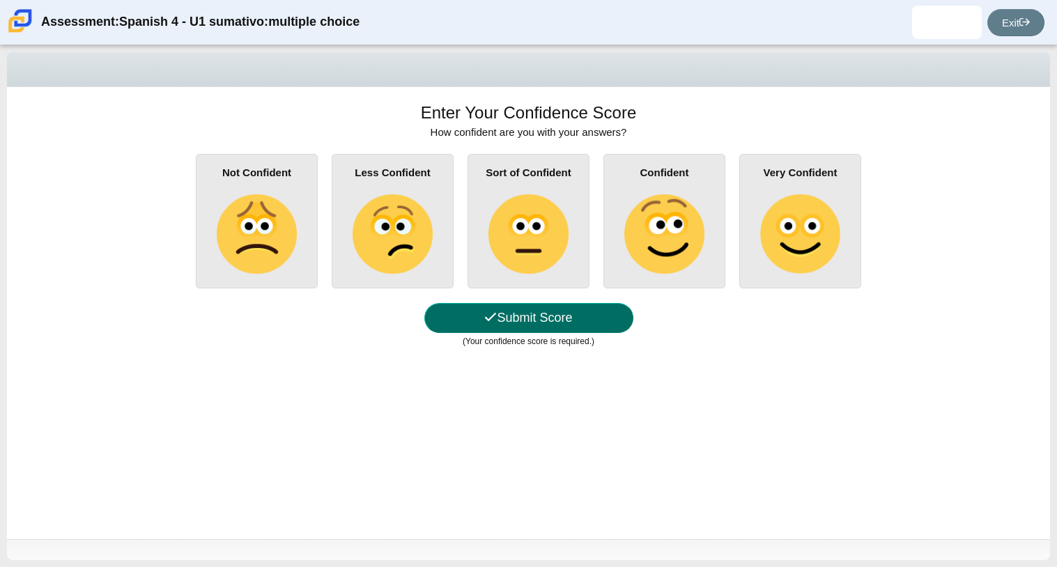
click at [561, 313] on button "Submit Score" at bounding box center [528, 318] width 209 height 30
click at [525, 326] on button "Submit Score" at bounding box center [528, 318] width 209 height 30
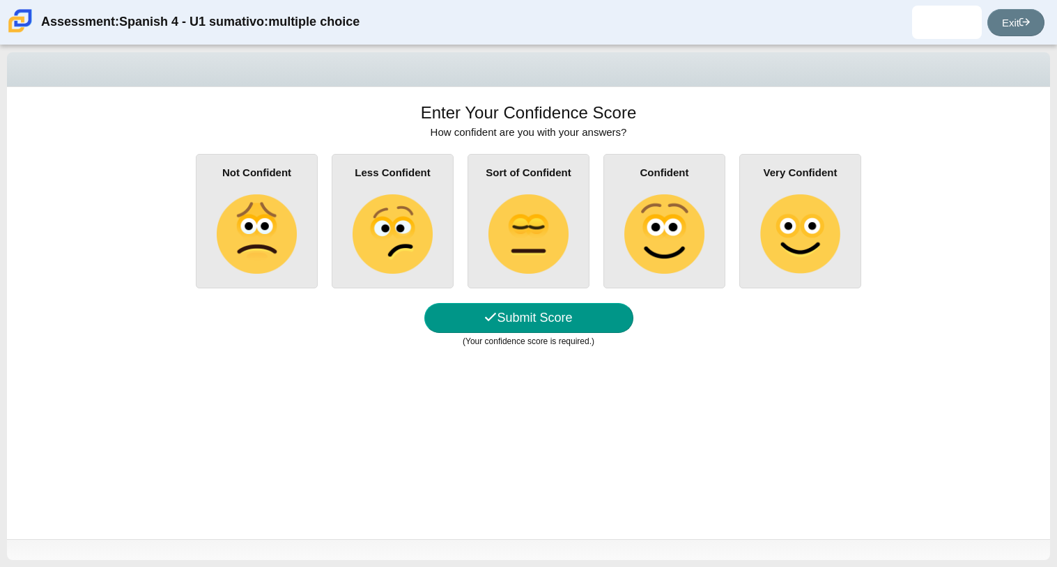
click at [686, 226] on img at bounding box center [663, 233] width 79 height 79
click at [0, 0] on input "Confident" at bounding box center [0, 0] width 0 height 0
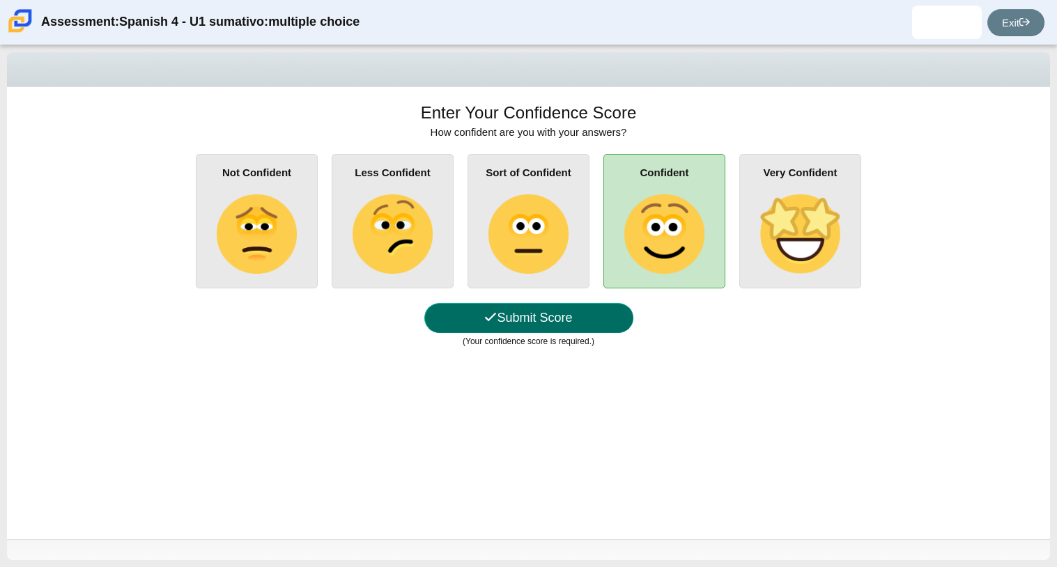
drag, startPoint x: 520, startPoint y: 310, endPoint x: 651, endPoint y: 370, distance: 144.6
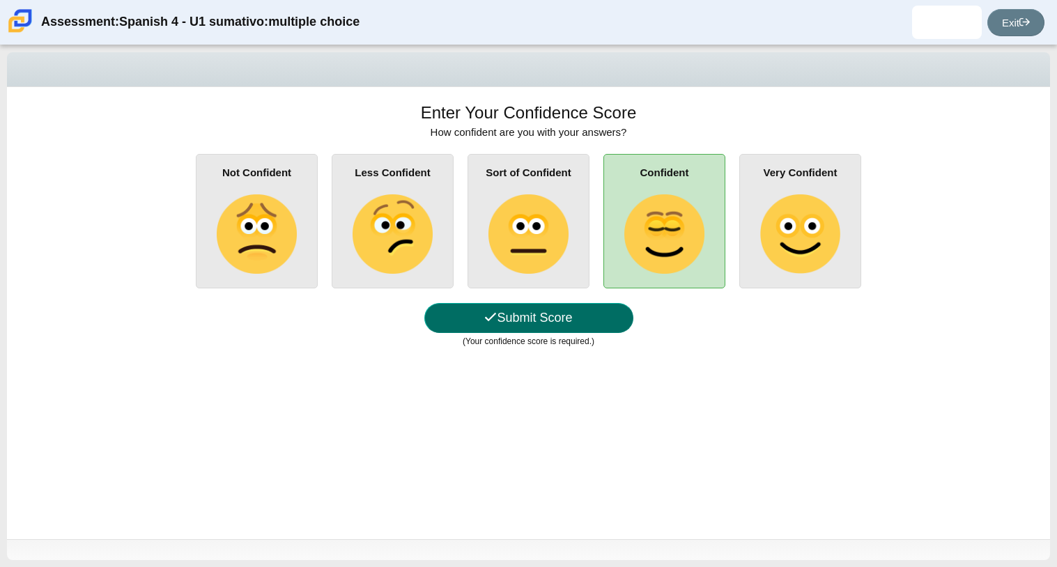
click at [651, 370] on div "Enter Your Confidence Score How confident are you with your answers? Not Confid…" at bounding box center [528, 313] width 1043 height 452
click at [587, 320] on button "Submit Score" at bounding box center [528, 318] width 209 height 30
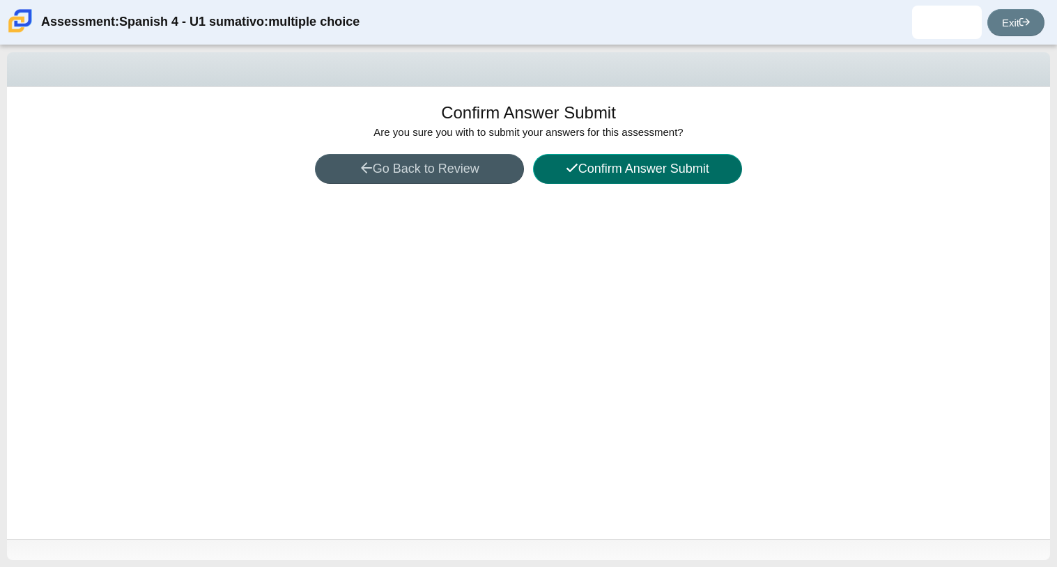
click at [635, 169] on button "Confirm Answer Submit" at bounding box center [637, 169] width 209 height 30
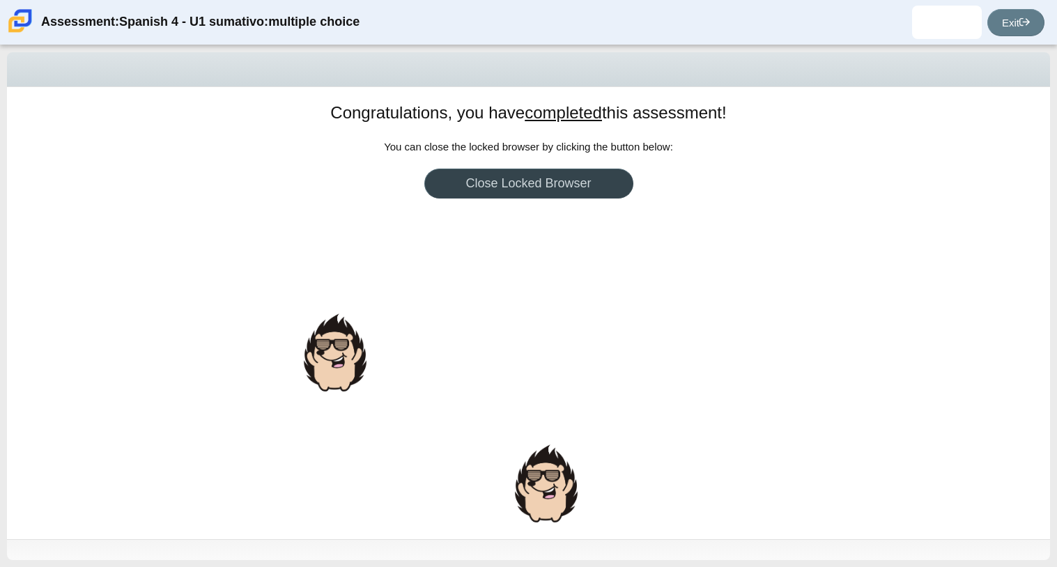
click at [538, 178] on link "Close Locked Browser" at bounding box center [528, 184] width 209 height 30
